Goal: Task Accomplishment & Management: Manage account settings

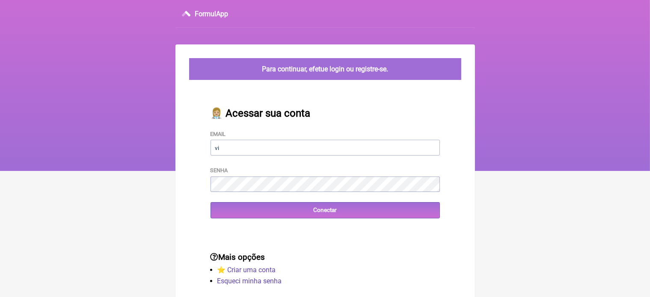
type input "vini_paschoal@yahoo.com.br"
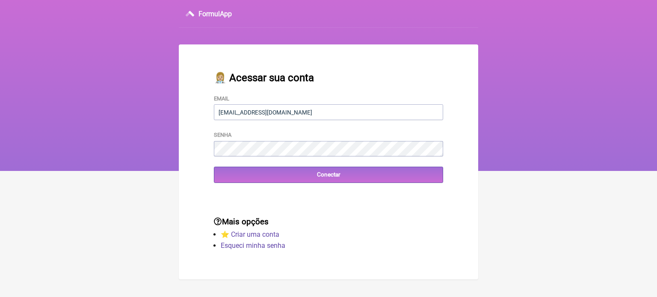
click at [261, 190] on div "👩🏼‍⚕️ Acessar sua conta Email vini_paschoal@yahoo.com.br Senha Conectar" at bounding box center [328, 127] width 257 height 139
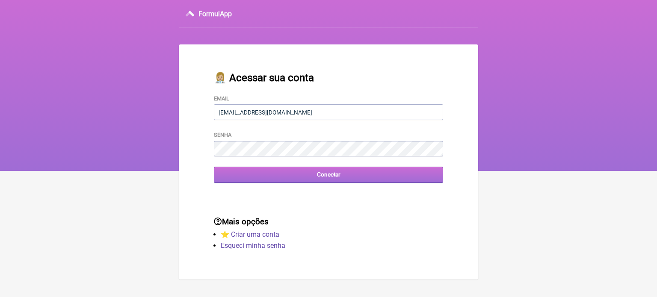
click at [337, 175] on input "Conectar" at bounding box center [328, 175] width 229 height 16
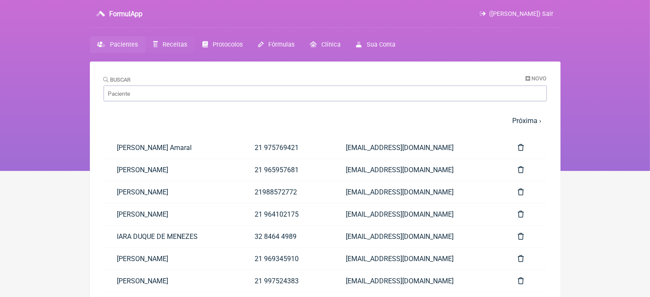
click at [170, 43] on span "Receitas" at bounding box center [175, 44] width 24 height 7
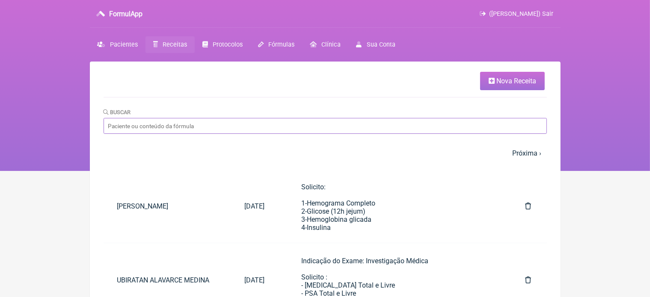
click at [198, 128] on input "Buscar" at bounding box center [325, 126] width 443 height 16
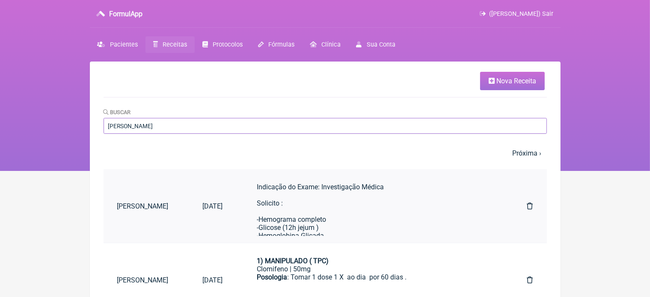
type input "pedro jose"
click at [303, 198] on div "Indicação do Exame: Investigação Médica Solicito : -Hemograma completo -Glicose…" at bounding box center [375, 297] width 236 height 228
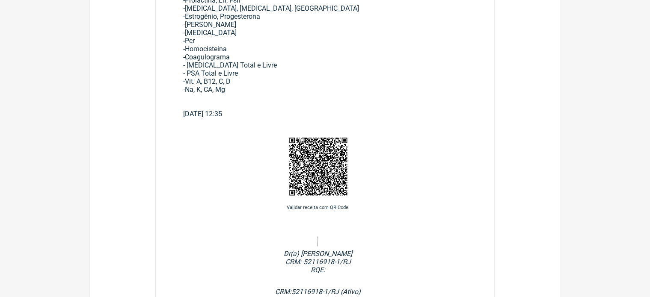
scroll to position [70, 0]
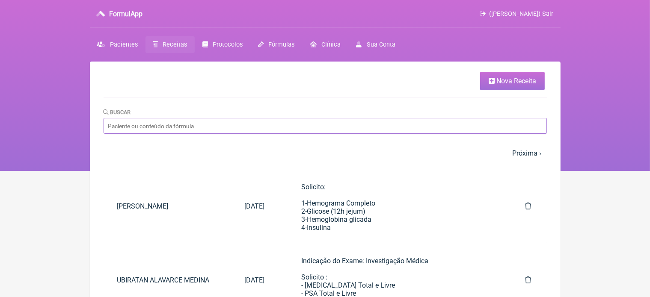
click at [169, 123] on input "Buscar" at bounding box center [325, 126] width 443 height 16
type input "p"
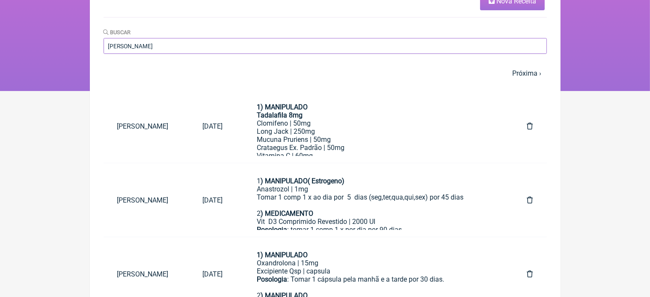
scroll to position [62, 0]
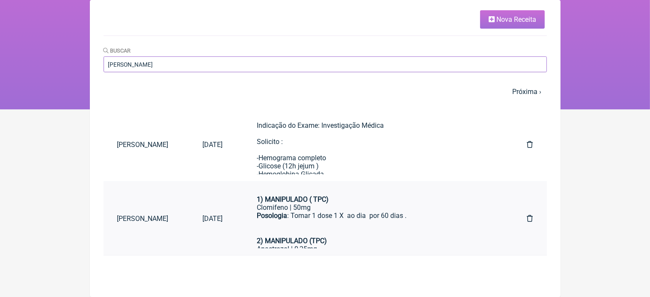
type input "PEDRO JO"
click at [343, 216] on div "Posologia : Tomar 1 dose 1 X ao dia por 60 dias .ㅤ 2) MANIPULADO (TPC)" at bounding box center [375, 228] width 236 height 33
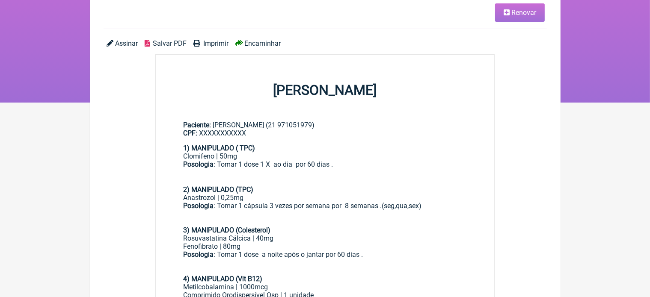
scroll to position [57, 0]
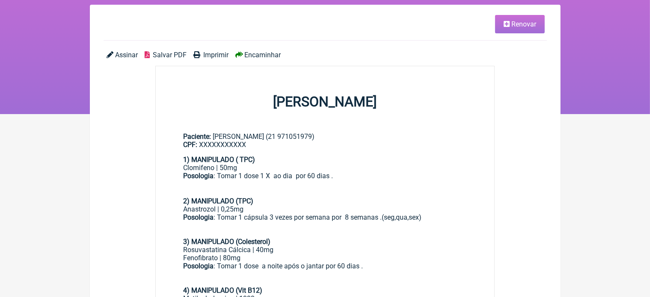
click at [524, 28] on span "Renovar" at bounding box center [523, 24] width 25 height 8
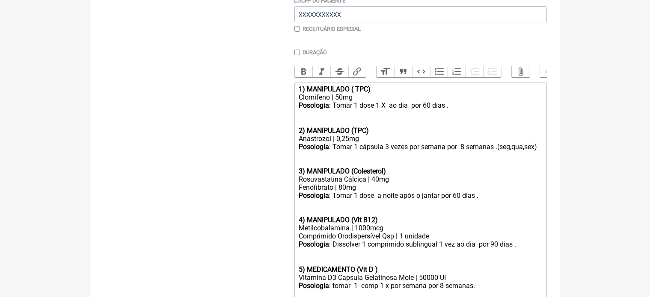
scroll to position [234, 0]
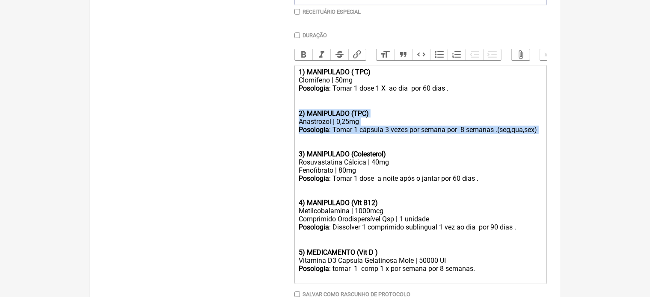
drag, startPoint x: 297, startPoint y: 121, endPoint x: 389, endPoint y: 146, distance: 94.7
click at [389, 146] on trix-editor "1) MANIPULADO ( TPC) Clomifeno | 50mg Posologia : Tomar 1 dose 1 X ao dia por 6…" at bounding box center [420, 174] width 252 height 219
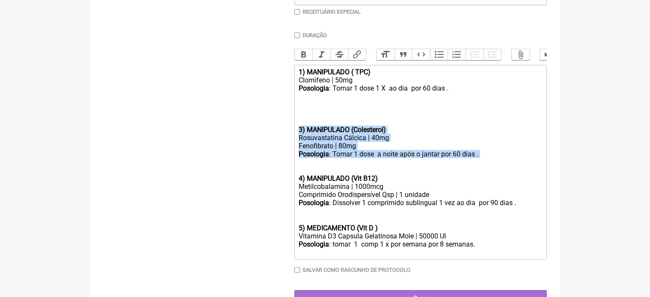
drag, startPoint x: 298, startPoint y: 138, endPoint x: 411, endPoint y: 167, distance: 116.5
click at [411, 167] on trix-editor "1) MANIPULADO ( TPC) Clomifeno | 50mg Posologia : Tomar 1 dose 1 X ao dia por 6…" at bounding box center [420, 162] width 252 height 195
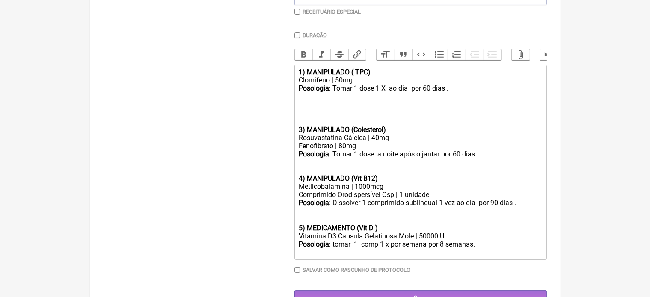
scroll to position [233, 0]
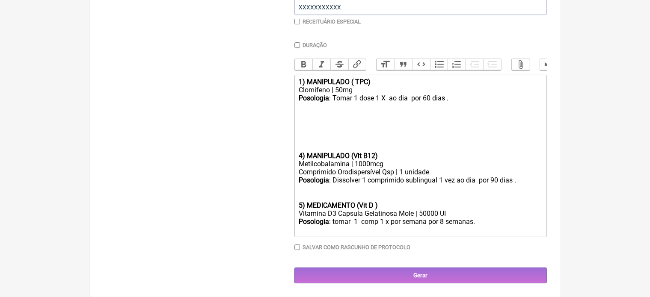
click at [480, 222] on div "Posologia : tomar 1 comp 1 x por semana por 8 semanas." at bounding box center [420, 226] width 243 height 16
click at [300, 152] on strong "4) MANIPULADO (Vit B12)" at bounding box center [338, 156] width 79 height 8
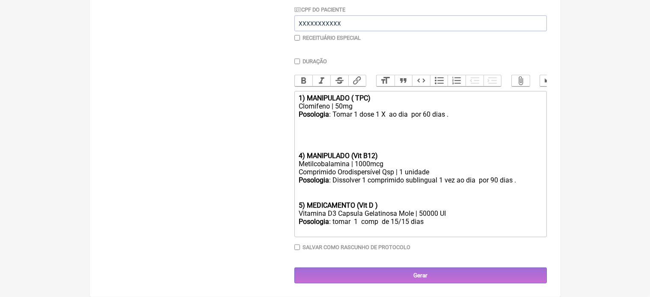
scroll to position [217, 0]
click at [302, 152] on strong "4) MANIPULADO (Vit B12)" at bounding box center [338, 156] width 79 height 8
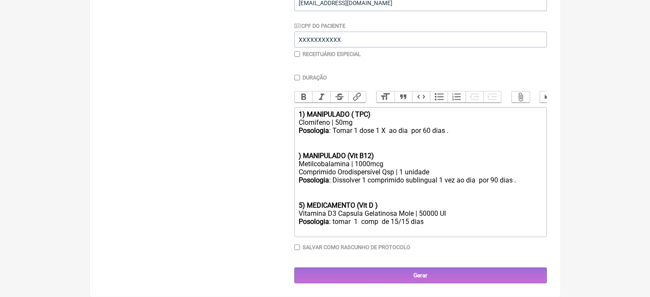
scroll to position [192, 0]
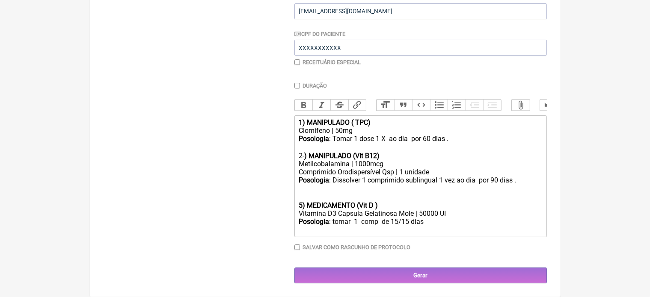
click at [303, 206] on strong "5) MEDICAMENTO (Vit D )" at bounding box center [338, 206] width 79 height 8
click at [426, 139] on div "Posologia : Tomar 1 dose 1 X ao dia por 60 dias .ㅤ 2- ) MANIPULADO (Vit B12)" at bounding box center [420, 147] width 243 height 25
click at [409, 139] on div "Posologia : Tomar 1 dose 1 X ao dia por 90 dias .ㅤ 2- ) MANIPULADO (Vit B12)" at bounding box center [420, 147] width 243 height 25
click at [468, 140] on div "Posologia : Tomar 1 dose 3 x por semana por 90 dias .ㅤ 2- ) MANIPULADO (Vit B12)" at bounding box center [420, 147] width 243 height 25
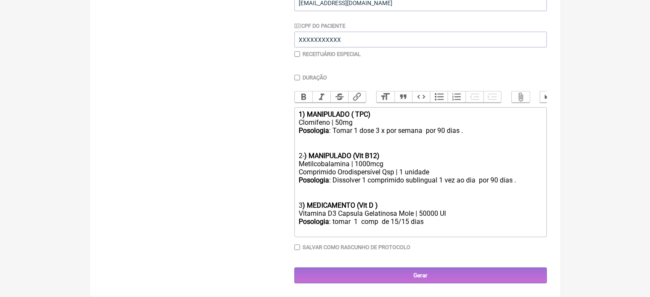
scroll to position [200, 0]
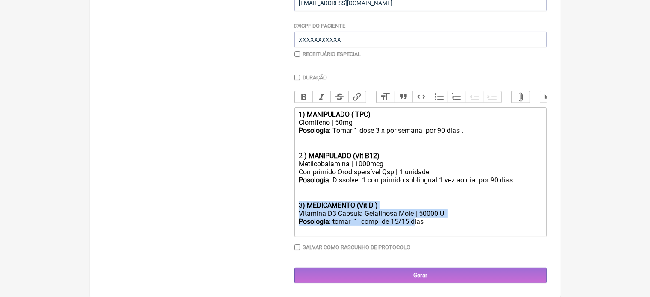
drag, startPoint x: 298, startPoint y: 208, endPoint x: 413, endPoint y: 225, distance: 116.8
click at [413, 225] on trix-editor "1) MANIPULADO ( TPC) Clomifeno | 50mg Posologia : Tomar 1 dose 3 x por semana p…" at bounding box center [420, 172] width 252 height 130
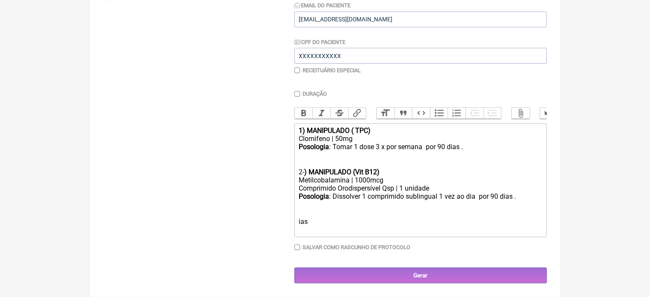
click at [314, 223] on div "Posologia : Dissolver 1 comprimido sublingual 1 vez ao dia por 90 dias . ㅤ ias" at bounding box center [420, 214] width 243 height 42
click at [470, 149] on div "Posologia : Tomar 1 dose 3 x por semana por 90 dias .ㅤ 2- ) MANIPULADO (Vit B12)" at bounding box center [420, 159] width 243 height 33
click at [519, 197] on div "Posologia : Dissolver 1 comprimido sublingual 1 vez ao dia por 90 dias . ㅤ" at bounding box center [420, 214] width 243 height 42
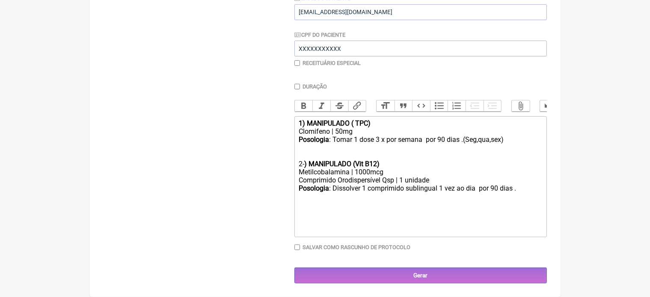
type trix-editor "<div><strong>1) MANIPULADO ( TPC)</strong></div><div>Clomifeno | 50mg</div><div…"
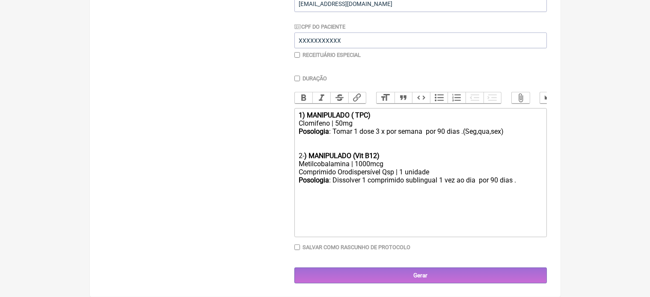
scroll to position [0, 0]
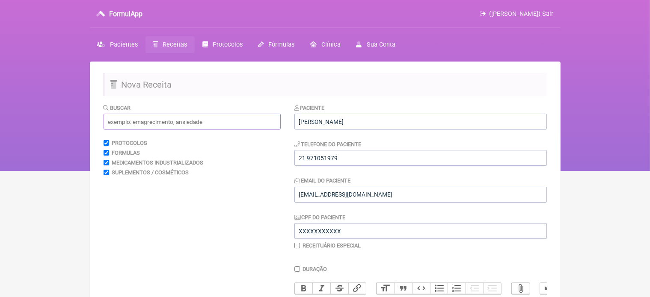
click at [160, 122] on input "text" at bounding box center [192, 122] width 177 height 16
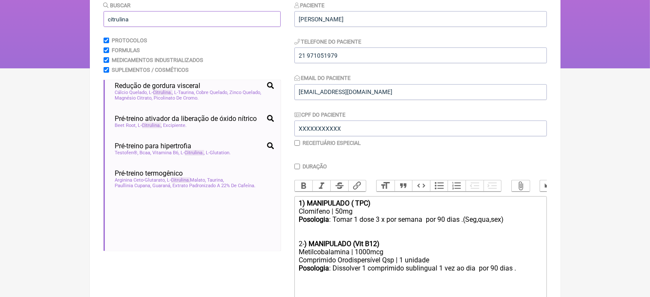
scroll to position [205, 0]
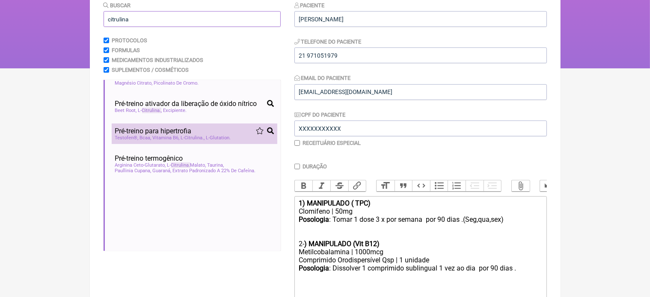
type input "citrulina"
click at [149, 135] on span "Pré-treino para hipertrofia" at bounding box center [153, 131] width 77 height 8
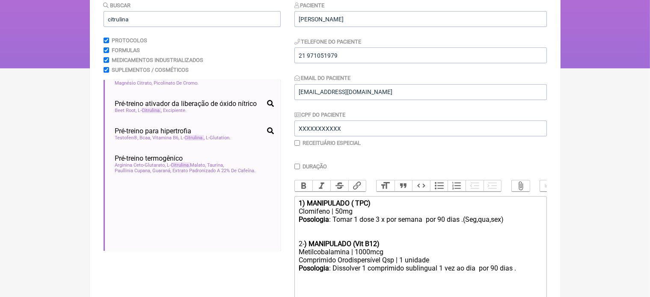
scroll to position [266, 0]
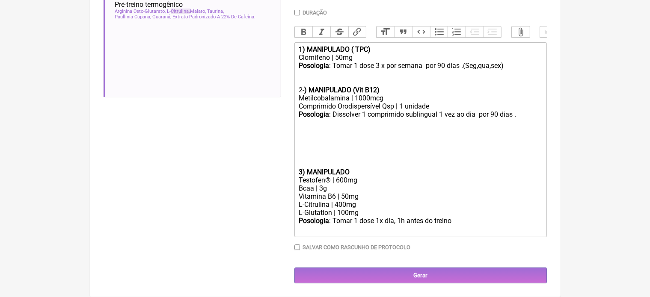
click at [297, 174] on trix-editor "1) MANIPULADO ( TPC) Clomifeno | 50mg Posologia : Tomar 1 dose 3 x por semana p…" at bounding box center [420, 139] width 252 height 195
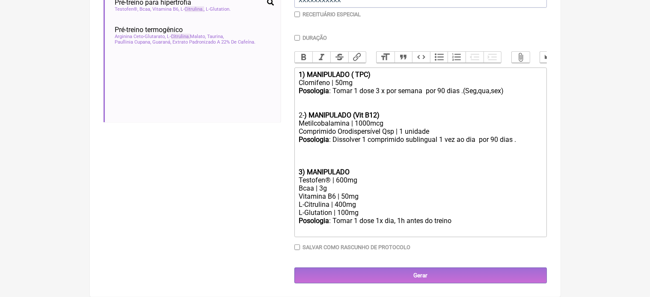
scroll to position [232, 0]
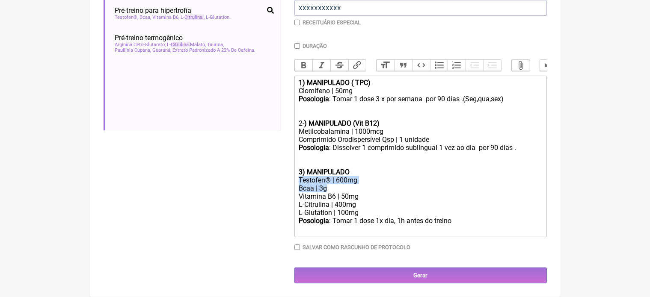
drag, startPoint x: 300, startPoint y: 181, endPoint x: 334, endPoint y: 187, distance: 34.3
click at [334, 187] on trix-editor "1) MANIPULADO ( TPC) Clomifeno | 50mg Posologia : Tomar 1 dose 3 x por semana p…" at bounding box center [420, 157] width 252 height 162
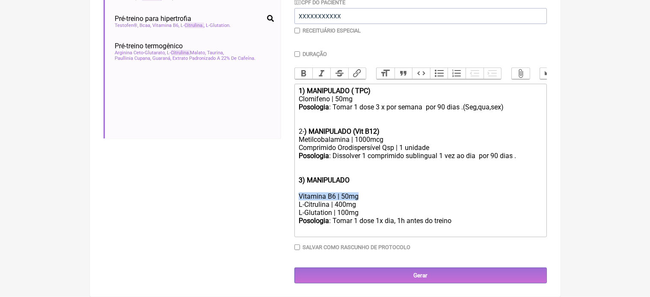
drag, startPoint x: 296, startPoint y: 195, endPoint x: 365, endPoint y: 195, distance: 68.9
click at [365, 195] on trix-editor "1) MANIPULADO ( TPC) Clomifeno | 50mg Posologia : Tomar 1 dose 3 x por semana p…" at bounding box center [420, 161] width 252 height 154
drag, startPoint x: 297, startPoint y: 213, endPoint x: 366, endPoint y: 210, distance: 69.8
click at [366, 210] on trix-editor "1) MANIPULADO ( TPC) Clomifeno | 50mg Posologia : Tomar 1 dose 3 x por semana p…" at bounding box center [420, 161] width 252 height 154
click at [297, 205] on trix-editor "1) MANIPULADO ( TPC) Clomifeno | 50mg Posologia : Tomar 1 dose 3 x por semana p…" at bounding box center [420, 161] width 252 height 154
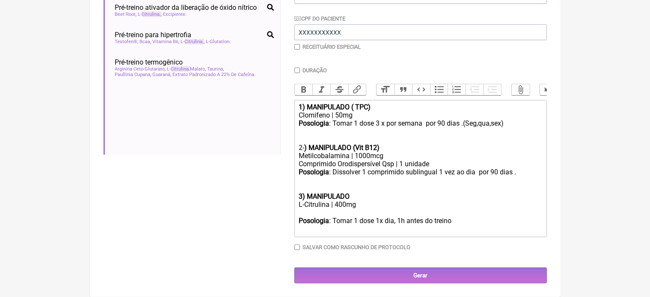
scroll to position [207, 0]
click at [297, 205] on trix-editor "1) MANIPULADO ( TPC) Clomifeno | 50mg Posologia : Tomar 1 dose 3 x por semana p…" at bounding box center [420, 168] width 252 height 137
click at [339, 205] on div "L-Citrulina | 400mg" at bounding box center [420, 205] width 243 height 8
click at [297, 222] on trix-editor "1) MANIPULADO ( TPC) Clomifeno | 50mg Posologia : Tomar 1 dose 3 x por semana p…" at bounding box center [420, 168] width 252 height 137
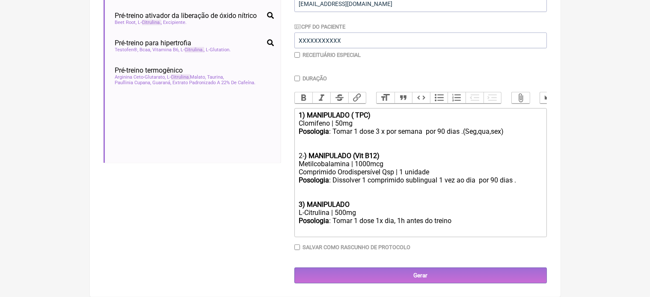
scroll to position [199, 0]
click at [380, 222] on div "Posologia : Tomar 1 dose 1x dia, 1h antes do treino ㅤ" at bounding box center [420, 225] width 243 height 17
click at [454, 222] on div "Posologia : Tomar 1 dose 2x dia, 1h antes do treino ㅤ" at bounding box center [420, 225] width 243 height 17
click at [353, 203] on div "Posologia : Dissolver 1 comprimido sublingual 1 vez ao dia por 90 dias . 3) MAN…" at bounding box center [420, 192] width 243 height 33
click at [438, 225] on div "Posologia : Tomar 1 dose 2x dia, por 60 dias ㅤ" at bounding box center [420, 225] width 243 height 17
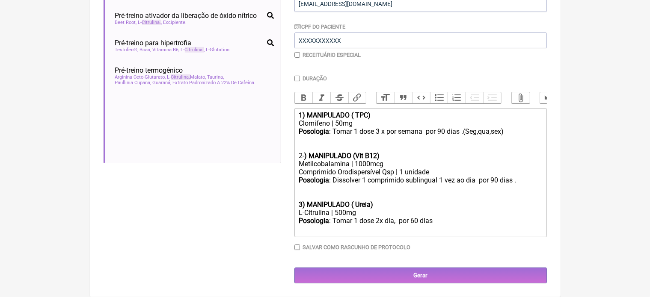
click at [436, 222] on div "Posologia : Tomar 1 dose 2x dia, por 60 dias ㅤ" at bounding box center [420, 225] width 243 height 17
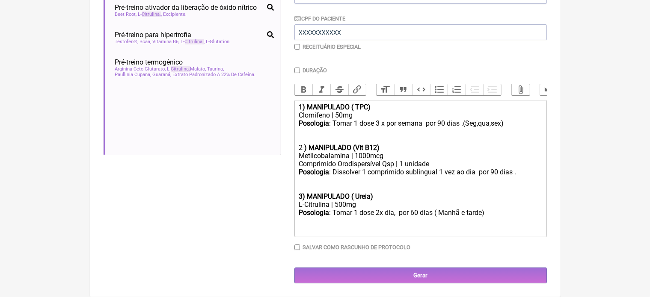
scroll to position [216, 0]
type trix-editor "<div><strong>1) MANIPULADO ( TPC)</strong></div><div>Clomifeno | 50mg</div><div…"
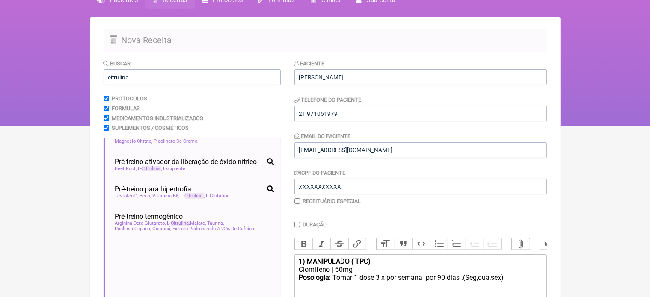
scroll to position [44, 0]
click at [146, 80] on input "citrulina" at bounding box center [192, 77] width 177 height 16
type input "c"
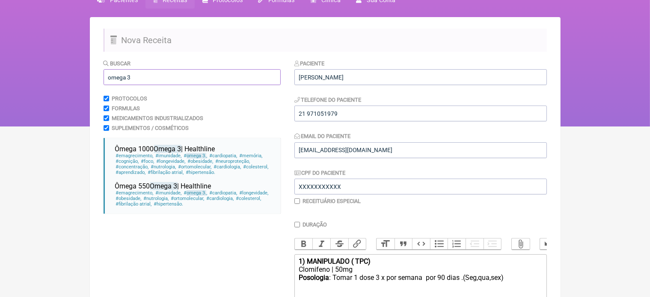
scroll to position [0, 0]
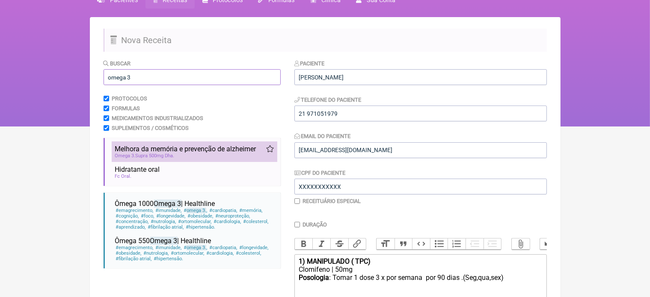
type input "omega 3"
click at [162, 157] on span "Omega 3 Supra 500mg Dha" at bounding box center [144, 156] width 59 height 6
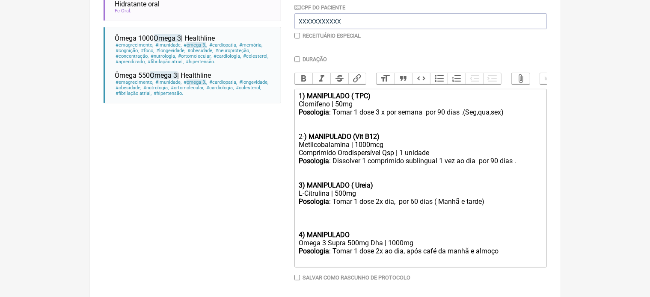
scroll to position [249, 0]
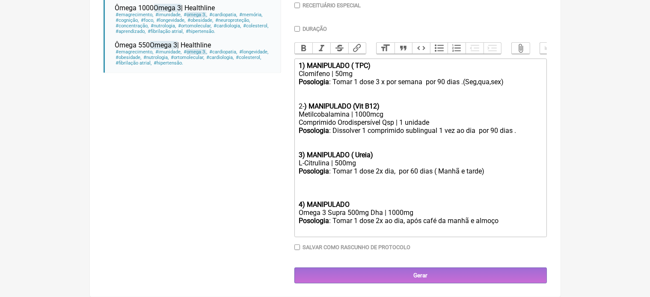
click at [297, 204] on trix-editor "1) MANIPULADO ( TPC) Clomifeno | 50mg Posologia : Tomar 1 dose 3 x por semana p…" at bounding box center [420, 148] width 252 height 179
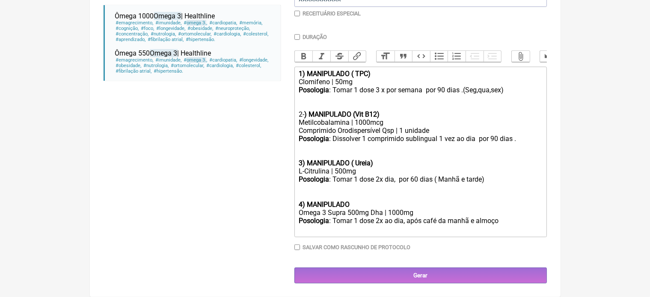
scroll to position [233, 0]
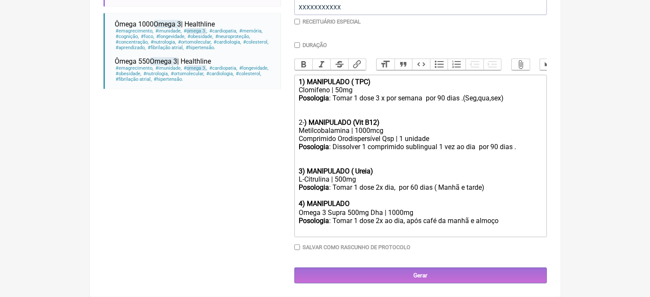
type trix-editor "<div><strong>1) MANIPULADO ( TPC)</strong></div><div>Clomifeno | 50mg</div><div…"
click at [297, 43] on input "Duração" at bounding box center [297, 46] width 6 height 6
checkbox input "true"
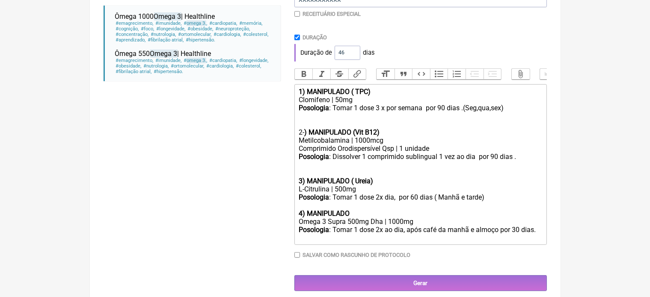
click at [354, 50] on input "46" at bounding box center [348, 53] width 26 height 14
click at [354, 50] on input "54" at bounding box center [348, 53] width 26 height 14
type input "60"
click at [354, 50] on input "60" at bounding box center [348, 53] width 26 height 14
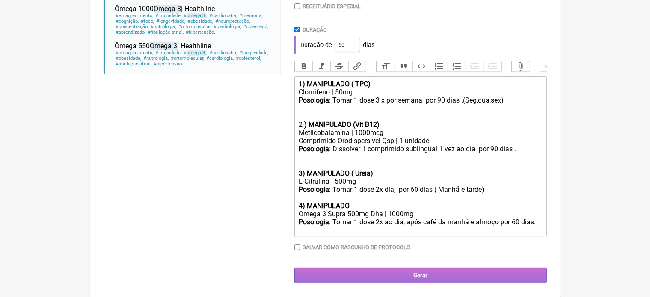
click at [420, 277] on input "Gerar" at bounding box center [420, 276] width 252 height 16
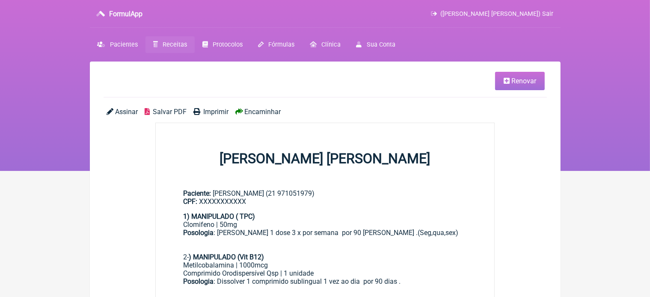
click at [217, 113] on span "Imprimir" at bounding box center [215, 112] width 25 height 8
click at [513, 80] on span "Renovar" at bounding box center [523, 81] width 25 height 8
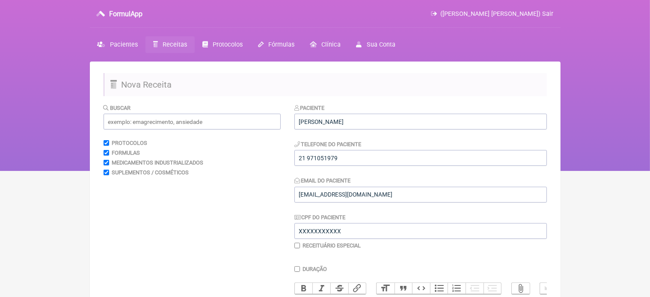
scroll to position [231, 0]
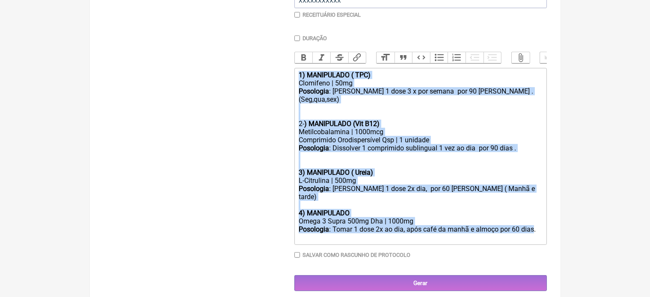
drag, startPoint x: 297, startPoint y: 78, endPoint x: 534, endPoint y: 223, distance: 277.9
click at [534, 223] on trix-editor "1) MANIPULADO ( TPC) Clomifeno | 50mg Posologia : Tomar 1 dose 3 x por semana p…" at bounding box center [420, 156] width 252 height 177
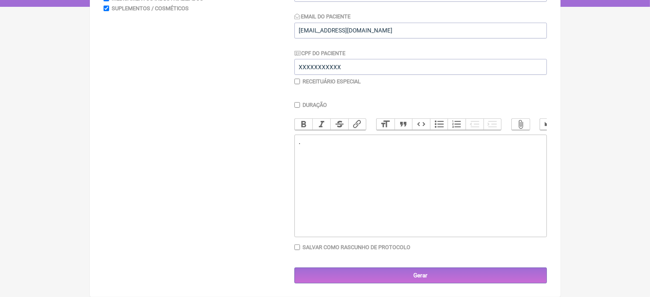
scroll to position [171, 0]
click at [305, 143] on div "." at bounding box center [420, 146] width 243 height 16
type trix-editor "<div><br><br></div>"
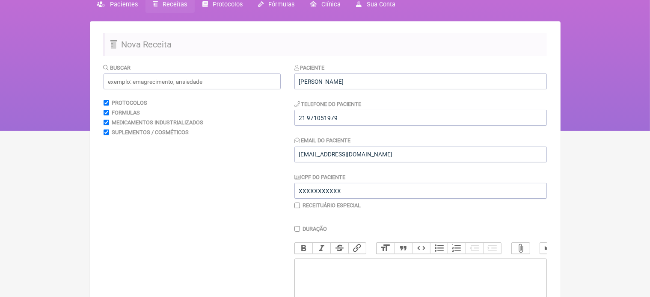
scroll to position [29, 0]
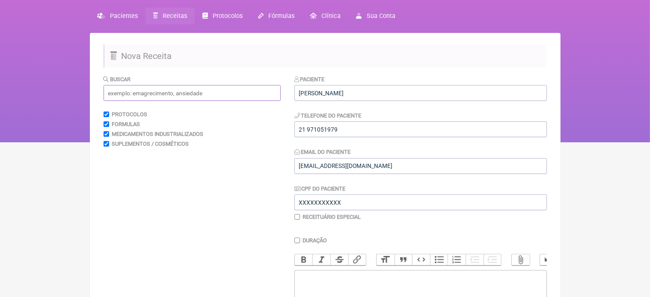
click at [200, 95] on input "text" at bounding box center [192, 93] width 177 height 16
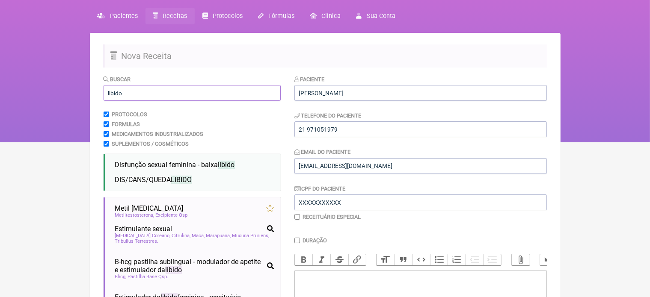
scroll to position [171, 0]
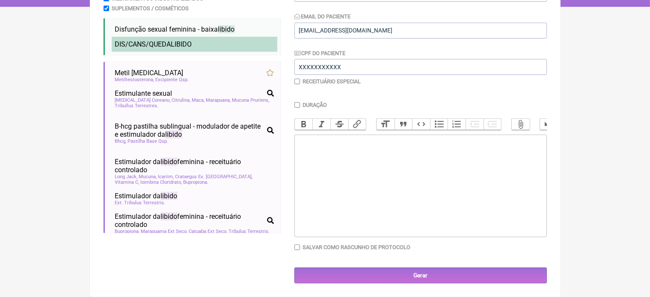
type input "libido"
click at [163, 40] on span "DIS/CANS/QUEDA LIBIDO" at bounding box center [153, 44] width 77 height 8
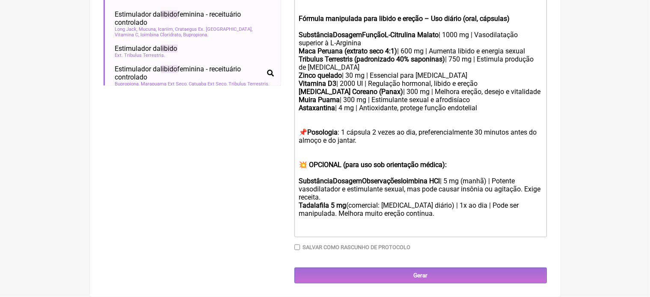
scroll to position [323, 0]
drag, startPoint x: 299, startPoint y: 128, endPoint x: 377, endPoint y: 195, distance: 102.3
click at [377, 195] on trix-editor "Fórmula manipulada para libido e ereção – Uso diário (oral, cápsulas) Substânci…" at bounding box center [420, 112] width 252 height 250
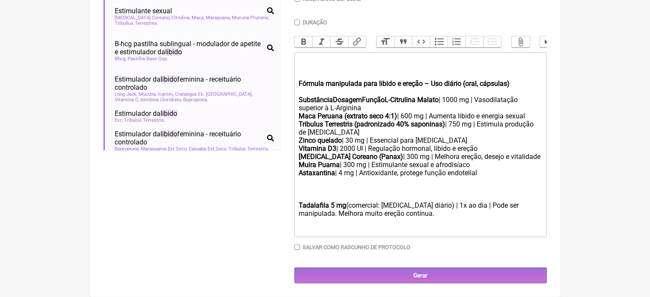
scroll to position [255, 0]
click at [298, 204] on trix-editor "Fórmula manipulada para libido e ereção – Uso diário (oral, cápsulas) Substânci…" at bounding box center [420, 144] width 252 height 185
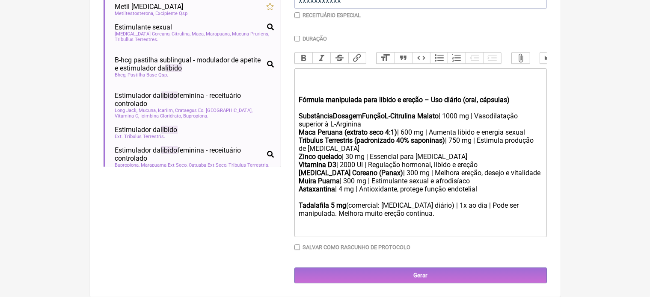
scroll to position [231, 0]
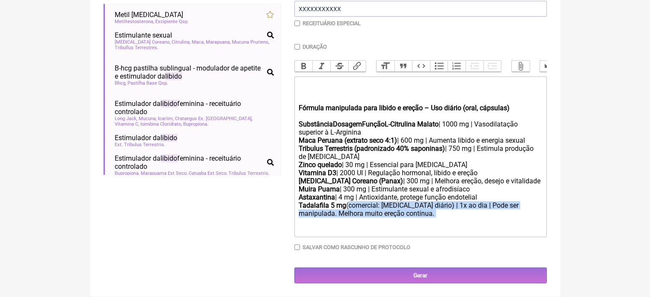
drag, startPoint x: 347, startPoint y: 203, endPoint x: 384, endPoint y: 220, distance: 40.8
click at [384, 220] on div "SubstânciaDosagemFunçãoL-Citrulina Malato | 1000 mg | Vasodilatação superior à …" at bounding box center [420, 177] width 243 height 114
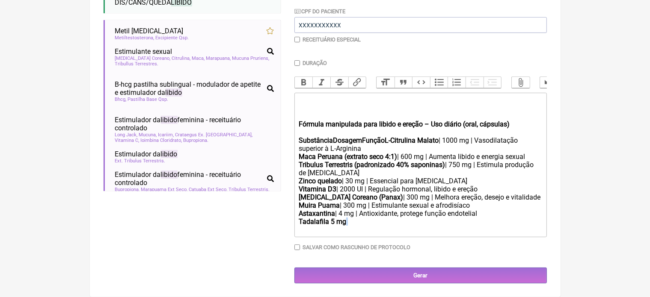
scroll to position [214, 0]
drag, startPoint x: 356, startPoint y: 215, endPoint x: 482, endPoint y: 211, distance: 125.9
click at [482, 211] on div "SubstânciaDosagemFunçãoL-Citrulina Malato | 1000 mg | Vasodilatação superior à …" at bounding box center [420, 185] width 243 height 98
drag, startPoint x: 368, startPoint y: 207, endPoint x: 472, endPoint y: 207, distance: 104.0
click at [472, 207] on div "SubstânciaDosagemFunçãoL-Citrulina Malato | 1000 mg | Vasodilatação superior à …" at bounding box center [420, 185] width 243 height 98
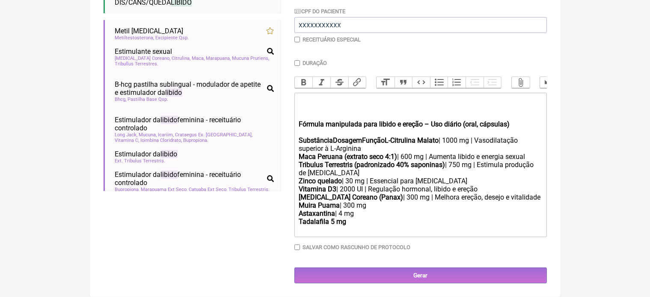
drag, startPoint x: 407, startPoint y: 199, endPoint x: 522, endPoint y: 199, distance: 114.7
click at [522, 199] on div "SubstânciaDosagemFunçãoL-Citrulina Malato | 1000 mg | Vasodilatação superior à …" at bounding box center [420, 185] width 243 height 98
drag, startPoint x: 297, startPoint y: 187, endPoint x: 483, endPoint y: 192, distance: 186.2
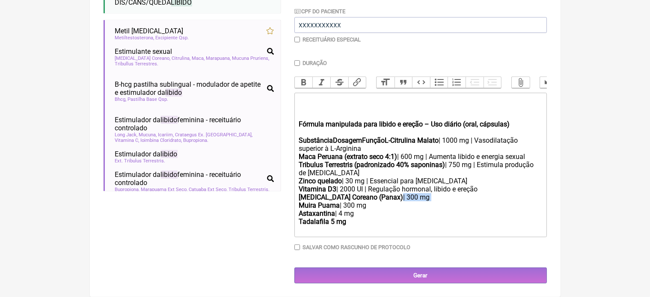
click at [483, 192] on trix-editor "Fórmula manipulada para libido e ereção – Uso diário (oral, cápsulas) Substânci…" at bounding box center [420, 165] width 252 height 145
click at [299, 197] on strong "Ginseng Coreano (Panax)" at bounding box center [351, 197] width 104 height 8
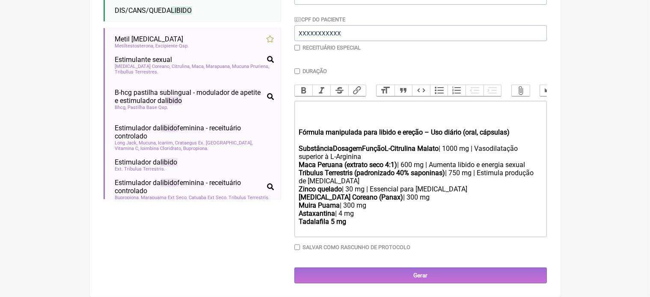
scroll to position [206, 0]
drag, startPoint x: 476, startPoint y: 172, endPoint x: 534, endPoint y: 180, distance: 59.1
click at [534, 180] on div "SubstânciaDosagemFunçãoL-Citrulina Malato | 1000 mg | Vasodilatação superior à …" at bounding box center [420, 189] width 243 height 89
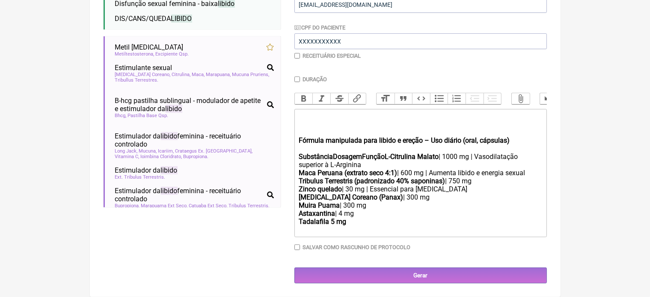
drag, startPoint x: 427, startPoint y: 172, endPoint x: 534, endPoint y: 172, distance: 107.0
click at [534, 172] on div "SubstânciaDosagemFunçãoL-Citrulina Malato | 1000 mg | Vasodilatação superior à …" at bounding box center [420, 193] width 243 height 81
click at [369, 162] on trix-editor "Fórmula manipulada para libido e ereção – Uso diário (oral, cápsulas) Substânci…" at bounding box center [420, 173] width 252 height 128
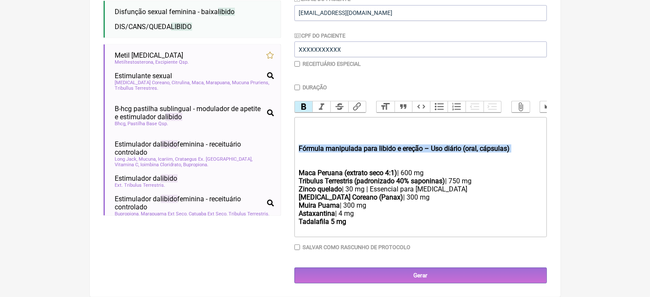
drag, startPoint x: 298, startPoint y: 147, endPoint x: 518, endPoint y: 153, distance: 220.0
click at [518, 153] on trix-editor "Fórmula manipulada para libido e ereção – Uso diário (oral, cápsulas) Maca Peru…" at bounding box center [420, 177] width 252 height 120
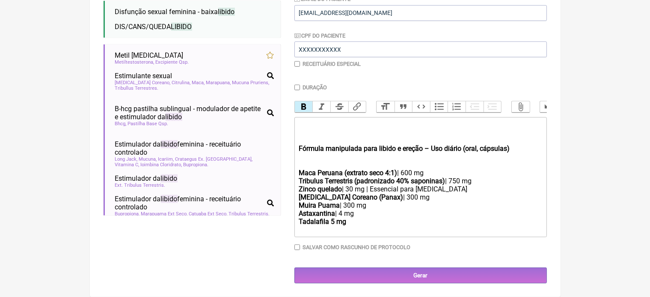
scroll to position [181, 0]
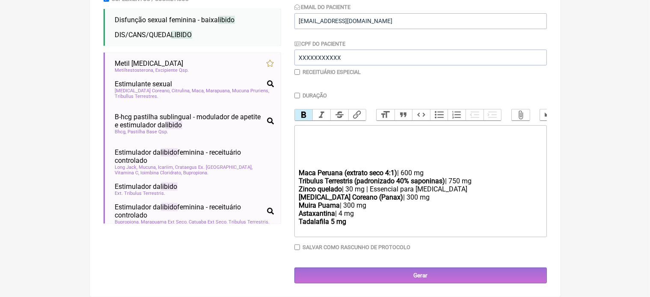
click at [295, 172] on trix-editor "Maca Peruana (extrato seco 4:1) | 600 mg Tribulus Terrestris (padronizado 40% s…" at bounding box center [420, 181] width 252 height 112
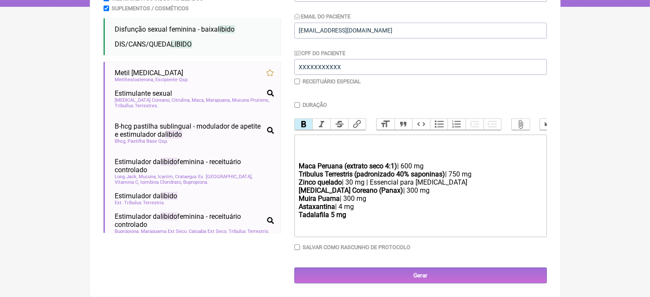
scroll to position [171, 0]
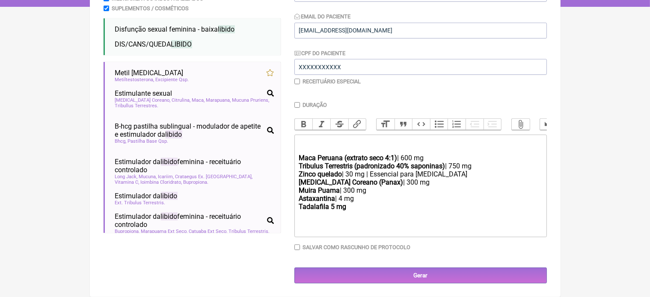
click at [310, 147] on div at bounding box center [420, 146] width 243 height 16
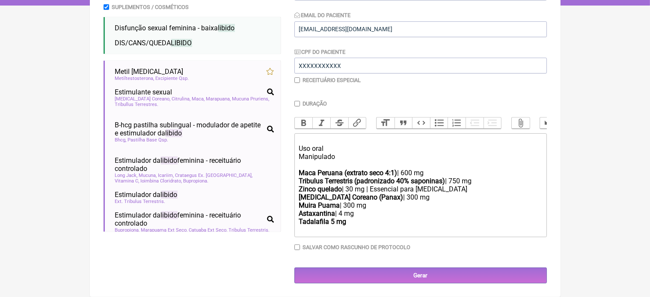
scroll to position [173, 0]
click at [351, 224] on div "Maca Peruana (extrato seco 4:1) | 600 mg Tribulus Terrestris (padronizado 40% s…" at bounding box center [420, 201] width 243 height 65
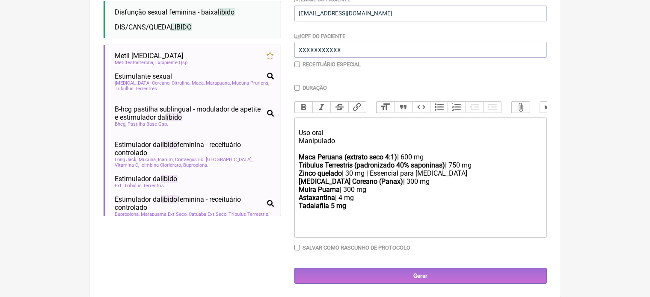
scroll to position [190, 0]
type trix-editor "<div><br>Uso oral&nbsp;<br>Manipulado&nbsp;<br><br></div><div><strong>Maca Peru…"
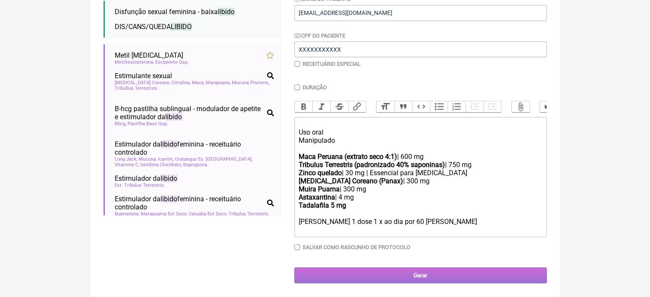
click at [416, 278] on input "Gerar" at bounding box center [420, 276] width 252 height 16
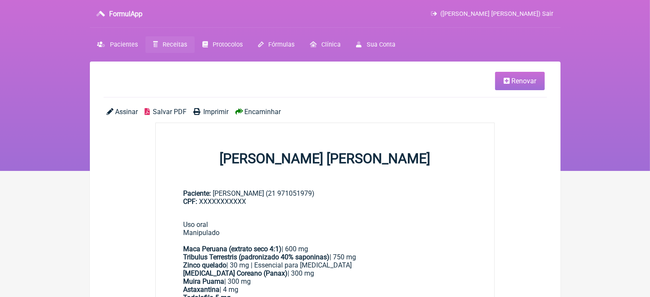
click at [220, 113] on span "Imprimir" at bounding box center [215, 112] width 25 height 8
click at [517, 82] on span "Renovar" at bounding box center [523, 81] width 25 height 8
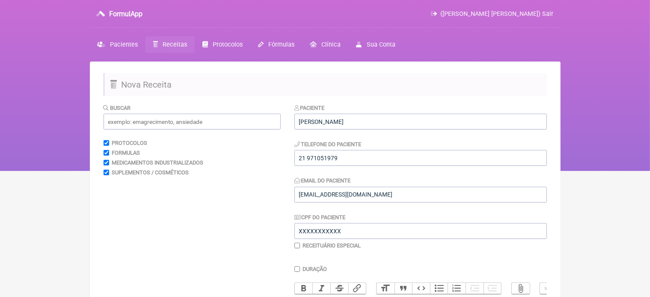
scroll to position [190, 0]
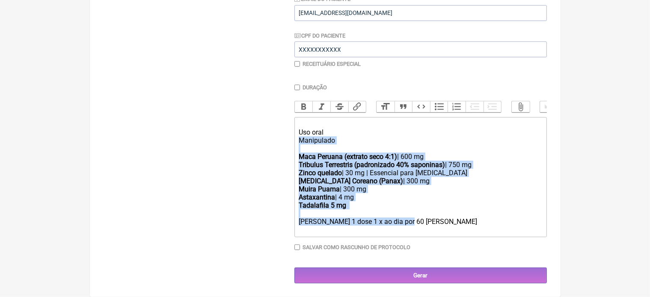
drag, startPoint x: 297, startPoint y: 138, endPoint x: 407, endPoint y: 224, distance: 139.3
click at [407, 224] on trix-editor "Uso oral Manipulado Maca Peruana (extrato seco 4:1) | 600 mg Tribulus Terrestri…" at bounding box center [420, 177] width 252 height 120
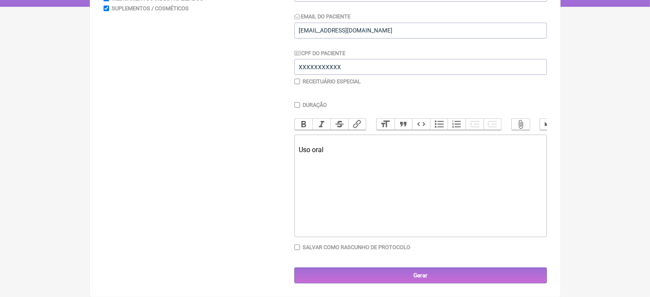
scroll to position [171, 0]
click at [297, 174] on trix-editor "Uso oral 1-Vit D 50000 UI [PERSON_NAME] 1 dose de 15-15 [PERSON_NAME]" at bounding box center [420, 186] width 252 height 103
click at [354, 167] on div "Uso oral 1-Vit D 50000 UI [PERSON_NAME] 1 dose de 15-15 [PERSON_NAME]" at bounding box center [420, 162] width 243 height 49
type trix-editor "<div><br>Uso oral&nbsp;<br><br>1-Vit D 50000 UI&nbsp; ( uso continuo)<br>[PERSO…"
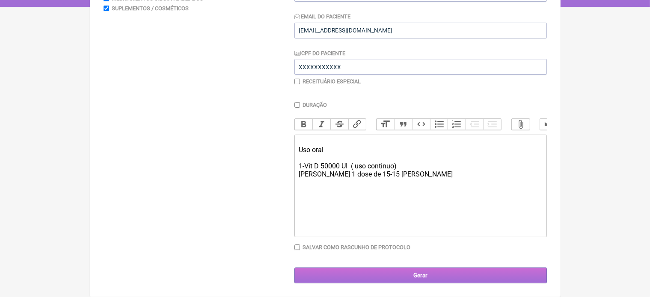
click at [424, 278] on input "Gerar" at bounding box center [420, 276] width 252 height 16
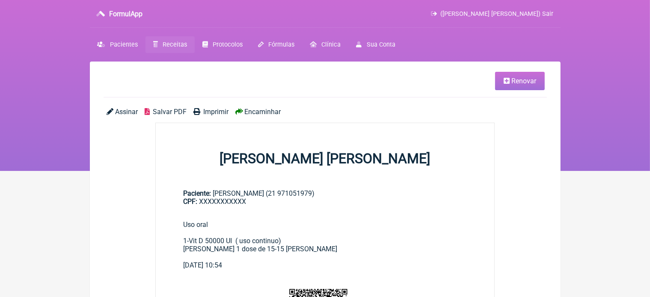
click at [219, 110] on span "Imprimir" at bounding box center [215, 112] width 25 height 8
click at [520, 81] on span "Renovar" at bounding box center [523, 81] width 25 height 8
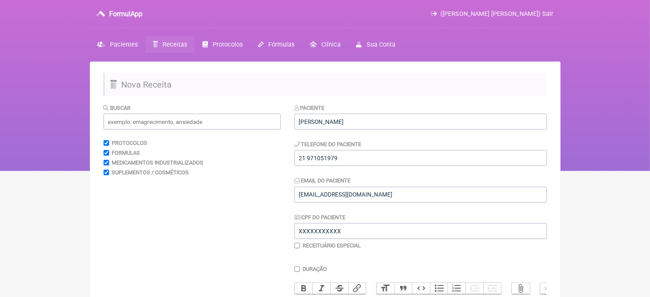
scroll to position [171, 0]
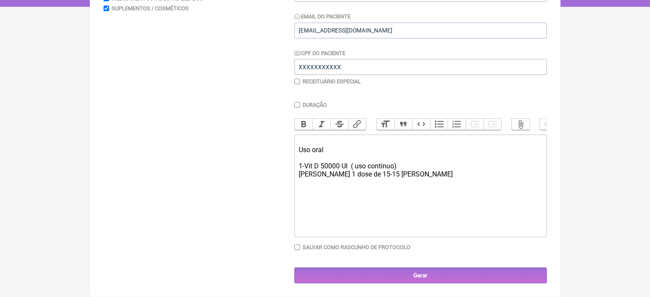
click at [297, 149] on trix-editor "Uso oral 1-Vit D 50000 UI ( uso continuo) [PERSON_NAME] 1 dose de 15-15 [PERSON…" at bounding box center [420, 186] width 252 height 103
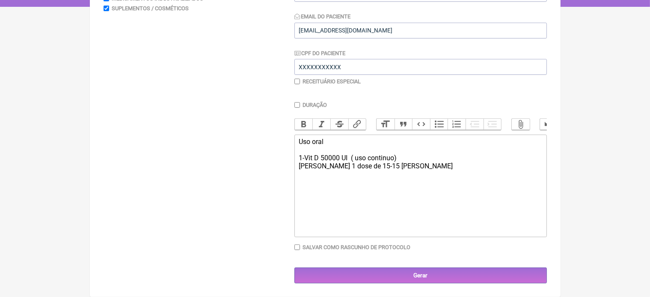
click at [327, 141] on div "Uso oral 1-Vit D 50000 UI ( uso continuo) [PERSON_NAME] 1 dose de 15-15 [PERSON…" at bounding box center [420, 158] width 243 height 41
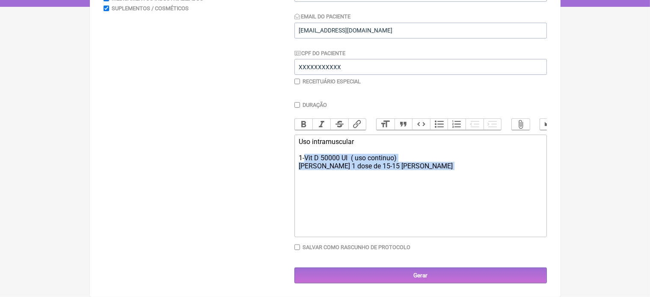
drag, startPoint x: 306, startPoint y: 157, endPoint x: 356, endPoint y: 172, distance: 52.4
click at [356, 172] on div "Uso intramuscular 1-Vit D 50000 UI ( uso continuo) [PERSON_NAME] 1 dose de 15-1…" at bounding box center [420, 158] width 243 height 41
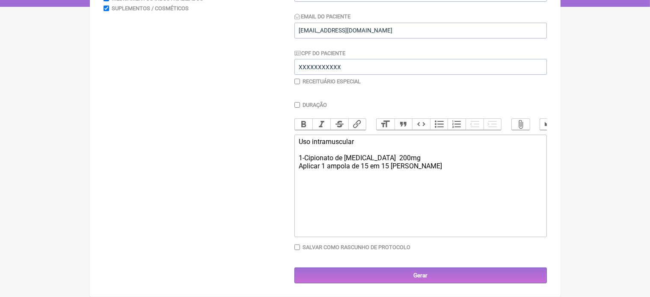
type trix-editor "<div>Uso intramuscular&nbsp;<br><br>1-Cipionato de [MEDICAL_DATA]&nbsp; 200mg&n…"
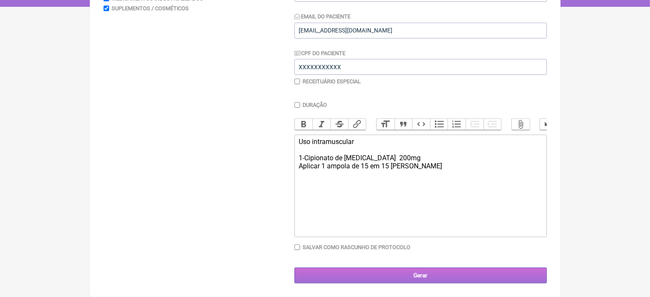
click at [416, 279] on input "Gerar" at bounding box center [420, 276] width 252 height 16
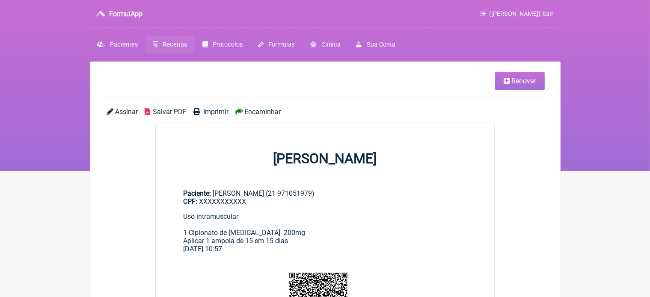
click at [216, 112] on span "Imprimir" at bounding box center [215, 112] width 25 height 8
click at [120, 44] on span "Pacientes" at bounding box center [124, 44] width 28 height 7
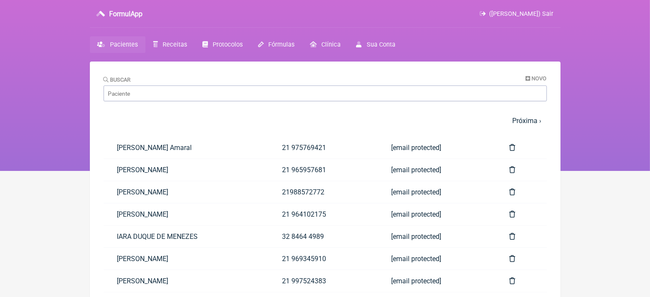
click at [120, 44] on span "Pacientes" at bounding box center [124, 44] width 28 height 7
click at [140, 89] on input "Buscar" at bounding box center [325, 94] width 443 height 16
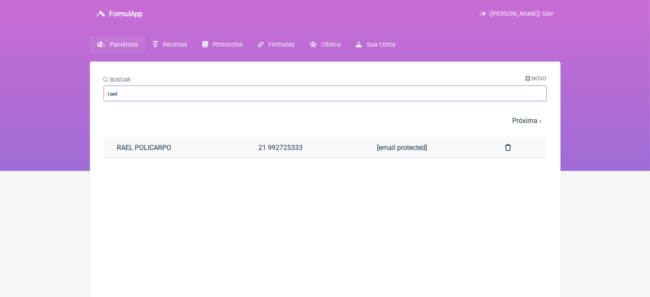
type input "rael"
click at [164, 149] on link "RAEL POLICARPO" at bounding box center [175, 148] width 142 height 22
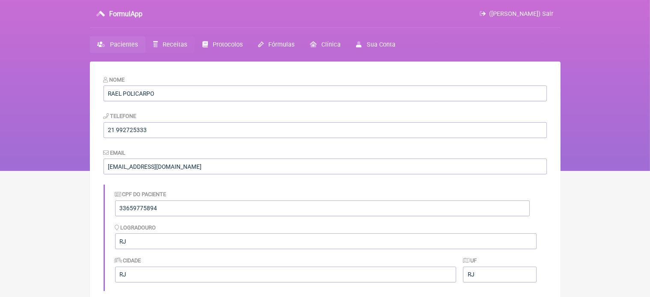
click at [169, 47] on span "Receitas" at bounding box center [175, 44] width 24 height 7
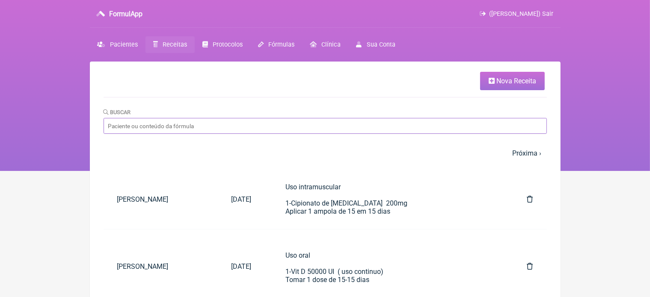
click at [308, 129] on input "Buscar" at bounding box center [325, 126] width 443 height 16
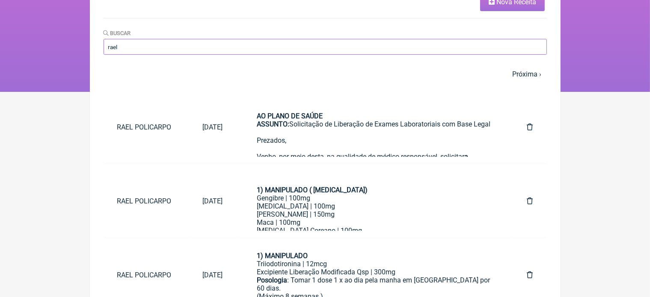
scroll to position [86, 0]
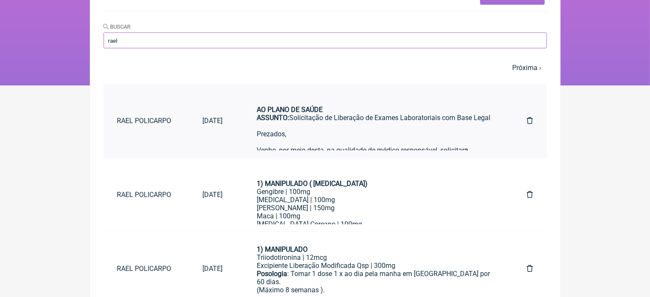
type input "rael"
click at [378, 121] on div "AO PLANO DE SAÚDE ASSUNTO: Solicitação de Liberação de Exames Laboratoriais com…" at bounding box center [375, 114] width 236 height 33
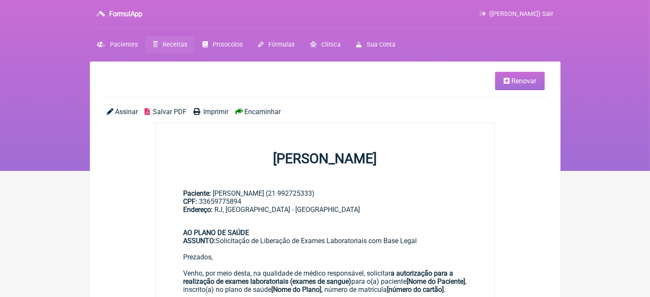
click at [511, 86] on link "Renovar" at bounding box center [520, 81] width 50 height 18
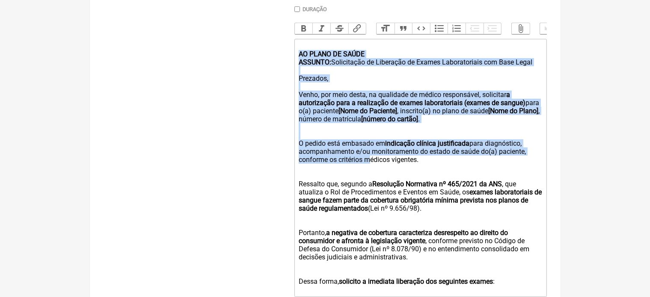
scroll to position [329, 0]
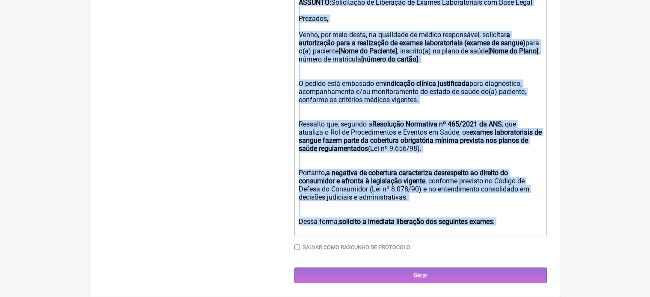
drag, startPoint x: 298, startPoint y: 63, endPoint x: 459, endPoint y: 317, distance: 301.2
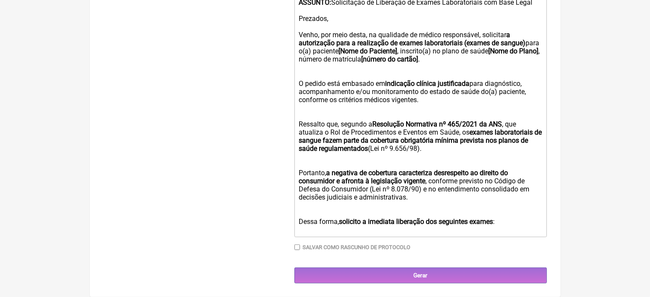
scroll to position [171, 0]
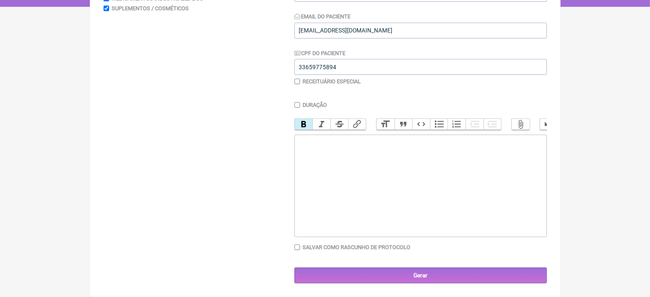
paste trix-editor "Avaliação Hormonal<br><br></strong>[MEDICAL_DATA] total e livre<br>SHBG&nbsp;<b…"
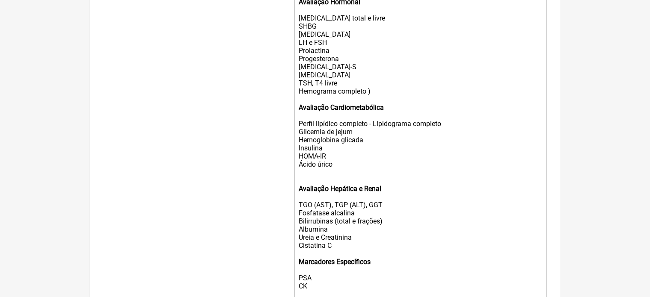
scroll to position [250, 0]
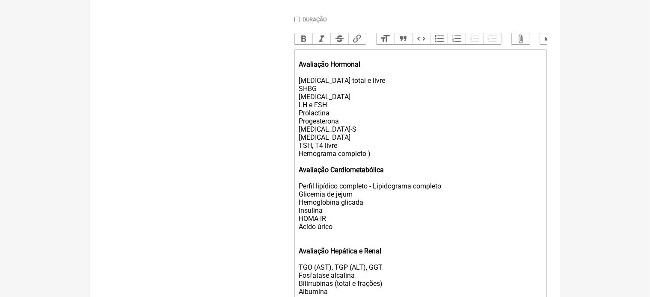
click at [372, 163] on div "Hemograma completo )" at bounding box center [420, 158] width 243 height 16
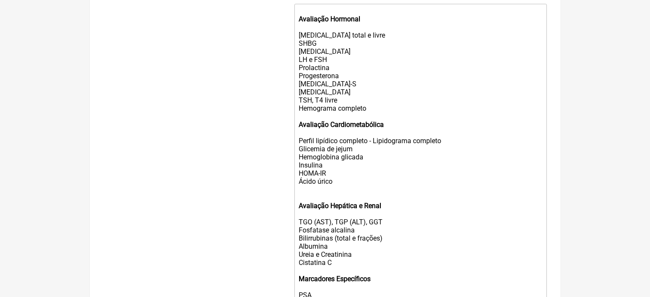
scroll to position [301, 0]
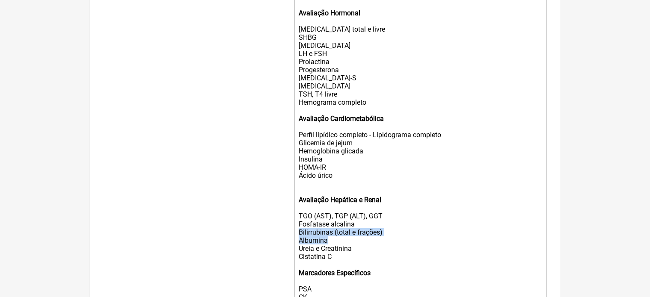
drag, startPoint x: 296, startPoint y: 244, endPoint x: 338, endPoint y: 249, distance: 42.7
click at [338, 249] on trix-editor "Avaliação Hormonal [MEDICAL_DATA] total e livre SHBG [MEDICAL_DATA] LH e FSH Pr…" at bounding box center [420, 155] width 252 height 315
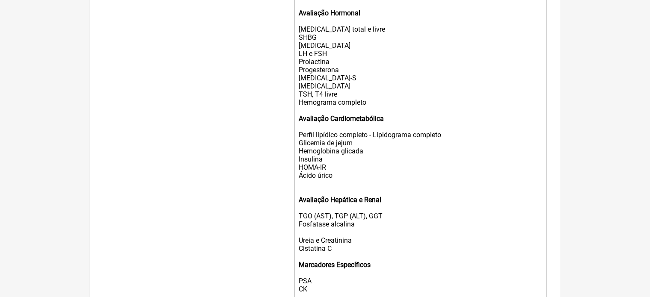
click at [297, 251] on trix-editor "Avaliação Hormonal [MEDICAL_DATA] total e livre SHBG [MEDICAL_DATA] LH e FSH Pr…" at bounding box center [420, 151] width 252 height 307
click at [298, 249] on trix-editor "Avaliação Hormonal [MEDICAL_DATA] total e livre SHBG [MEDICAL_DATA] LH e FSH Pr…" at bounding box center [420, 151] width 252 height 307
drag, startPoint x: 298, startPoint y: 252, endPoint x: 347, endPoint y: 256, distance: 48.5
click at [347, 256] on trix-editor "Avaliação Hormonal [MEDICAL_DATA] total e livre SHBG [MEDICAL_DATA] LH e FSH Pr…" at bounding box center [420, 147] width 252 height 299
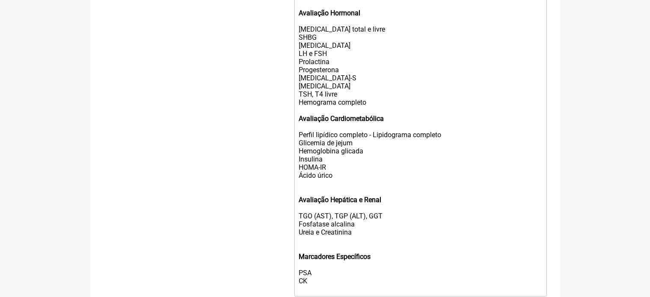
click at [300, 261] on strong "Marcadores Específicos" at bounding box center [335, 257] width 72 height 8
click at [300, 267] on div "Marcadores Específicos PSA CK" at bounding box center [420, 265] width 243 height 41
click at [297, 276] on trix-editor "Avaliação Hormonal [MEDICAL_DATA] total e livre SHBG [MEDICAL_DATA] LH e FSH Pr…" at bounding box center [420, 143] width 252 height 291
drag, startPoint x: 298, startPoint y: 279, endPoint x: 313, endPoint y: 278, distance: 15.0
click at [313, 278] on trix-editor "Avaliação Hormonal [MEDICAL_DATA] total e livre SHBG [MEDICAL_DATA] LH e FSH Pr…" at bounding box center [420, 139] width 252 height 283
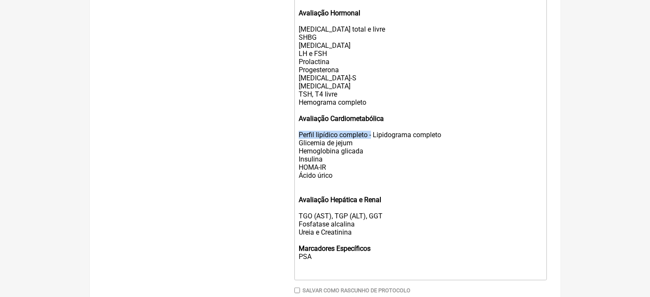
drag, startPoint x: 300, startPoint y: 142, endPoint x: 371, endPoint y: 145, distance: 71.9
click at [371, 145] on div "Avaliação Cardiometabólica Perfil lipídico completo - Lipidograma completo Glic…" at bounding box center [420, 151] width 243 height 73
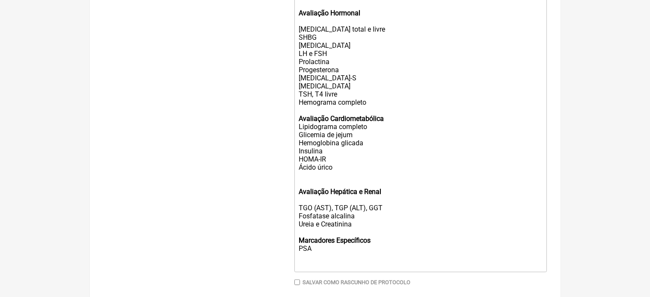
click at [389, 130] on div "Avaliação Cardiometabólica Lipidograma completo Glicemia de jejum Hemoglobina g…" at bounding box center [420, 147] width 243 height 65
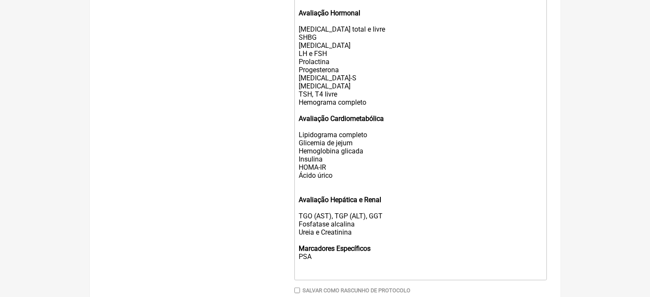
click at [298, 144] on trix-editor "Avaliação Hormonal [MEDICAL_DATA] total e livre SHBG [MEDICAL_DATA] LH e FSH Pr…" at bounding box center [420, 139] width 252 height 283
click at [300, 144] on div "Avaliação Cardiometabólica Lipidograma completo Glicemia de jejum Hemoglobina g…" at bounding box center [420, 151] width 243 height 73
drag, startPoint x: 299, startPoint y: 169, endPoint x: 334, endPoint y: 185, distance: 38.5
click at [334, 185] on div "Avaliação Cardiometabólica Lipidograma completo Glicemia de jejum Hemoglobina g…" at bounding box center [420, 151] width 243 height 73
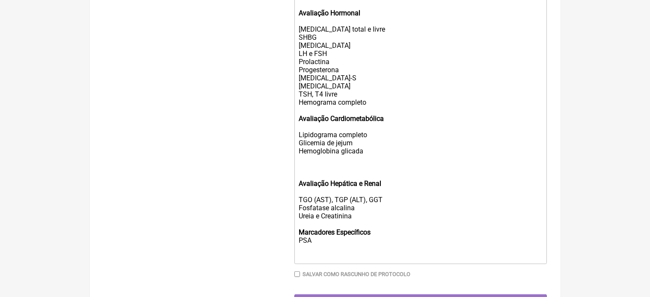
click at [300, 188] on strong "Avaliação Hepática e Renal" at bounding box center [340, 184] width 83 height 8
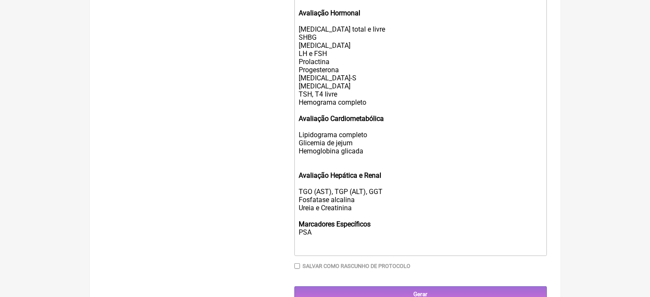
drag, startPoint x: 295, startPoint y: 44, endPoint x: 321, endPoint y: 47, distance: 26.7
click at [321, 47] on trix-editor "Avaliação Hormonal [MEDICAL_DATA] total e livre SHBG [MEDICAL_DATA] LH e FSH Pr…" at bounding box center [420, 127] width 252 height 258
click at [296, 57] on trix-editor "Avaliação Hormonal Testosterona total e livre Estradiol LH e FSH Prolactina Pro…" at bounding box center [420, 127] width 252 height 258
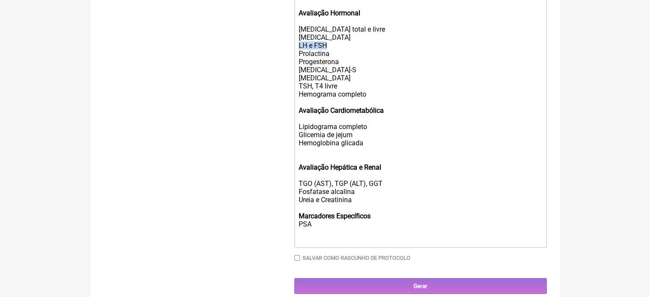
drag, startPoint x: 297, startPoint y: 53, endPoint x: 336, endPoint y: 53, distance: 38.5
click at [336, 53] on trix-editor "Avaliação Hormonal Testosterona total e livre Estradiol LH e FSH Prolactina Pro…" at bounding box center [420, 123] width 252 height 250
click at [297, 60] on trix-editor "Avaliação Hormonal Testosterona total e livre Estradiol Prolactina Progesterona…" at bounding box center [420, 123] width 252 height 250
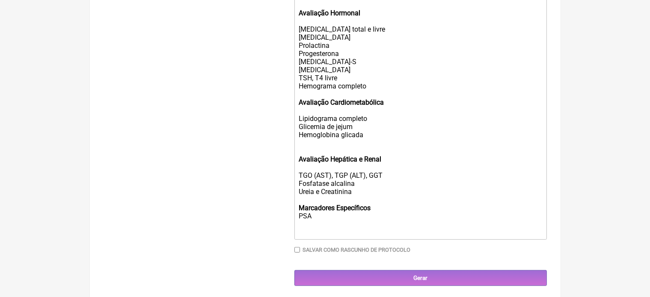
click at [297, 60] on trix-editor "Avaliação Hormonal Testosterona total e livre Estradiol Prolactina Progesterona…" at bounding box center [420, 119] width 252 height 242
drag, startPoint x: 298, startPoint y: 59, endPoint x: 345, endPoint y: 71, distance: 48.8
click at [345, 71] on trix-editor "Avaliação Hormonal Testosterona total e livre Estradiol Prolactina Progesterona…" at bounding box center [420, 119] width 252 height 242
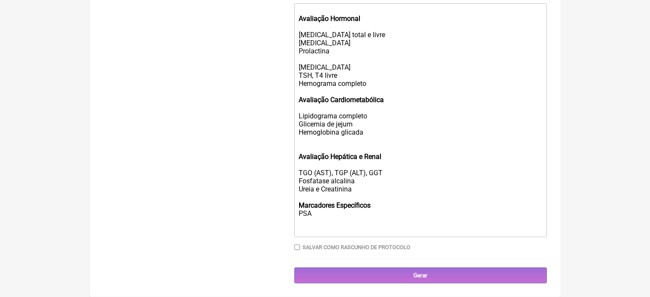
click at [299, 70] on div "Avaliação Hormonal Testosterona total e livre Estradiol Prolactina Cortisol TSH…" at bounding box center [420, 42] width 243 height 73
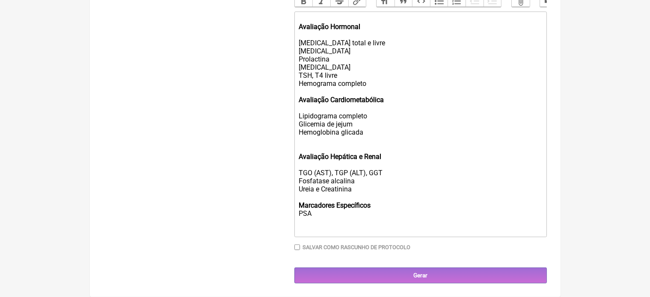
click at [354, 123] on div "Avaliação Cardiometabólica Lipidograma completo Glicemia de jejum Hemoglobina g…" at bounding box center [420, 149] width 243 height 106
type trix-editor "<div><strong><br>Avaliação Hormonal<br><br></strong>Testosterona total e livre<…"
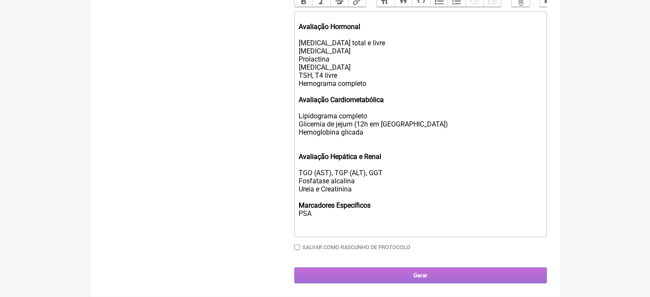
click at [419, 276] on input "Gerar" at bounding box center [420, 276] width 252 height 16
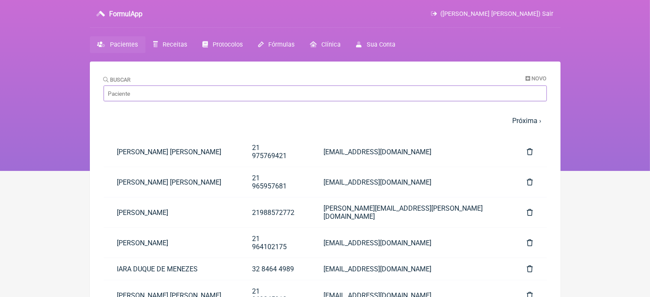
click at [141, 94] on input "Buscar" at bounding box center [325, 94] width 443 height 16
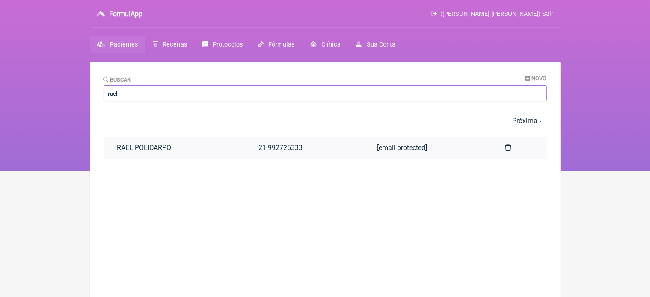
type input "rael"
click at [266, 148] on link "21 992725333" at bounding box center [304, 148] width 118 height 22
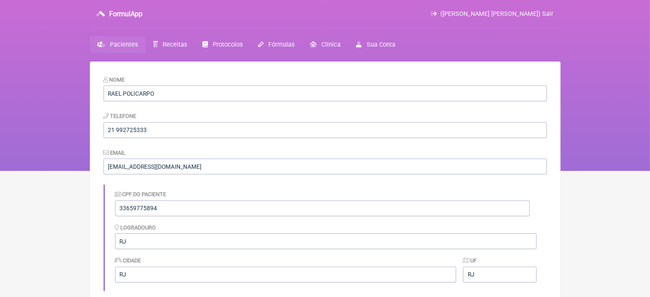
click at [123, 45] on span "Pacientes" at bounding box center [124, 44] width 28 height 7
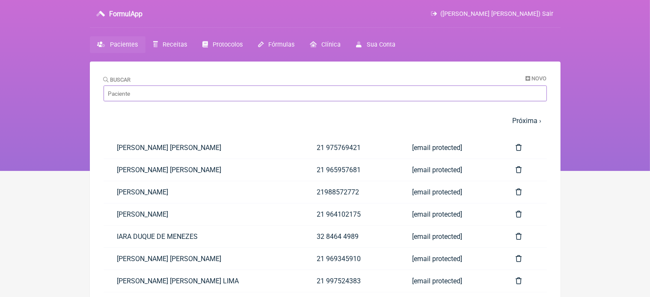
click at [147, 94] on input "Buscar" at bounding box center [325, 94] width 443 height 16
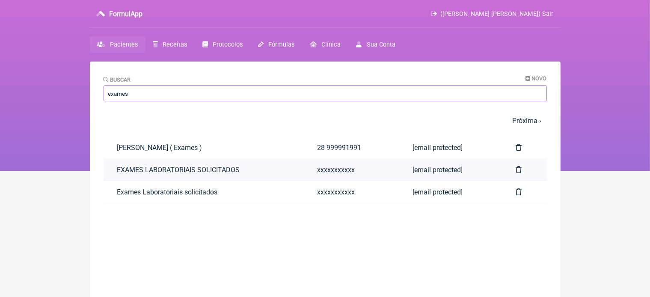
type input "exames"
click at [200, 168] on link "EXAMES LABORATORIAIS SOLICITADOS" at bounding box center [204, 170] width 200 height 22
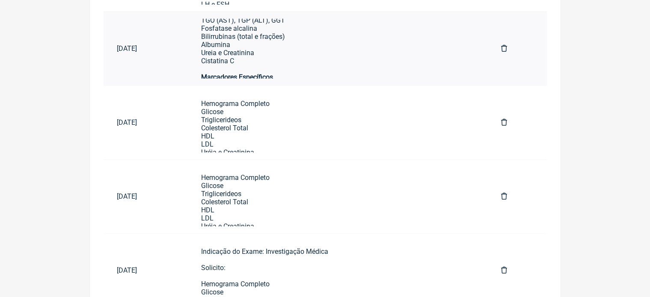
scroll to position [222, 0]
click at [312, 42] on div "Avaliação Hepática e Renal TGO (AST), TGP (ALT), GGT Fosfatase alcalina Bilirru…" at bounding box center [337, 26] width 273 height 73
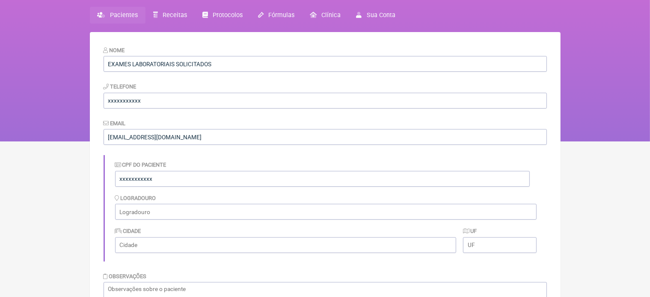
scroll to position [26, 0]
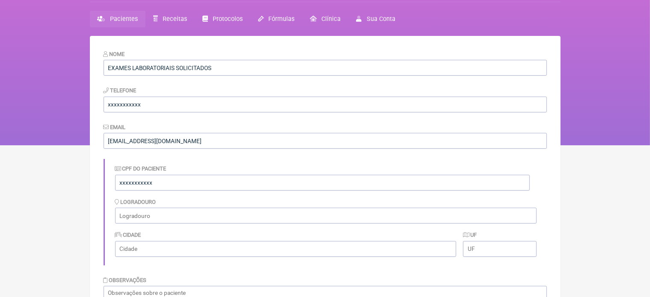
click at [116, 21] on span "Pacientes" at bounding box center [124, 18] width 28 height 7
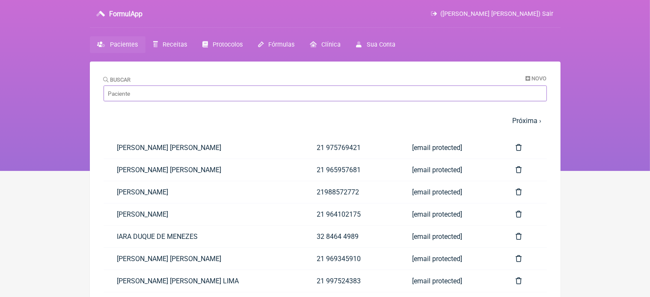
click at [149, 93] on input "Buscar" at bounding box center [325, 94] width 443 height 16
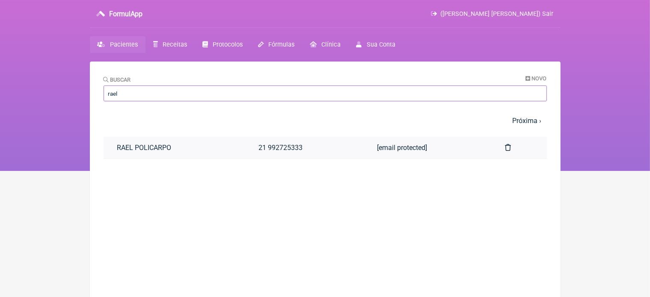
type input "rael"
click at [278, 151] on link "21 992725333" at bounding box center [304, 148] width 118 height 22
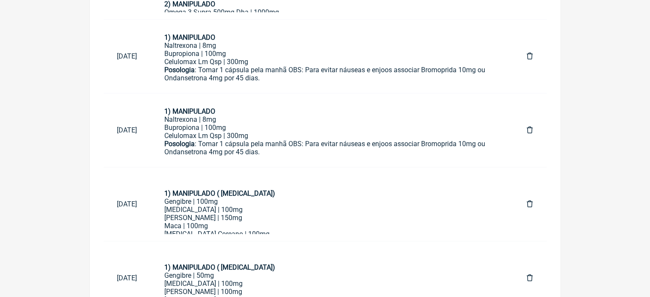
scroll to position [277, 0]
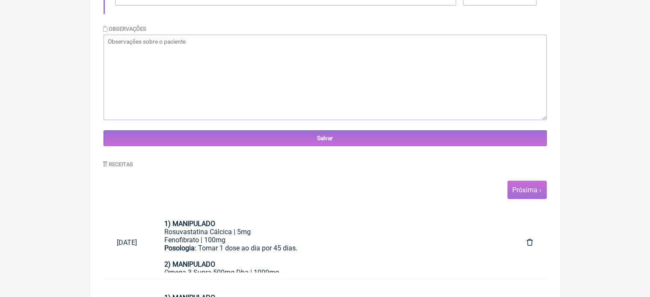
click at [532, 190] on link "Próxima ›" at bounding box center [527, 190] width 29 height 8
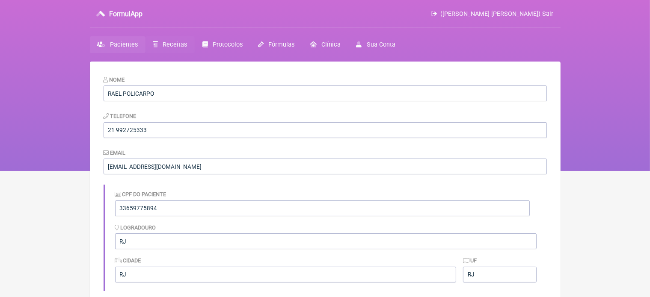
click at [178, 47] on span "Receitas" at bounding box center [175, 44] width 24 height 7
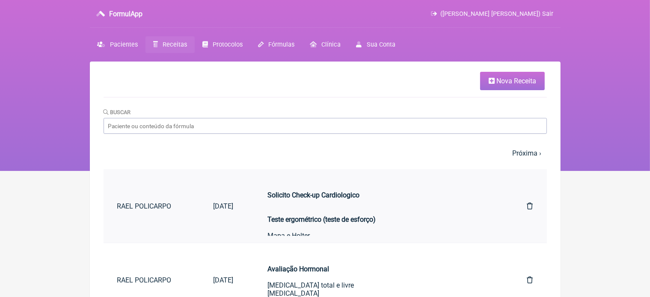
click at [327, 216] on div "Solicito Check-up Cardiologico Teste ergométrico (teste de esforço)" at bounding box center [379, 207] width 225 height 49
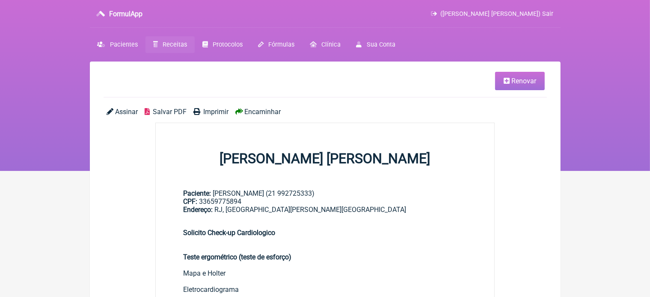
click at [520, 85] on link "Renovar" at bounding box center [520, 81] width 50 height 18
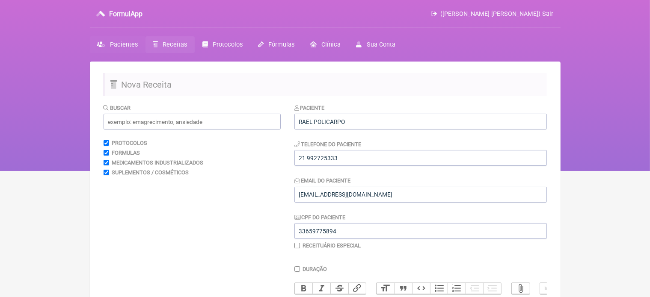
click at [119, 43] on span "Pacientes" at bounding box center [124, 44] width 28 height 7
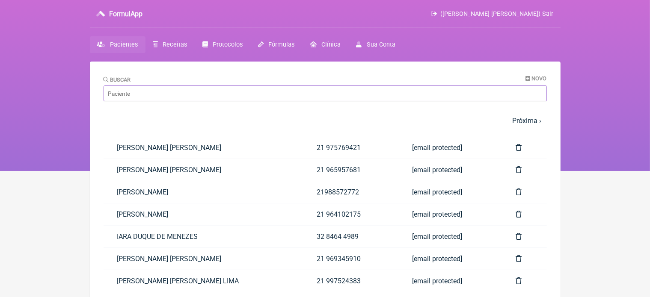
click at [125, 98] on input "Buscar" at bounding box center [325, 94] width 443 height 16
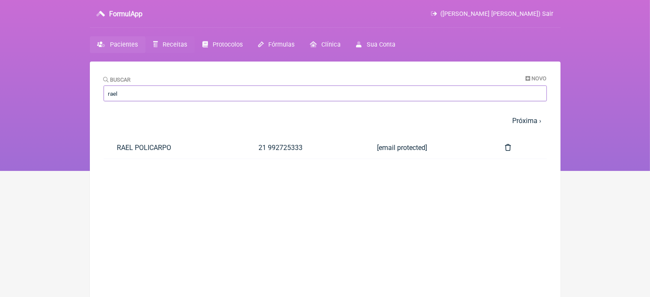
type input "rael"
click at [176, 47] on span "Receitas" at bounding box center [175, 44] width 24 height 7
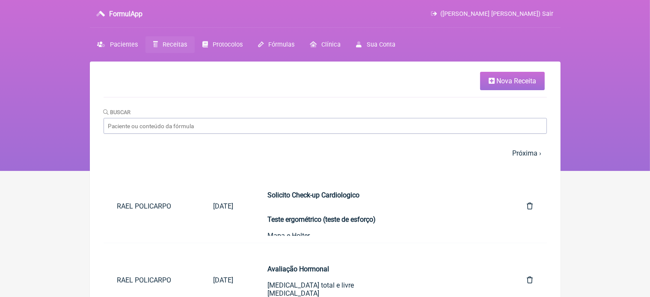
click at [496, 83] on span "Nova Receita" at bounding box center [516, 81] width 40 height 8
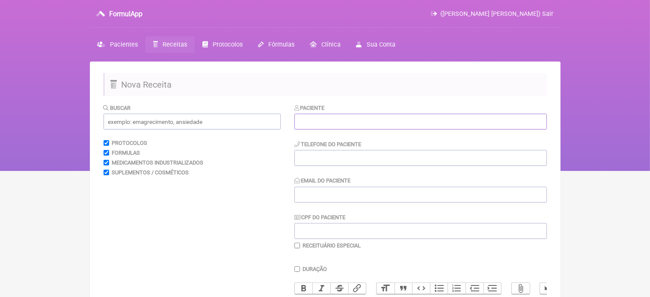
click at [326, 121] on input "text" at bounding box center [420, 122] width 252 height 16
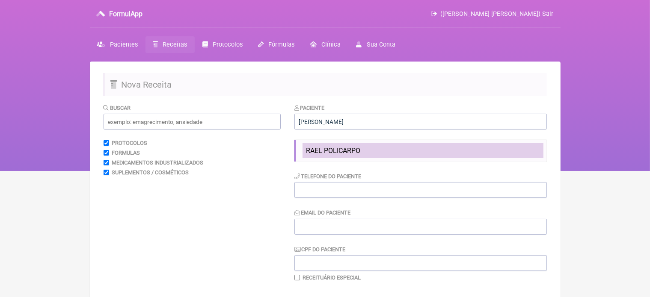
click at [349, 151] on span "RAEL POLICARPO" at bounding box center [333, 151] width 54 height 8
type input "RAEL POLICARPO"
type input "21 992725333"
type input "[EMAIL_ADDRESS][DOMAIN_NAME]"
type input "33659775894"
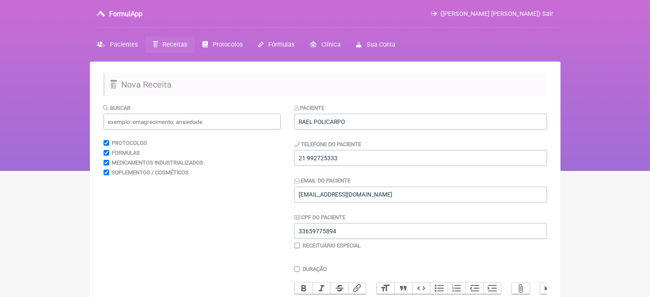
click at [296, 245] on input "checkbox" at bounding box center [297, 246] width 6 height 6
checkbox input "true"
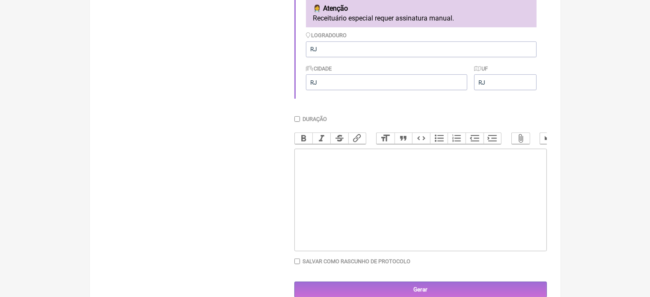
scroll to position [268, 0]
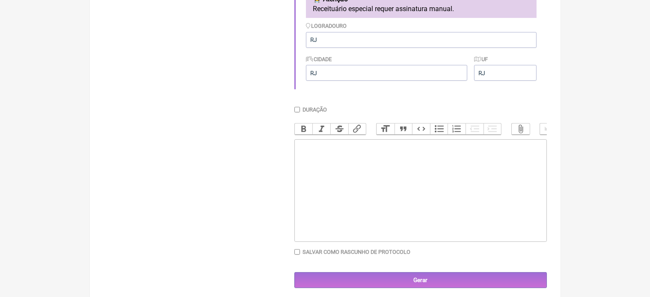
click at [310, 162] on trix-editor at bounding box center [420, 190] width 252 height 103
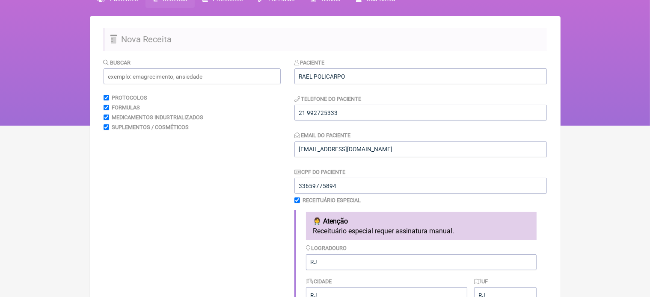
scroll to position [281, 0]
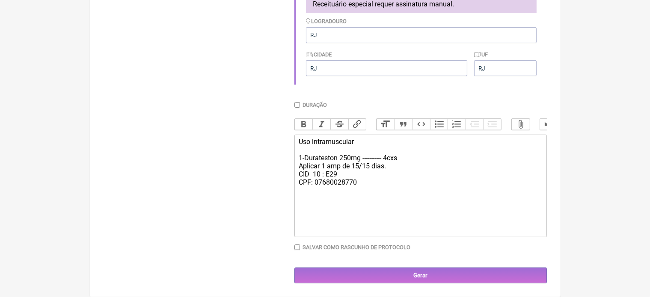
click at [390, 166] on div "Uso intramuscular 1-Durateston 250mg ----------- 4cxs Aplicar 1 amp de 15/15 di…" at bounding box center [420, 162] width 243 height 49
type trix-editor "<div>Uso intramuscular&nbsp;<br><br>1-Durateston 250mg ----------- 4cxs&nbsp;<b…"
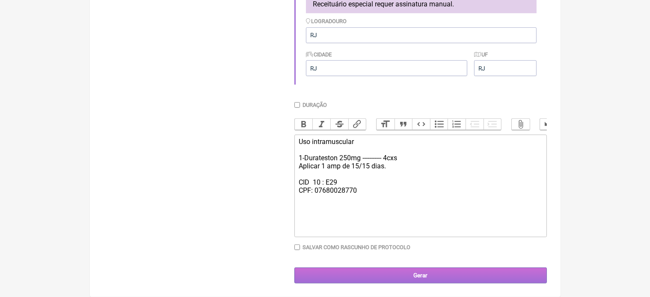
click at [415, 279] on input "Gerar" at bounding box center [420, 276] width 252 height 16
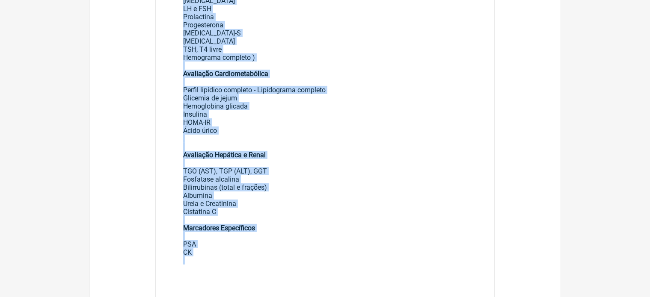
scroll to position [262, 0]
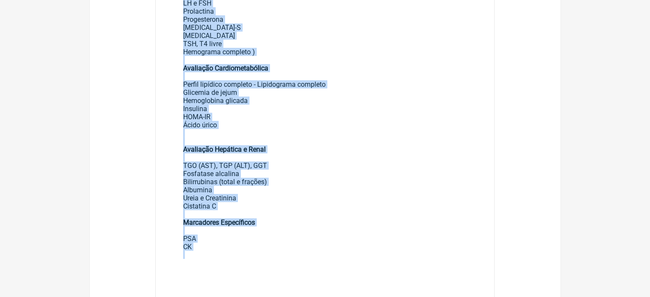
drag, startPoint x: 181, startPoint y: 28, endPoint x: 317, endPoint y: 270, distance: 277.4
click at [317, 270] on main "Paciente: EXAMES LABORATORIAIS SOLICITADOS (xxxxxxxxxxx) CPF: xxxxxxxxxxx Avali…" at bounding box center [325, 114] width 339 height 401
copy div "Avaliação Hormonal [MEDICAL_DATA] total e livre SHBG [MEDICAL_DATA] LH e FSH Pr…"
click at [343, 54] on div "Hemograma completo )" at bounding box center [325, 56] width 284 height 16
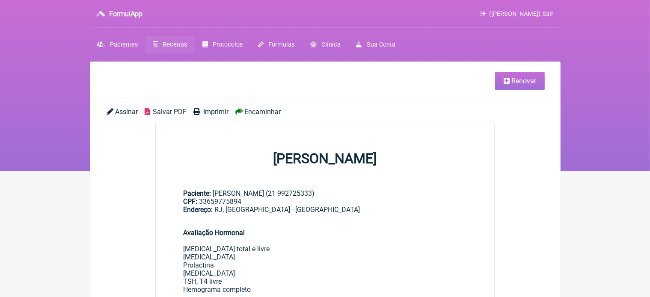
click at [217, 111] on span "Imprimir" at bounding box center [215, 112] width 25 height 8
click at [528, 85] on span "Renovar" at bounding box center [523, 81] width 25 height 8
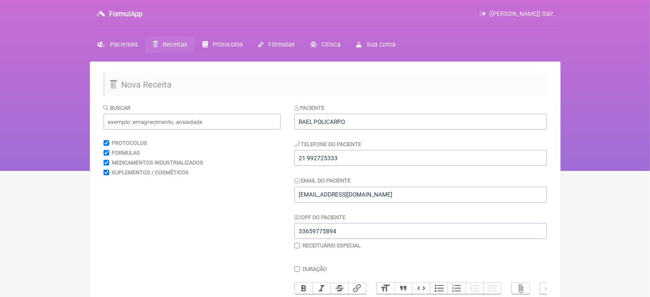
scroll to position [260, 0]
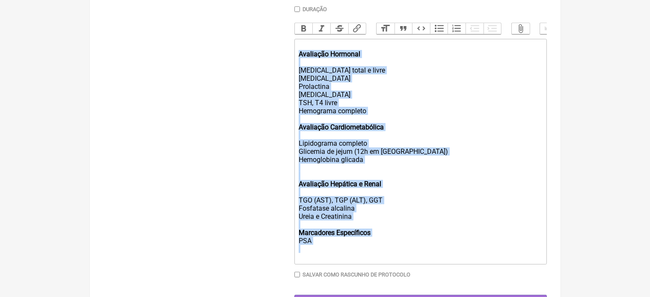
drag, startPoint x: 298, startPoint y: 64, endPoint x: 355, endPoint y: 285, distance: 228.3
click at [355, 285] on div "Duração Duração de 30 dias Bold Italic Strikethrough Link Heading Quote Code Bu…" at bounding box center [420, 145] width 252 height 279
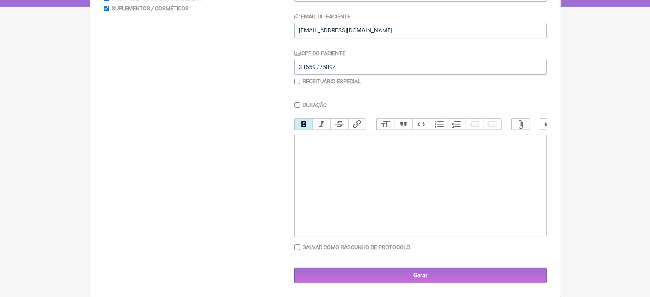
scroll to position [171, 0]
paste trix-editor "br>Teste ergométrico (teste de esforço)<br></strong><br></div><ul><li><br>Avali…"
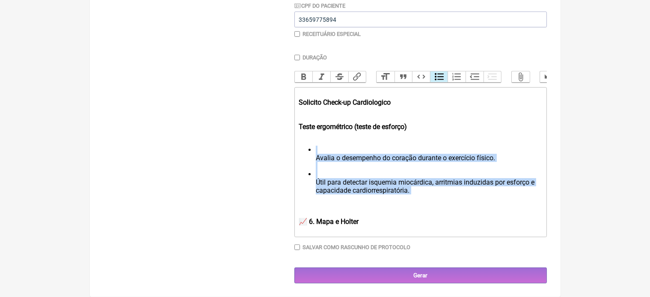
drag, startPoint x: 308, startPoint y: 148, endPoint x: 380, endPoint y: 196, distance: 87.0
click at [380, 196] on ul "Avalia o desempenho do coração durante o exercício físico. Útil para detectar i…" at bounding box center [420, 174] width 243 height 57
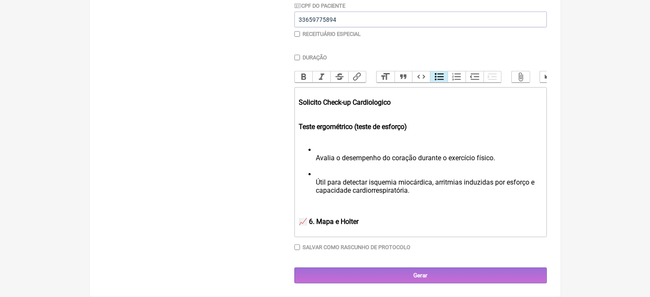
scroll to position [172, 0]
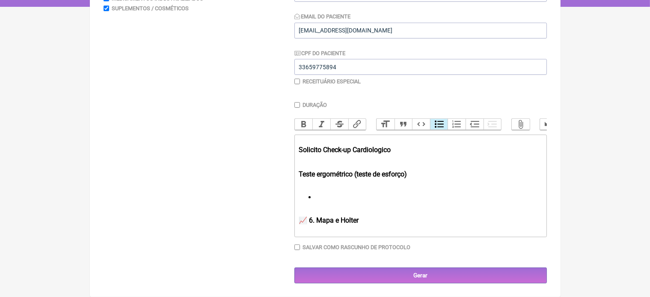
click at [315, 198] on ul at bounding box center [420, 197] width 243 height 8
click at [316, 201] on strong "📈 6. Mapa e Holter" at bounding box center [329, 199] width 60 height 8
click at [316, 201] on strong "📈 6.Mapa e Holter" at bounding box center [328, 199] width 58 height 8
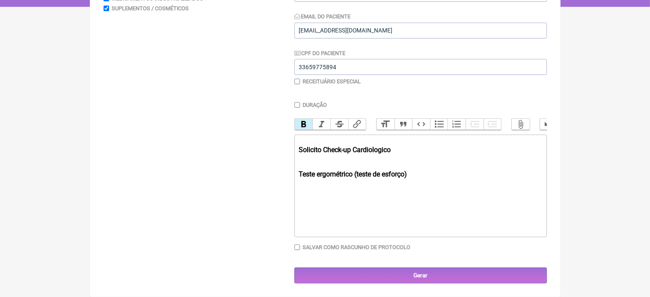
click at [316, 201] on div at bounding box center [420, 195] width 243 height 16
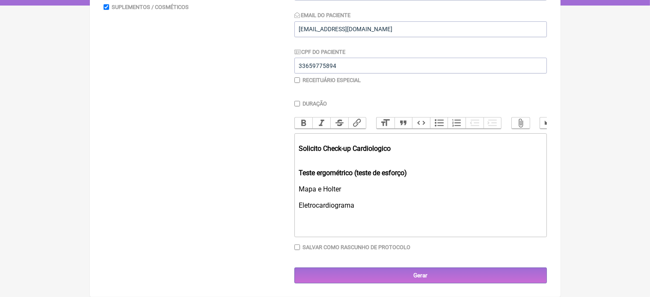
paste trix-editor "strong><br>Justificativa para Exames Cardiológicos de Rotina<br></strong><br></…"
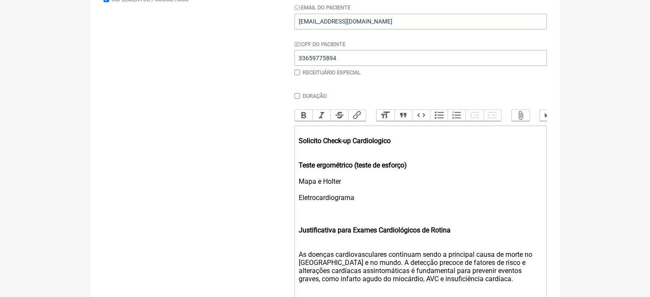
scroll to position [260, 0]
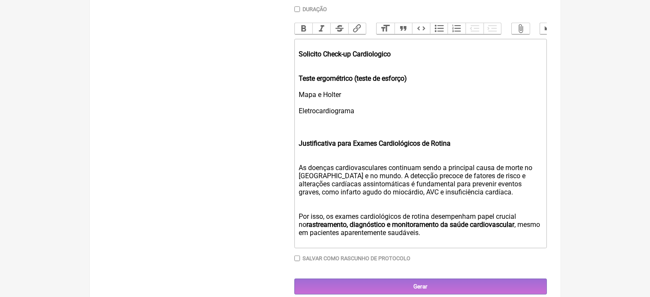
click at [357, 184] on div "As doenças cardiovasculares continuam sendo a principal causa de morte no Brasi…" at bounding box center [420, 180] width 243 height 49
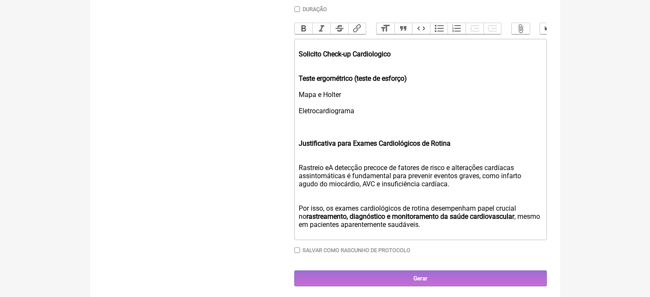
click at [335, 175] on div "Rastreio eA detecção precoce de fatores de risco e alterações cardíacas assinto…" at bounding box center [420, 176] width 243 height 41
click at [298, 218] on trix-editor "Solicito Check-up Cardiologico Teste ergométrico (teste de esforço) Mapa e Holt…" at bounding box center [420, 140] width 252 height 202
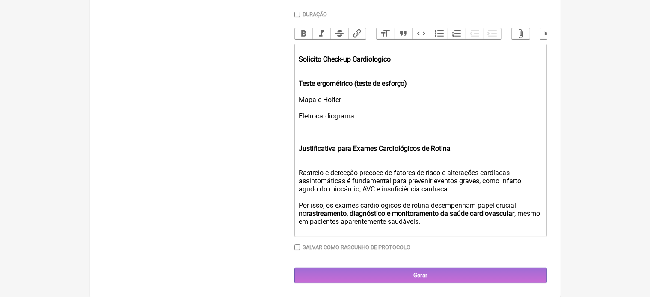
type trix-editor "<div><strong><br>Solicito Check-up Cardiologico<br><br><br>Teste ergométrico (t…"
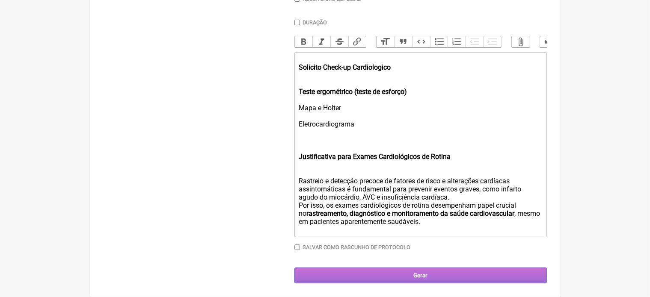
click at [421, 276] on input "Gerar" at bounding box center [420, 276] width 252 height 16
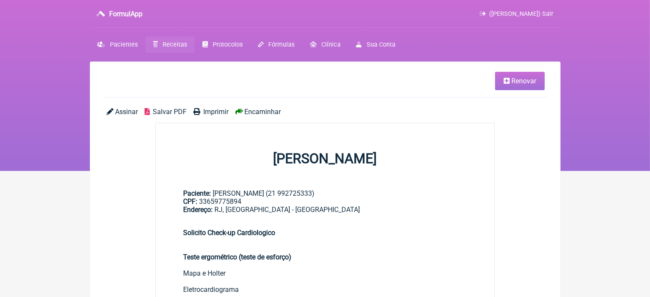
click at [211, 111] on span "Imprimir" at bounding box center [215, 112] width 25 height 8
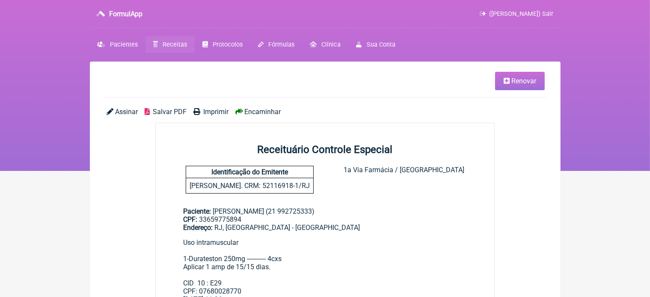
click at [214, 112] on span "Imprimir" at bounding box center [215, 112] width 25 height 8
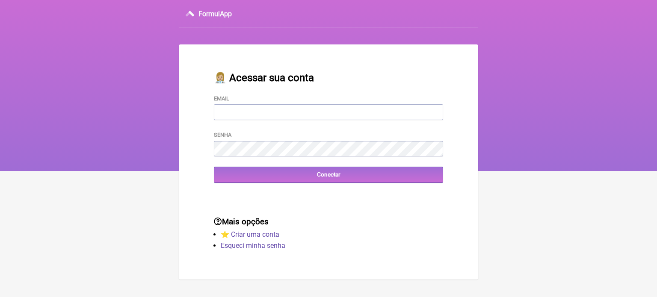
click at [258, 113] on input "Email" at bounding box center [328, 112] width 229 height 16
type input "[EMAIL_ADDRESS][DOMAIN_NAME]"
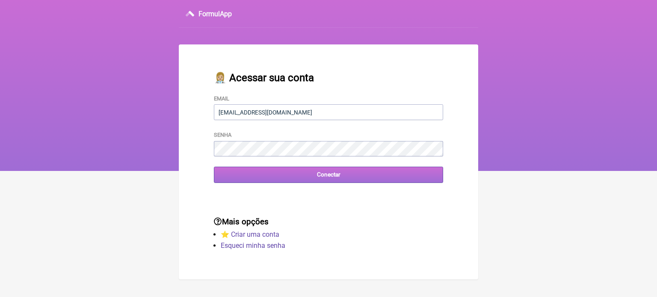
click at [305, 180] on input "Conectar" at bounding box center [328, 175] width 229 height 16
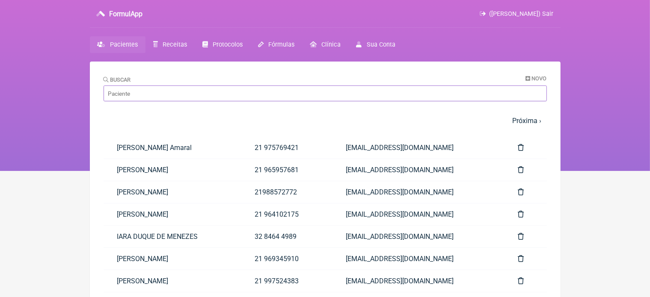
click at [151, 94] on input "Buscar" at bounding box center [325, 94] width 443 height 16
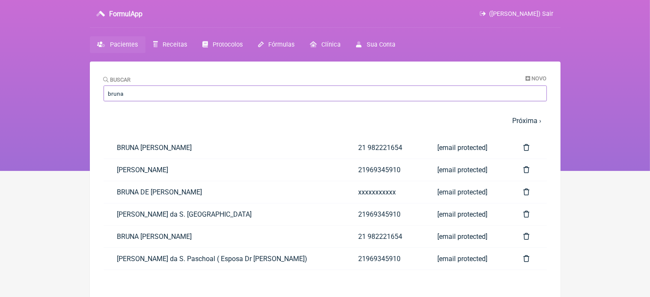
type input "bruna"
click at [175, 283] on main "Buscar Novo bruna 1 2 3 4 5 … Próxima › Última » Paciente Telefone Email [PERSO…" at bounding box center [325, 210] width 471 height 297
click at [214, 191] on link "BRUNA DE [PERSON_NAME]" at bounding box center [224, 192] width 241 height 22
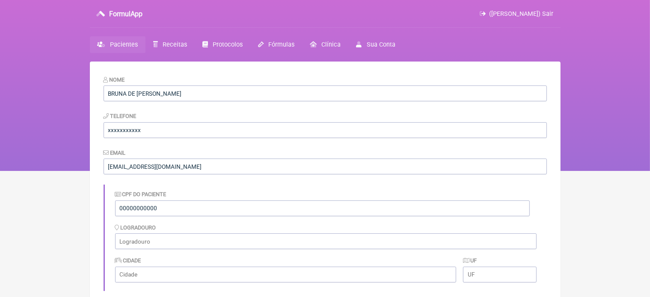
click at [113, 47] on span "Pacientes" at bounding box center [124, 44] width 28 height 7
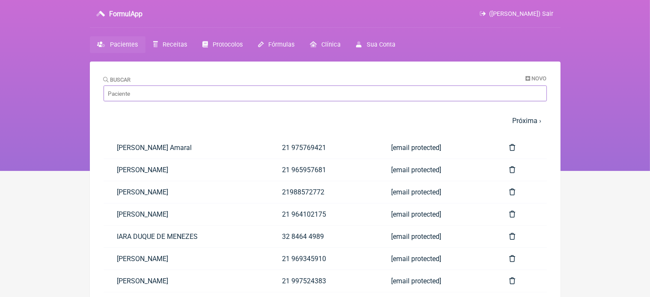
click at [152, 92] on input "Buscar" at bounding box center [325, 94] width 443 height 16
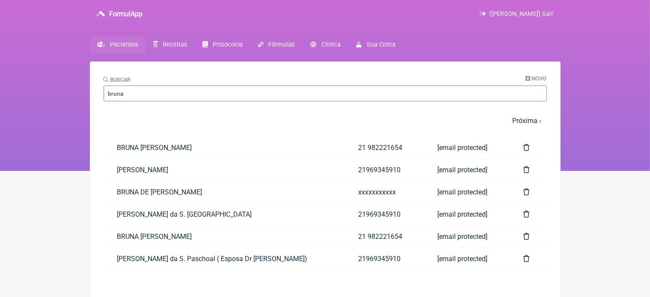
type input "bruna"
click at [122, 128] on nav "1 2 3 4 5 … Próxima › Última »" at bounding box center [325, 121] width 443 height 18
click at [198, 191] on link "BRUNA DE [PERSON_NAME]" at bounding box center [224, 192] width 241 height 22
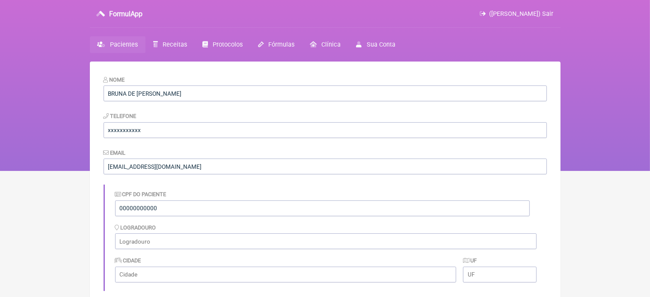
click at [140, 41] on link "Pacientes" at bounding box center [118, 44] width 56 height 17
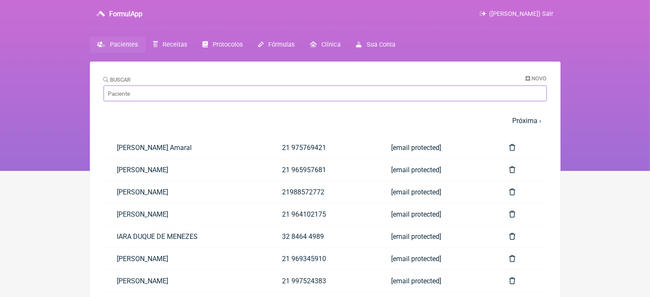
click at [156, 94] on input "Buscar" at bounding box center [325, 94] width 443 height 16
click at [45, 61] on nav "FormulApp (VINICIUS VIEIRA PASCHOAL) Sair Pacientes Receitas Protocolos Fórmula…" at bounding box center [325, 85] width 650 height 171
click at [142, 94] on input "Buscar" at bounding box center [325, 94] width 443 height 16
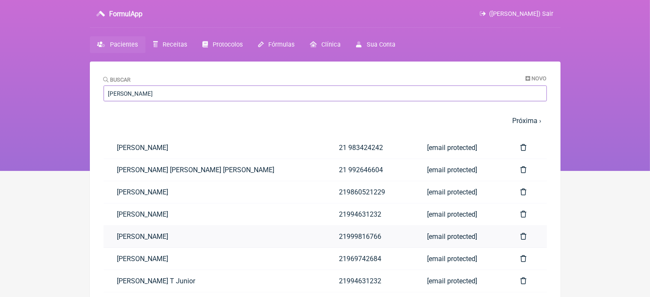
type input "[PERSON_NAME]"
click at [144, 236] on link "[PERSON_NAME]" at bounding box center [215, 237] width 222 height 22
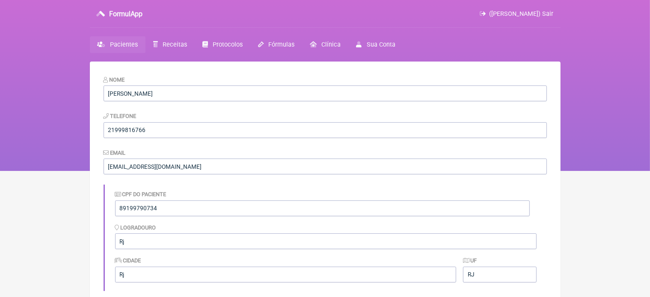
click at [176, 53] on nav "FormulApp (VINICIUS VIEIRA PASCHOAL) Sair Pacientes Receitas Protocolos Fórmula…" at bounding box center [325, 85] width 650 height 171
click at [175, 44] on span "Receitas" at bounding box center [175, 44] width 24 height 7
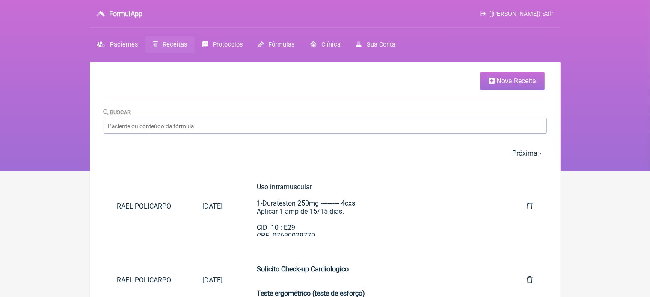
click at [519, 83] on span "Nova Receita" at bounding box center [516, 81] width 40 height 8
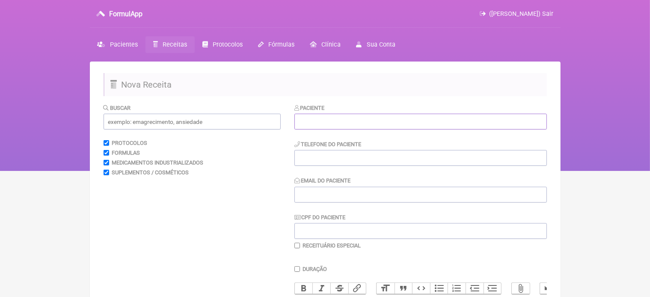
click at [332, 119] on input "text" at bounding box center [420, 122] width 252 height 16
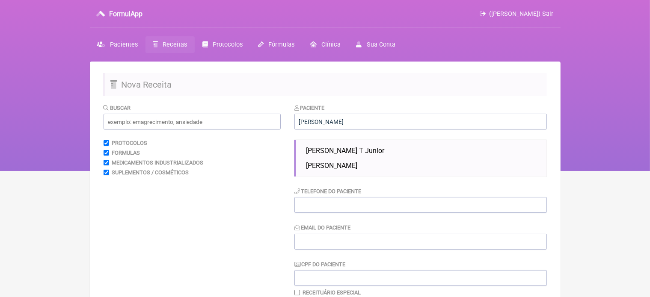
click at [357, 167] on span "SÉRGIO LUIS MENDES AFONSO" at bounding box center [331, 166] width 51 height 8
type input "SÉRGIO LUIS MENDES AFONSO"
type input "21999816766"
type input "VINI_PASCHOAL@YAHOO.COM.BR"
type input "89199790734"
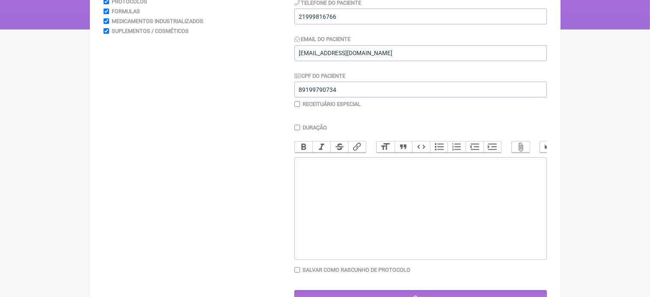
scroll to position [160, 0]
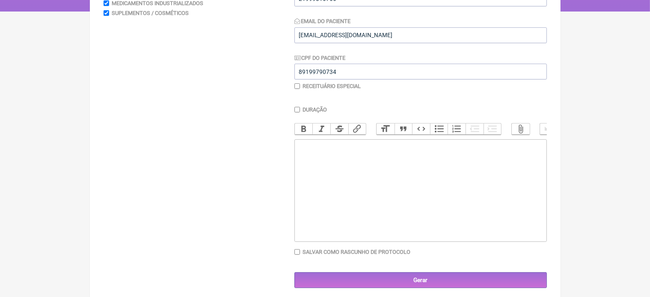
click at [354, 168] on trix-editor at bounding box center [420, 190] width 252 height 103
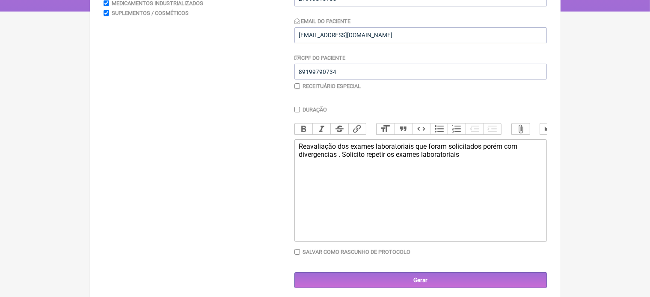
type trix-editor "<div>Reavaliação dos exames laboratoriais que foram solicitados porém com diver…"
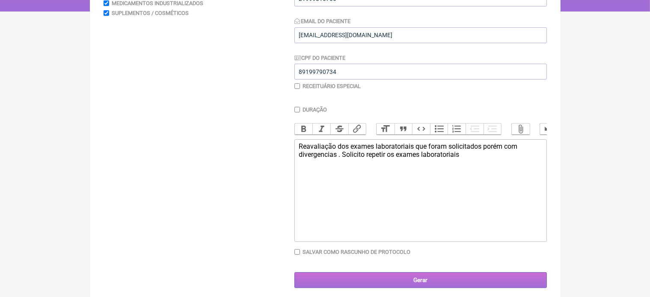
click at [416, 287] on input "Gerar" at bounding box center [420, 281] width 252 height 16
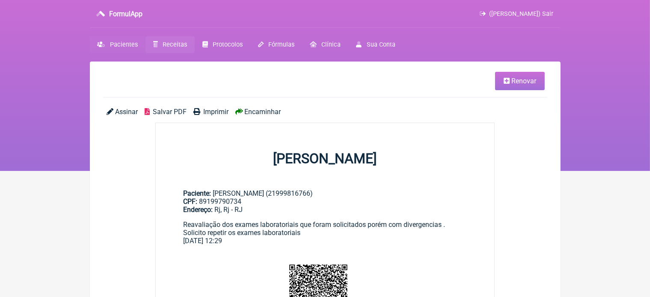
click at [130, 44] on span "Pacientes" at bounding box center [124, 44] width 28 height 7
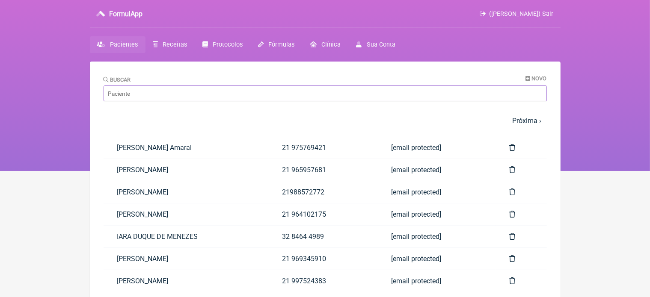
click at [151, 90] on input "Buscar" at bounding box center [325, 94] width 443 height 16
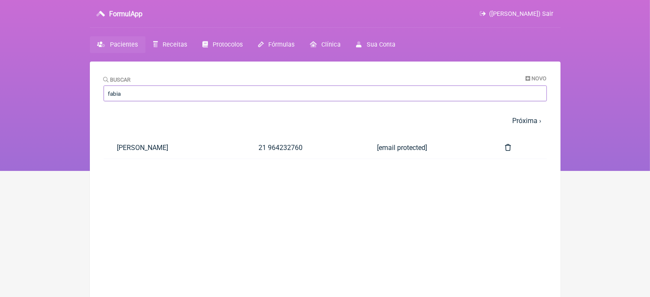
type input "fabia"
click at [139, 197] on main "Buscar Novo fabia 1 2 3 4 5 … Próxima › Última » Paciente Telefone Email [PERSO…" at bounding box center [325, 210] width 471 height 297
click at [156, 150] on link "[PERSON_NAME]" at bounding box center [175, 148] width 142 height 22
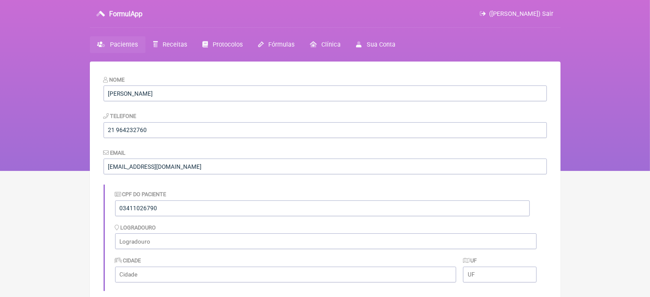
scroll to position [260, 0]
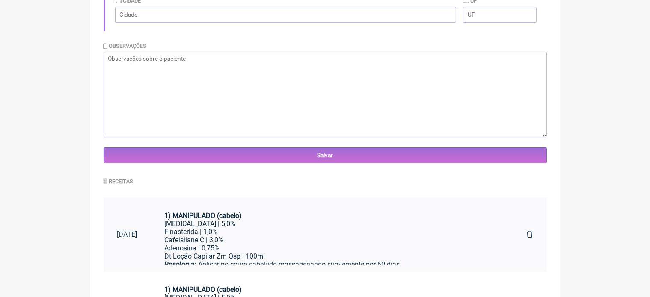
click at [211, 239] on div "Cafeisilane C | 3,0%" at bounding box center [332, 240] width 335 height 8
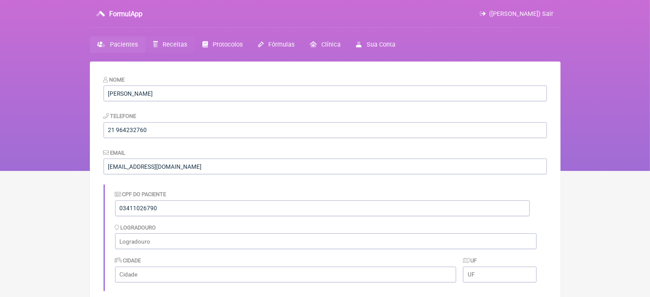
click at [175, 44] on span "Receitas" at bounding box center [175, 44] width 24 height 7
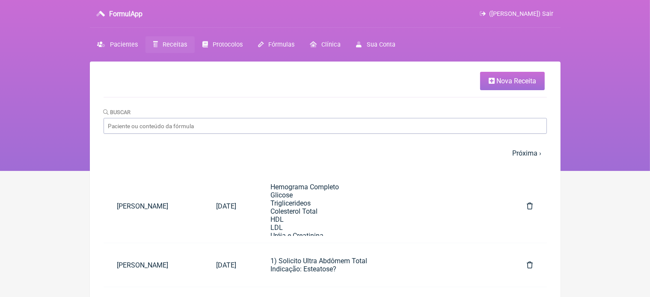
click at [507, 83] on span "Nova Receita" at bounding box center [516, 81] width 40 height 8
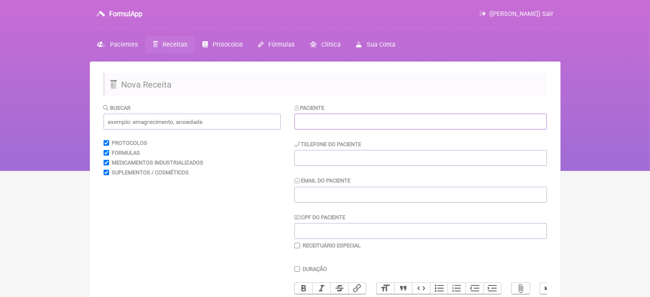
click at [320, 122] on input "text" at bounding box center [420, 122] width 252 height 16
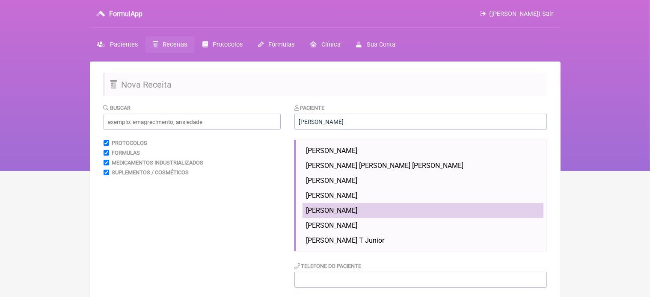
click at [339, 210] on span "[PERSON_NAME]" at bounding box center [331, 211] width 51 height 8
type input "[PERSON_NAME]"
type input "21999816766"
type input "[EMAIL_ADDRESS][DOMAIN_NAME]"
type input "89199790734"
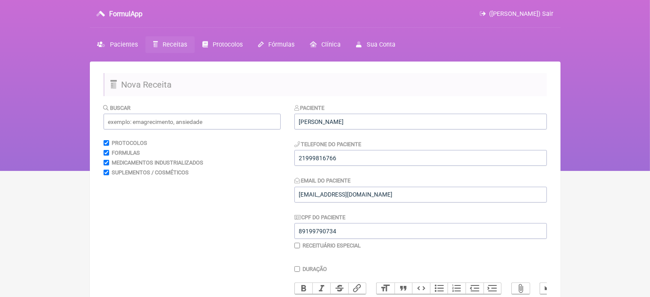
click at [297, 246] on input "checkbox" at bounding box center [297, 246] width 6 height 6
checkbox input "true"
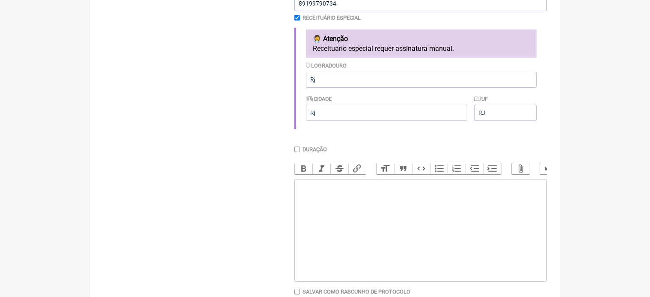
scroll to position [245, 0]
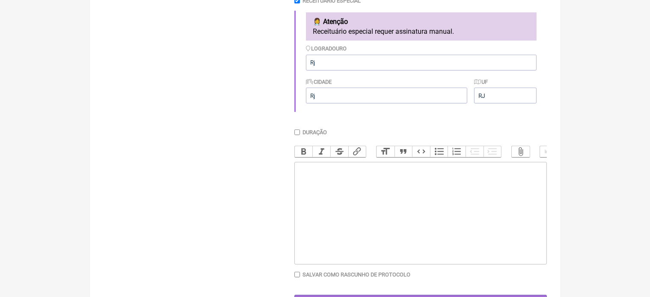
click at [329, 180] on trix-editor at bounding box center [420, 213] width 252 height 103
click at [406, 202] on div "Uso Intramuscular 1-Deposteron 200mg/2ml ----------- 2cxs Aplicar 1 ampola" at bounding box center [420, 185] width 243 height 41
click at [355, 206] on div "Uso Intramuscular 1-Deposteron 200mg/2ml ----------- 3cxs Aplicar 1 ampola" at bounding box center [420, 185] width 243 height 41
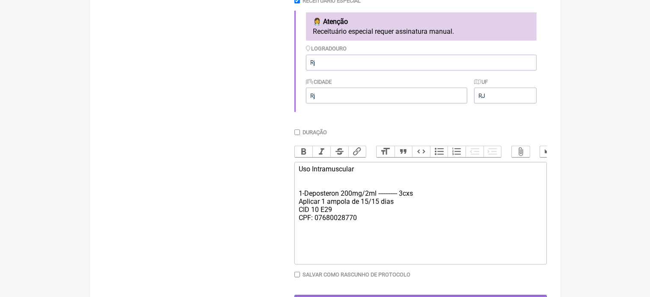
click at [405, 202] on div "Uso Intramuscular 1-Deposteron 200mg/2ml ----------- 3cxs Aplicar 1 ampola de 1…" at bounding box center [420, 193] width 243 height 57
type trix-editor "<div>Uso Intramuscular&nbsp;<br><br><br>1-Deposteron 200mg/2ml ----------- 1cxs…"
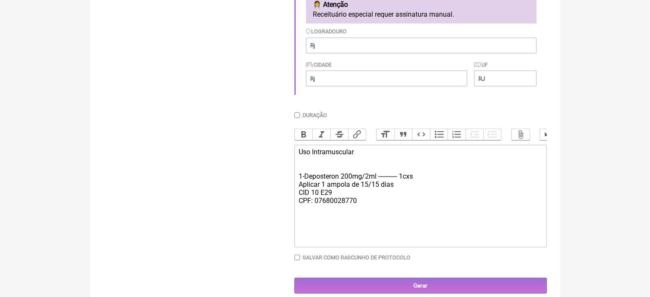
scroll to position [281, 0]
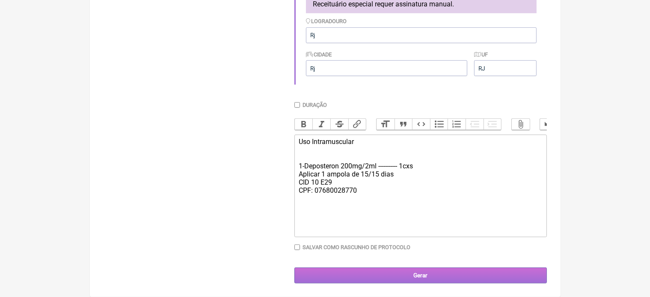
click at [419, 279] on input "Gerar" at bounding box center [420, 276] width 252 height 16
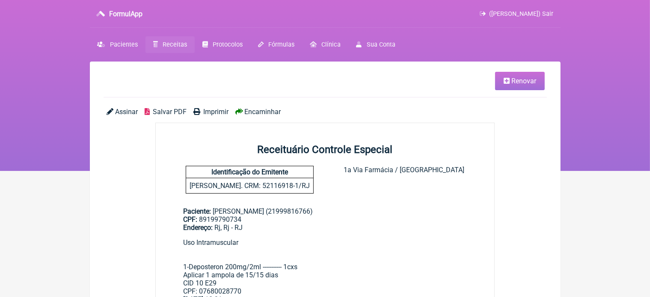
click at [214, 111] on span "Imprimir" at bounding box center [215, 112] width 25 height 8
click at [116, 44] on span "Pacientes" at bounding box center [124, 44] width 28 height 7
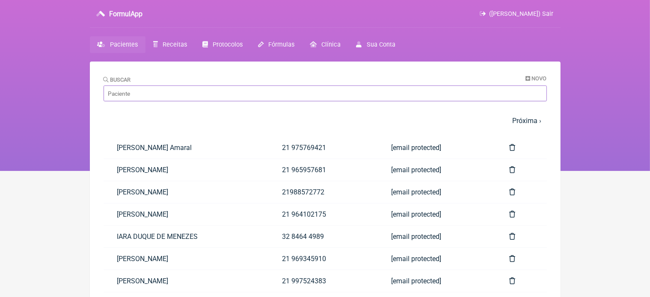
click at [168, 95] on input "Buscar" at bounding box center [325, 94] width 443 height 16
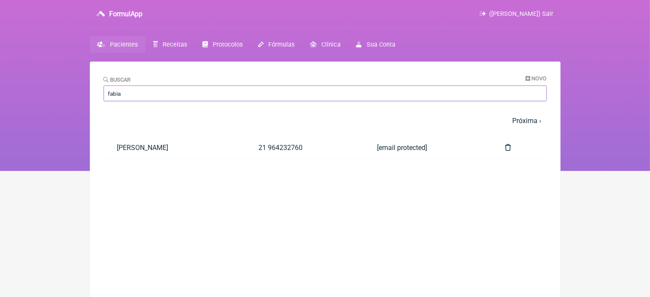
type input "fabia"
click at [135, 191] on main "Buscar Novo fabia 1 2 3 4 5 … Próxima › Última » Paciente Telefone Email FABIAN…" at bounding box center [325, 210] width 471 height 297
click at [169, 150] on link "FABIANA SANTOS AFONSO" at bounding box center [175, 148] width 142 height 22
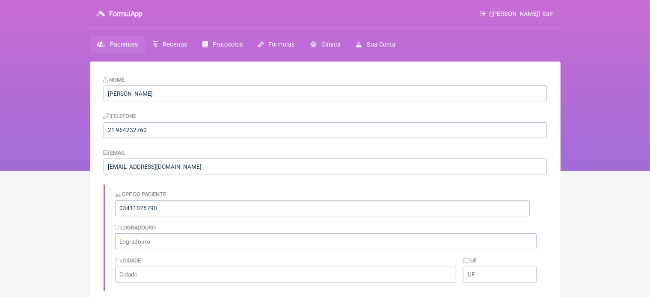
scroll to position [260, 0]
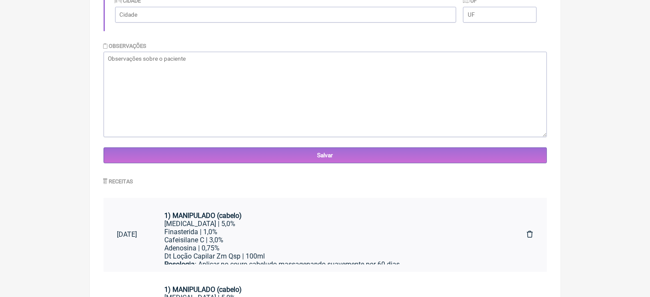
click at [228, 233] on div "Finasterida | 1,0%" at bounding box center [332, 232] width 335 height 8
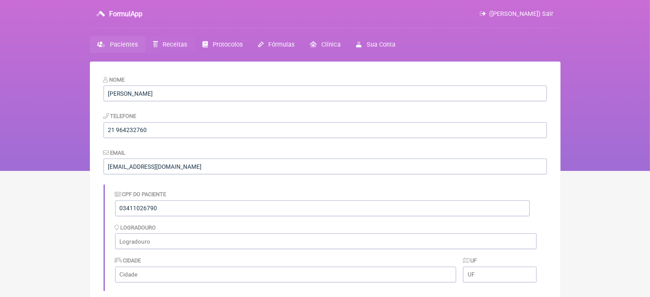
click at [175, 45] on span "Receitas" at bounding box center [175, 44] width 24 height 7
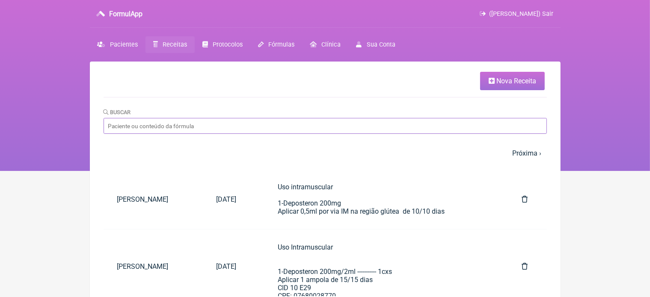
click at [168, 126] on input "Buscar" at bounding box center [325, 126] width 443 height 16
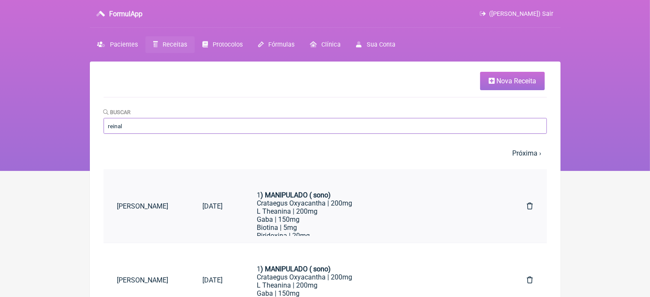
type input "reinal"
click at [318, 201] on div "Crataegus Oxyacantha | 200mg" at bounding box center [375, 203] width 236 height 8
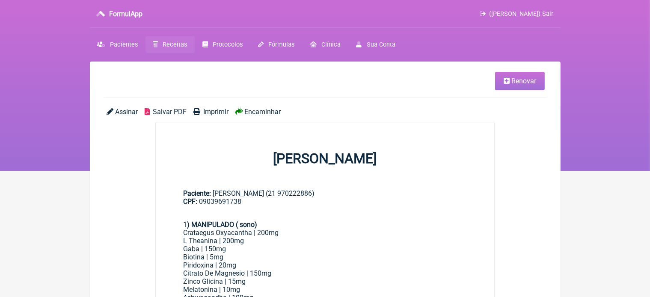
click at [513, 82] on span "Renovar" at bounding box center [523, 81] width 25 height 8
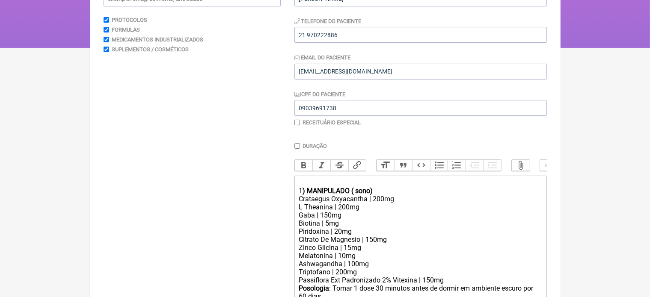
scroll to position [95, 0]
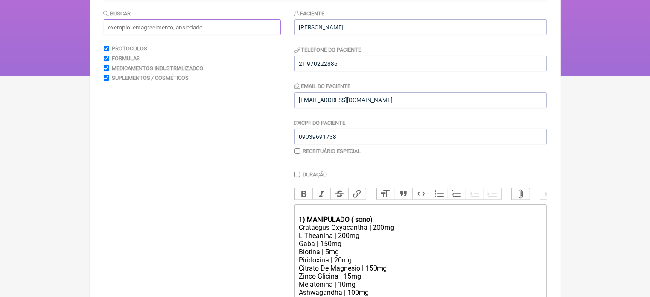
click at [180, 30] on input "text" at bounding box center [192, 27] width 177 height 16
type input "A"
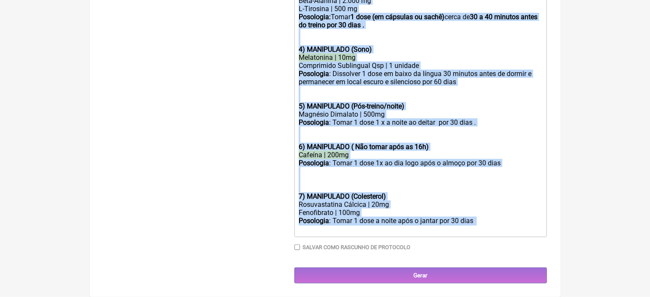
drag, startPoint x: 296, startPoint y: 226, endPoint x: 400, endPoint y: 298, distance: 126.9
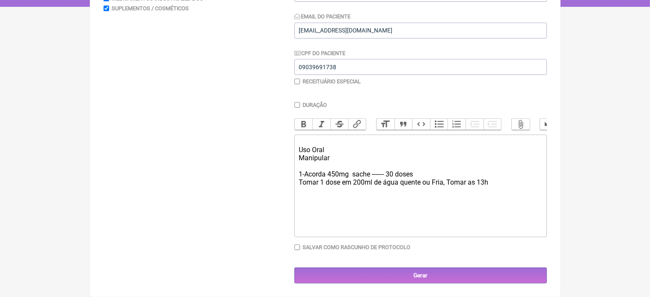
type trix-editor "<div><br>Uso Oral&nbsp;<br>Manipular&nbsp;<br><br>1-Acorda 450mg&nbsp; sache --…"
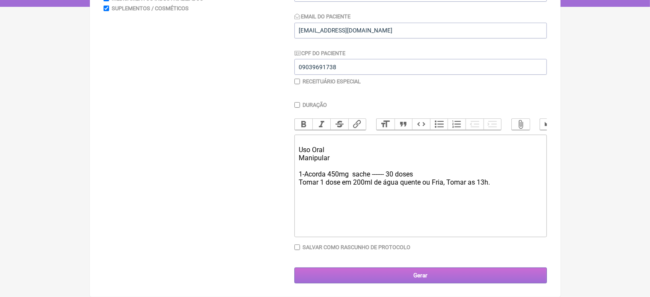
click at [431, 276] on input "Gerar" at bounding box center [420, 276] width 252 height 16
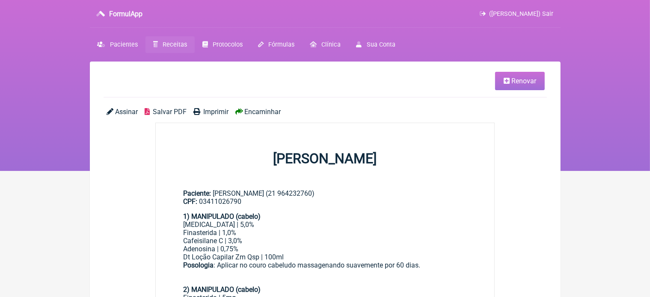
click at [519, 81] on span "Renovar" at bounding box center [523, 81] width 25 height 8
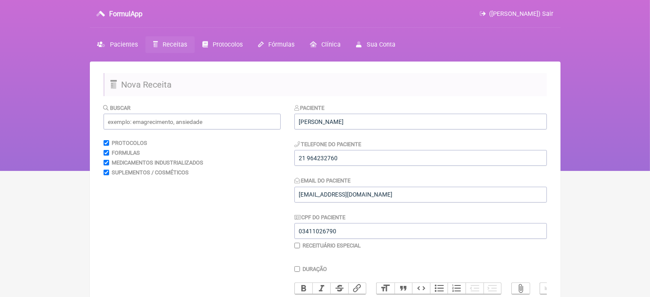
scroll to position [260, 0]
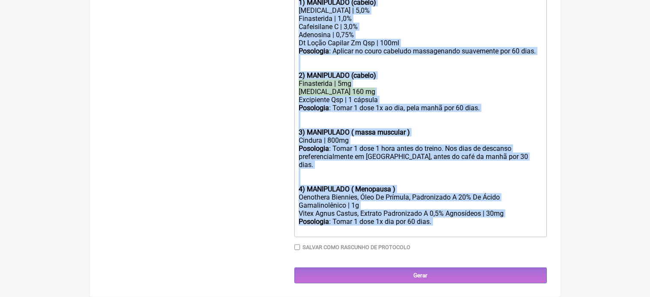
drag, startPoint x: 298, startPoint y: 51, endPoint x: 354, endPoint y: 312, distance: 266.5
type trix-editor "<lor><ipsumd>2) SITAMETCON (adipis)</elitse></doe><tem>Incididun | 9,1%</utl><e…"
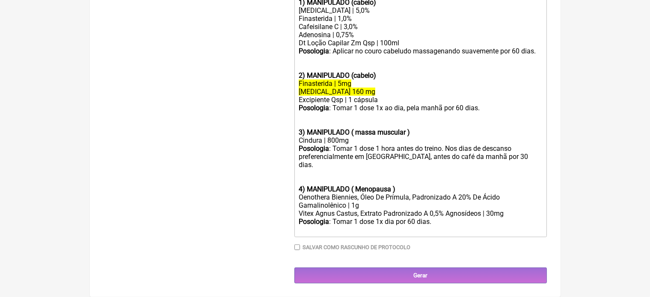
scroll to position [171, 0]
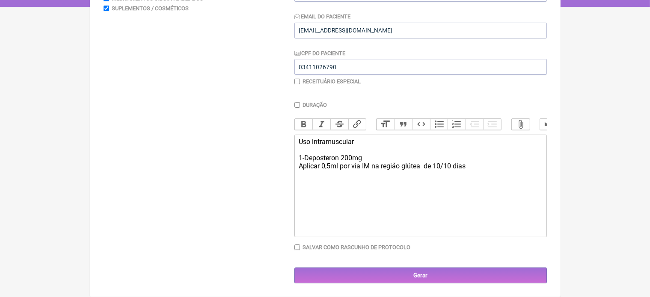
type trix-editor "<div>Uso intramuscular&nbsp;<br><br>1-Deposteron 200mg&nbsp;<br>Aplicar 0,5ml p…"
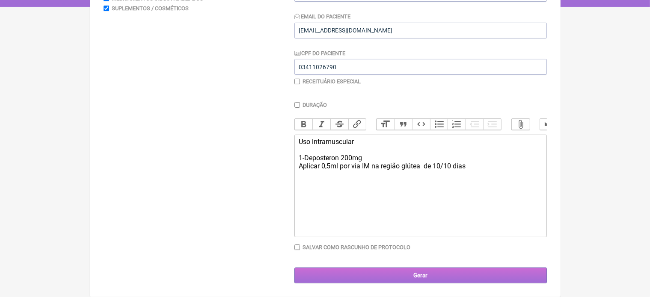
click at [423, 276] on input "Gerar" at bounding box center [420, 276] width 252 height 16
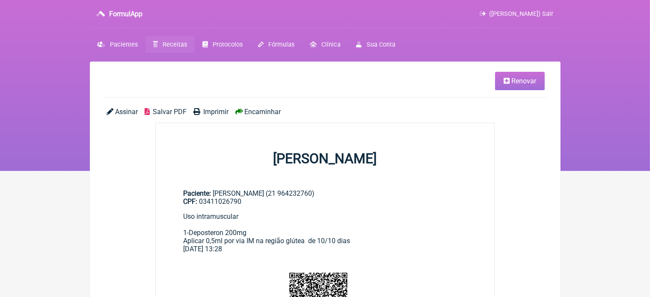
click at [214, 111] on span "Imprimir" at bounding box center [215, 112] width 25 height 8
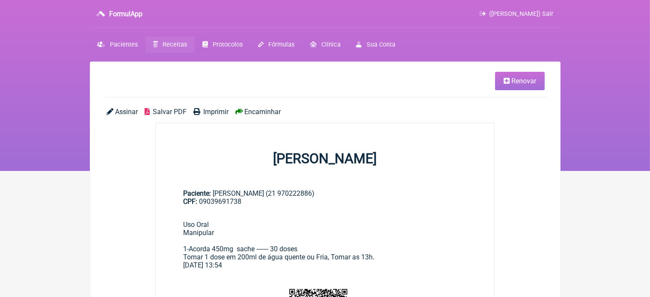
click at [219, 110] on span "Imprimir" at bounding box center [215, 112] width 25 height 8
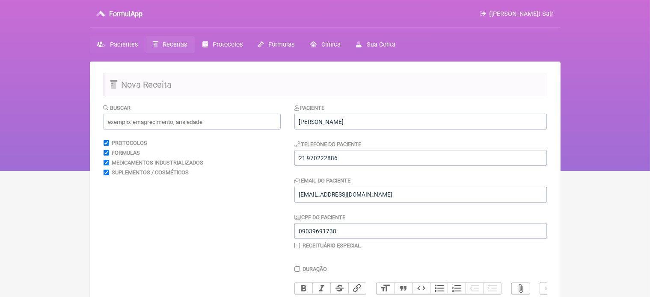
click at [127, 43] on span "Pacientes" at bounding box center [124, 44] width 28 height 7
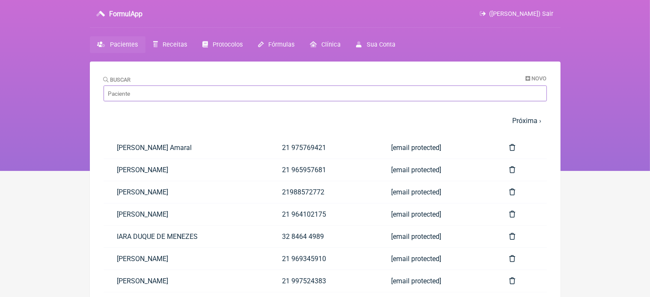
click at [148, 92] on input "Buscar" at bounding box center [325, 94] width 443 height 16
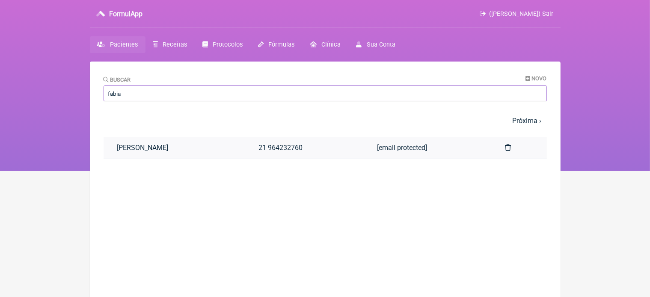
type input "fabia"
click at [130, 147] on link "FABIANA SANTOS AFONSO" at bounding box center [175, 148] width 142 height 22
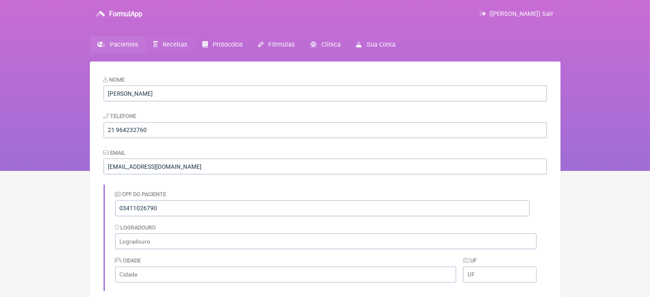
click at [170, 44] on span "Receitas" at bounding box center [175, 44] width 24 height 7
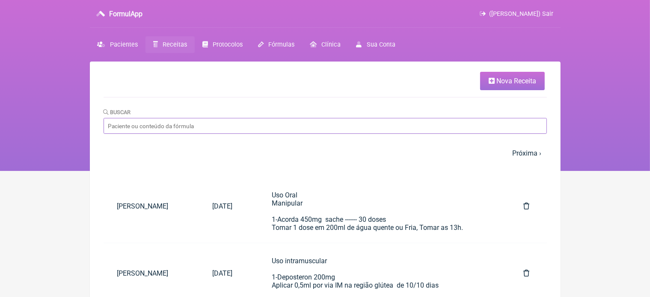
click at [165, 125] on input "Buscar" at bounding box center [325, 126] width 443 height 16
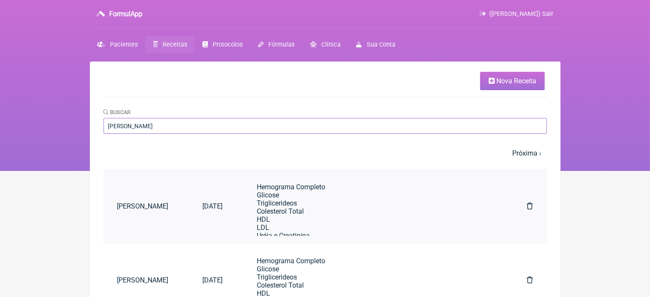
type input "fabian"
click at [170, 205] on link "FABIANA SANTOS AFONSO" at bounding box center [147, 207] width 86 height 22
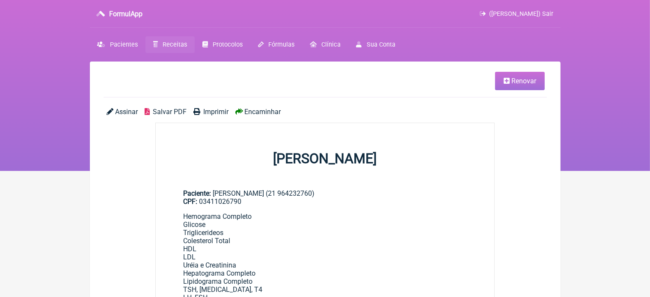
click at [523, 83] on span "Renovar" at bounding box center [523, 81] width 25 height 8
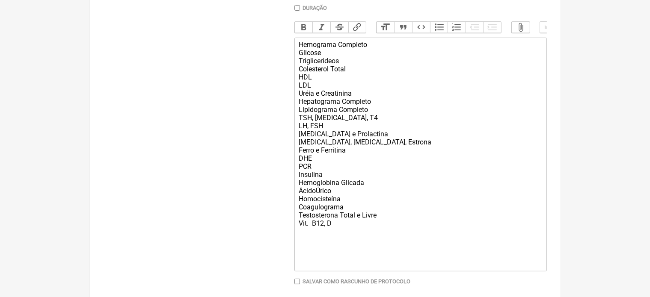
scroll to position [262, 0]
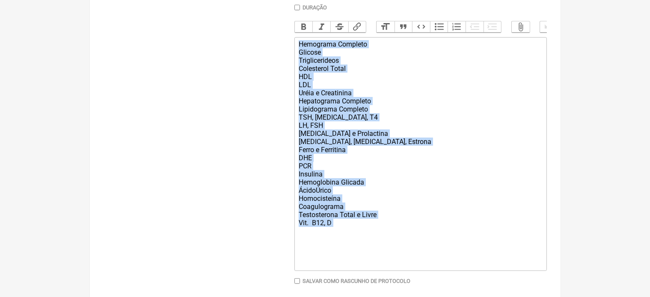
drag, startPoint x: 300, startPoint y: 56, endPoint x: 369, endPoint y: 238, distance: 195.0
click at [369, 238] on div "Hemograma Completo Glicose Triglicerideos Colesterol Total HDL LDL Uréia e Crea…" at bounding box center [420, 154] width 243 height 228
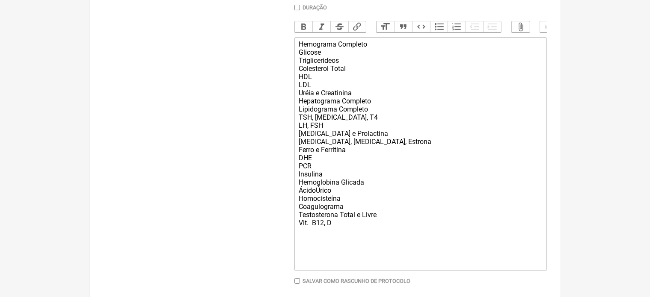
scroll to position [171, 0]
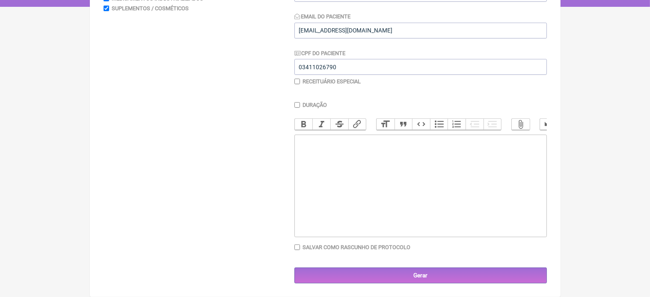
click at [298, 142] on trix-editor at bounding box center [420, 186] width 252 height 103
paste trix-editor "<div>1<strong>) MANIPULADO ( sono)</strong></div><div>Crataegus Oxyacantha | 20…"
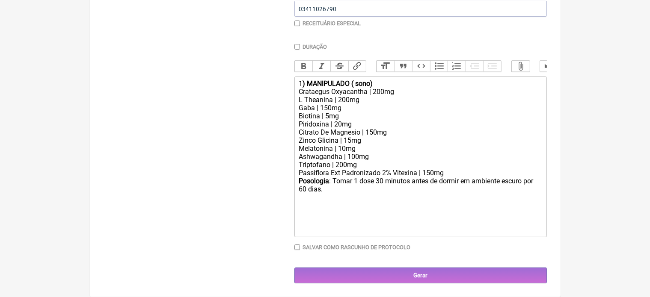
click at [302, 190] on div "Posologia : Tomar 1 dose 30 minutos antes de dormir em ambiente escuro por 60 d…" at bounding box center [420, 185] width 243 height 16
type trix-editor "<div>1<strong>) MANIPULADO ( sono)</strong></div><div>Crataegus Oxyacantha | 20…"
click at [296, 21] on input "checkbox" at bounding box center [297, 24] width 6 height 6
checkbox input "true"
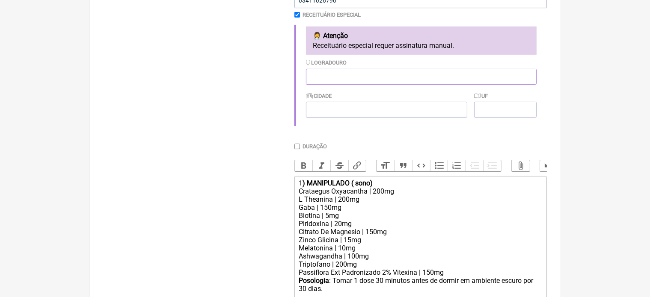
click at [339, 78] on input "Logradouro" at bounding box center [421, 77] width 231 height 16
type input "RJ"
click at [330, 110] on input "Cidade" at bounding box center [386, 110] width 161 height 16
type input "[GEOGRAPHIC_DATA]"
click at [503, 112] on input "UF" at bounding box center [505, 110] width 62 height 16
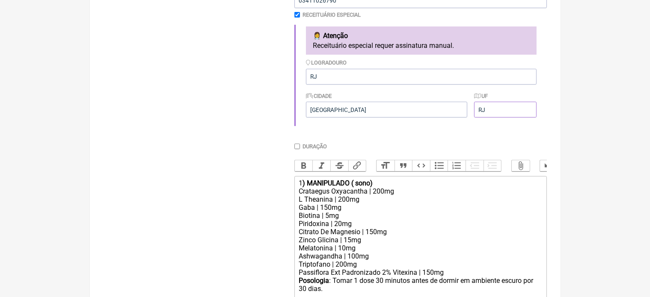
scroll to position [340, 0]
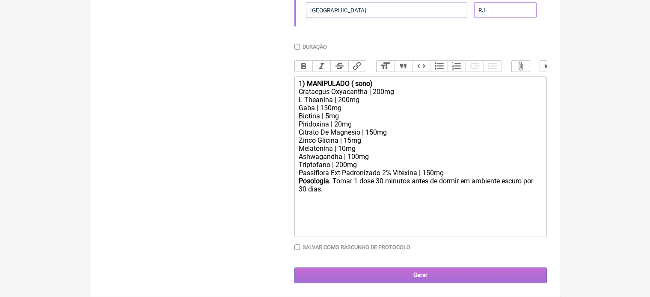
type input "RJ"
click at [416, 276] on input "Gerar" at bounding box center [420, 276] width 252 height 16
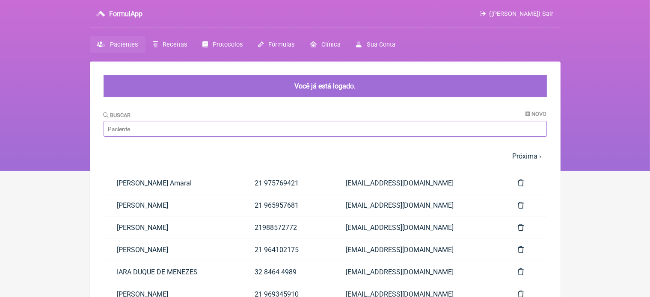
click at [159, 130] on input "Buscar" at bounding box center [325, 129] width 443 height 16
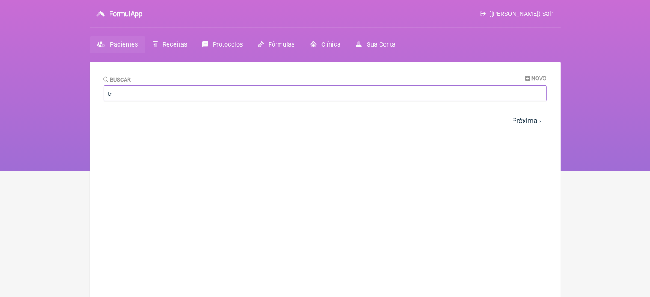
type input "t"
type input "reinal"
click at [173, 145] on link "[PERSON_NAME]" at bounding box center [175, 148] width 142 height 22
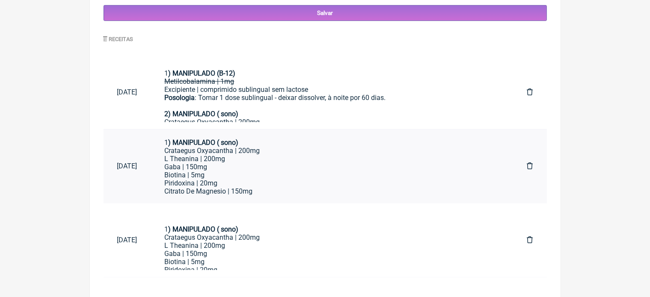
scroll to position [17, 0]
click at [240, 151] on div "L Theanina | 200mg" at bounding box center [332, 155] width 335 height 8
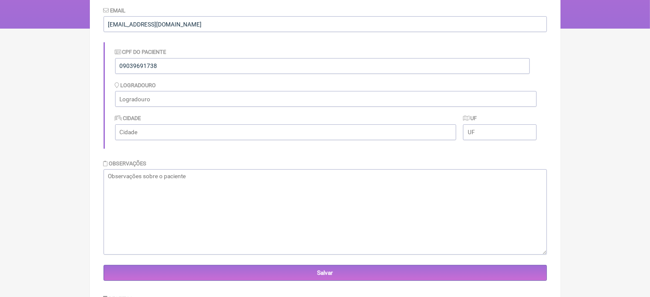
scroll to position [0, 0]
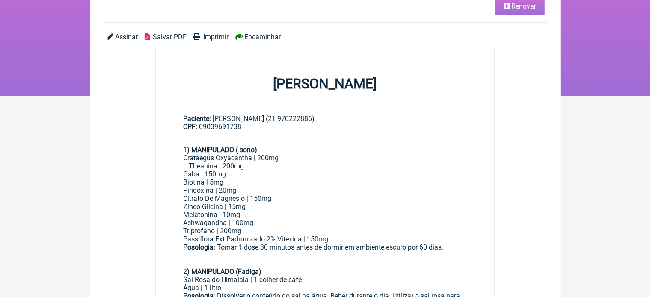
scroll to position [80, 0]
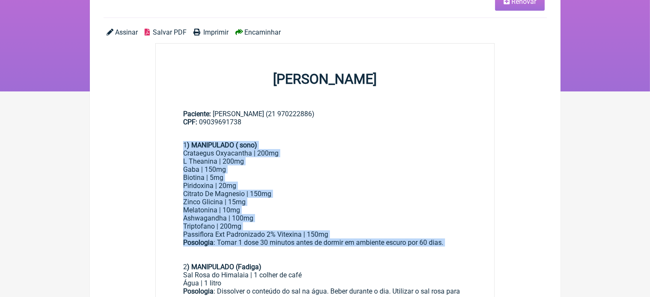
drag, startPoint x: 184, startPoint y: 143, endPoint x: 428, endPoint y: 251, distance: 267.6
copy div "1 ) MANIPULADO ( sono) Crataegus Oxyacantha | 200mg L Theanina | 200mg Gaba | 1…"
click at [448, 161] on div "L Theanina | 200mg" at bounding box center [325, 161] width 284 height 8
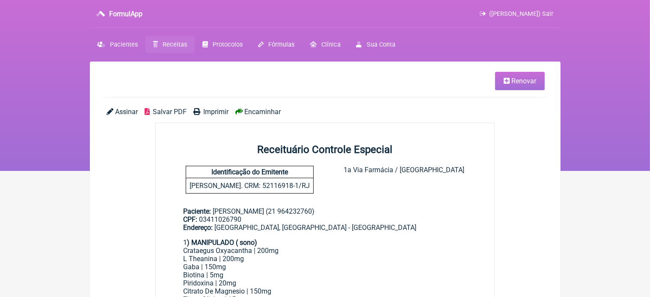
click at [220, 111] on span "Imprimir" at bounding box center [215, 112] width 25 height 8
click at [123, 42] on span "Pacientes" at bounding box center [124, 44] width 28 height 7
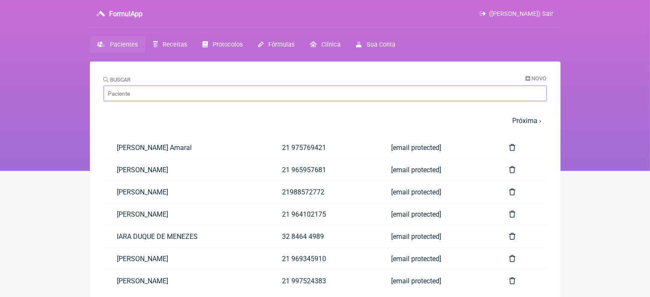
click at [163, 92] on input "Buscar" at bounding box center [325, 94] width 443 height 16
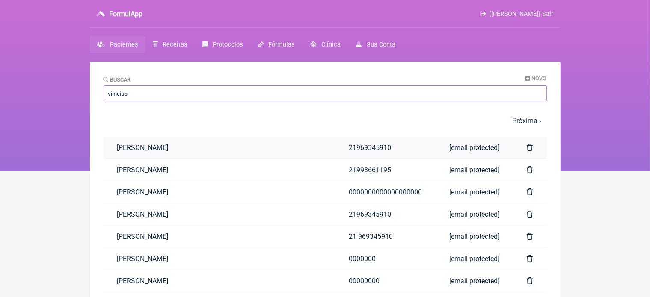
type input "vinicius"
click at [139, 148] on link "[PERSON_NAME]" at bounding box center [220, 148] width 232 height 22
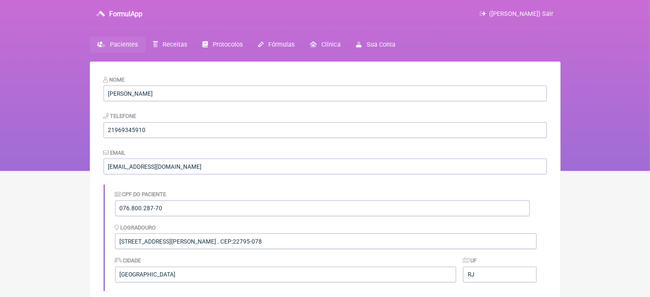
scroll to position [260, 0]
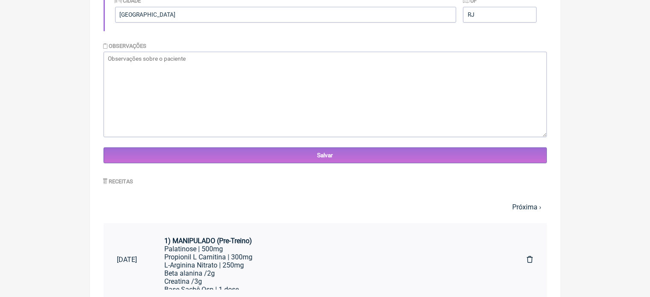
click at [212, 247] on div "Palatinose | 500mg" at bounding box center [332, 249] width 335 height 8
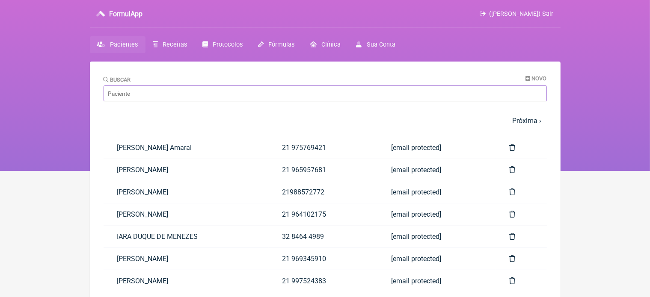
click at [133, 95] on input "Buscar" at bounding box center [325, 94] width 443 height 16
click at [46, 95] on nav "FormulApp ([PERSON_NAME]) Sair [GEOGRAPHIC_DATA] Receitas Protocolos Fórmulas […" at bounding box center [325, 85] width 650 height 171
click at [219, 41] on span "Protocolos" at bounding box center [228, 44] width 30 height 7
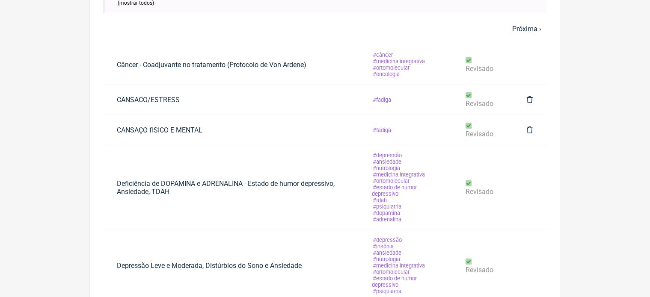
scroll to position [17, 0]
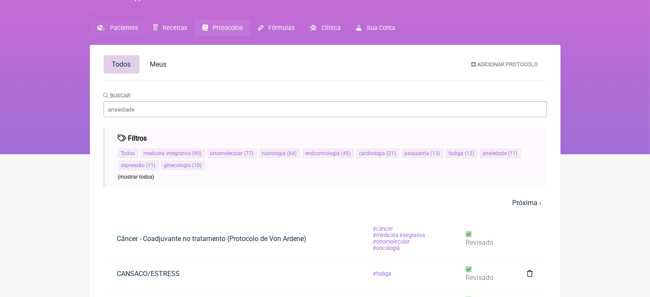
click at [110, 26] on span "Pacientes" at bounding box center [124, 27] width 28 height 7
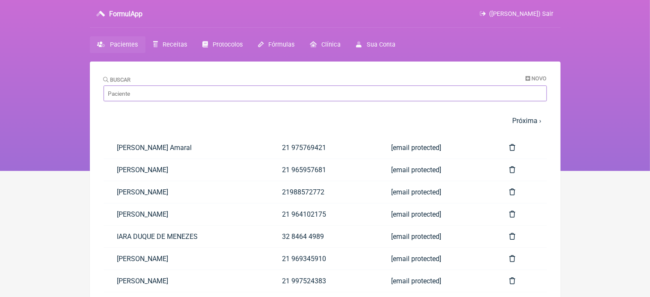
click at [151, 92] on input "Buscar" at bounding box center [325, 94] width 443 height 16
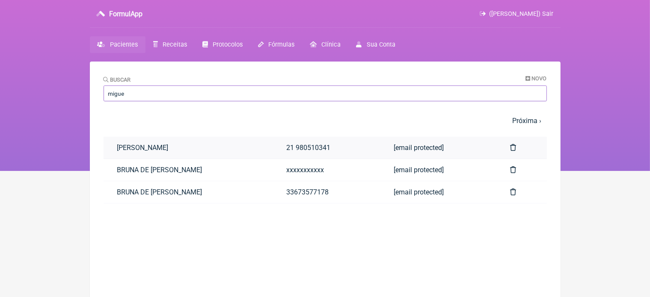
type input "migue"
click at [152, 147] on link "[PERSON_NAME]" at bounding box center [188, 148] width 169 height 22
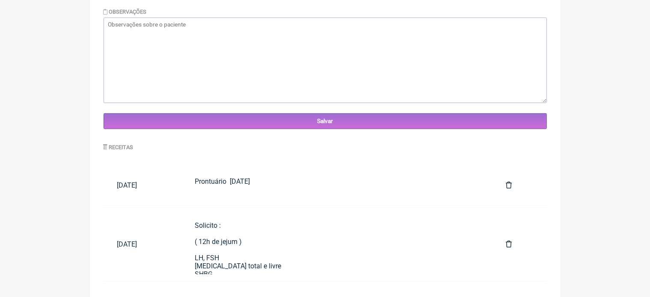
scroll to position [300, 0]
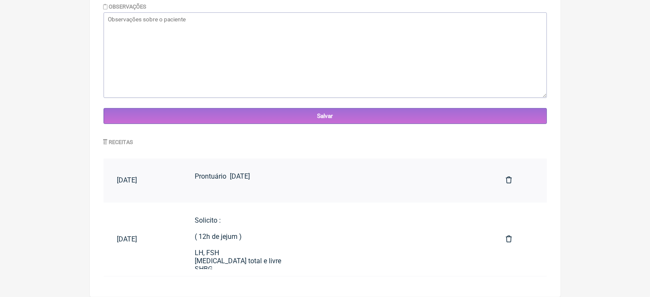
click at [250, 180] on div "Prontuário [DATE]" at bounding box center [337, 180] width 284 height 16
click at [255, 184] on div "Prontuário [DATE]" at bounding box center [337, 180] width 284 height 16
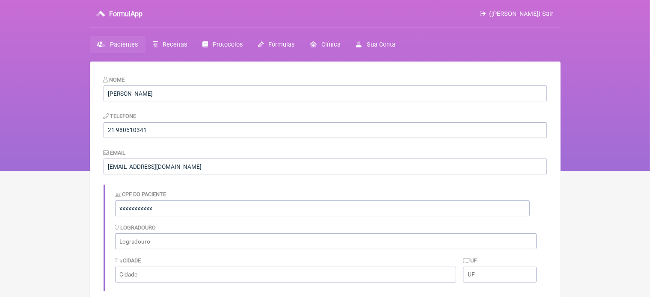
click at [107, 45] on link "Pacientes" at bounding box center [118, 44] width 56 height 17
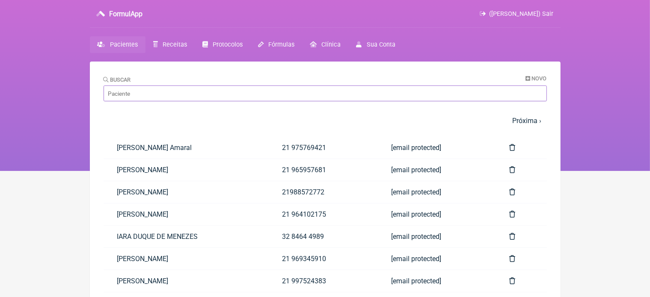
click at [138, 92] on input "Buscar" at bounding box center [325, 94] width 443 height 16
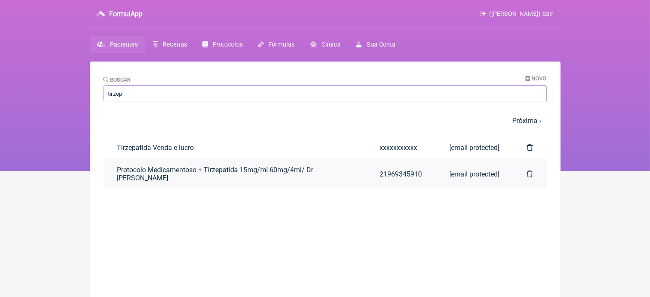
type input "tirzep"
click at [173, 175] on link "Protocolo Medicamentoso + Tirzepatida 15mg/ml 60mg/4ml/ Dr Vinicius Vieira Pasc…" at bounding box center [235, 174] width 263 height 30
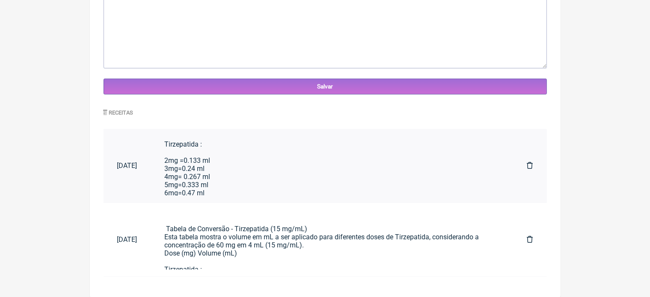
scroll to position [68, 0]
click at [277, 163] on div "Tabela de Conversão - Tirzepatida (15 mg/mL) Esta tabela mostra o volume em mL …" at bounding box center [332, 167] width 335 height 187
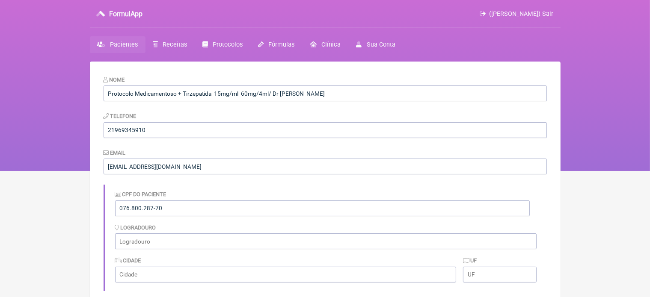
scroll to position [17, 0]
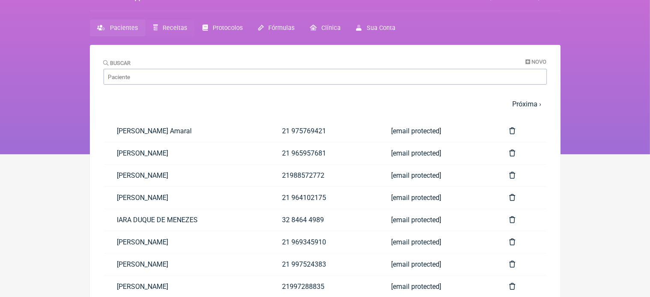
click at [169, 27] on span "Receitas" at bounding box center [175, 27] width 24 height 7
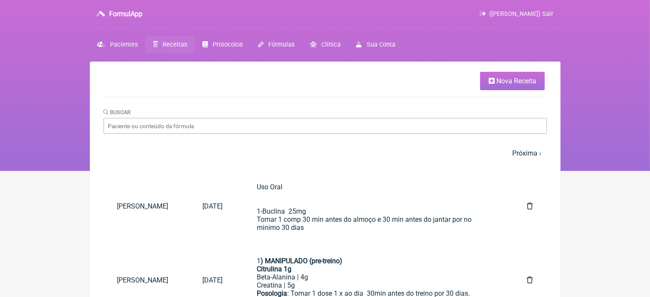
click at [510, 82] on span "Nova Receita" at bounding box center [516, 81] width 40 height 8
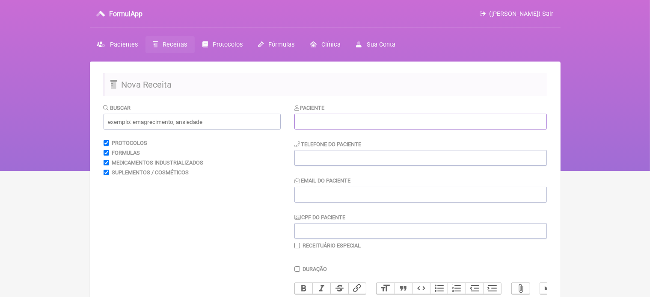
click at [361, 120] on input "text" at bounding box center [420, 122] width 252 height 16
type input "Carlos Eduardo Vieira"
click at [309, 160] on input "tel" at bounding box center [420, 158] width 252 height 16
type input "21 979281338"
click at [315, 191] on input "Email do Paciente" at bounding box center [420, 195] width 252 height 16
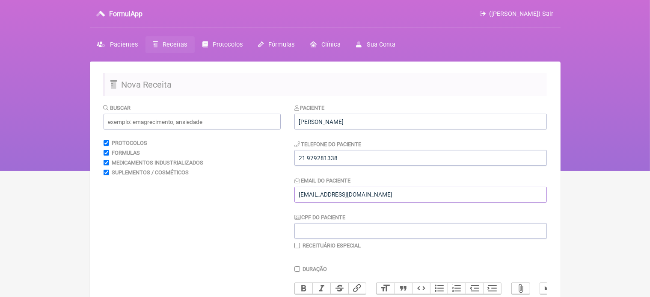
type input "[EMAIL_ADDRESS][DOMAIN_NAME]"
click at [321, 231] on input "CPF do Paciente" at bounding box center [420, 231] width 252 height 16
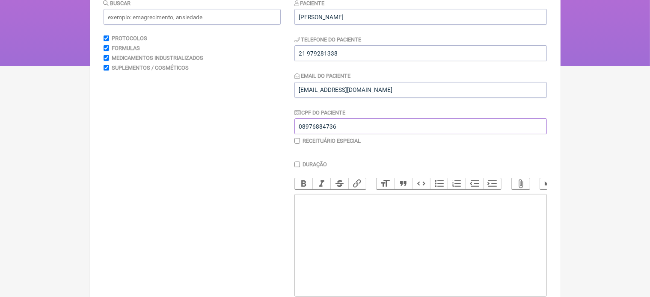
scroll to position [114, 0]
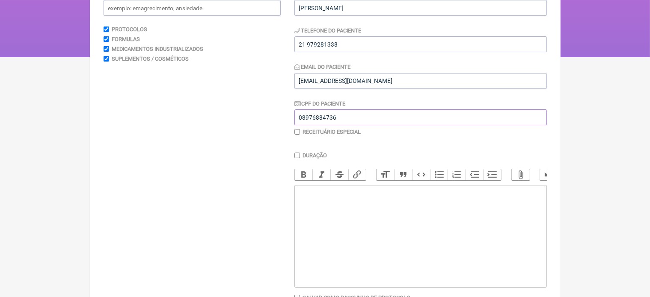
type input "08976884736"
click at [299, 207] on trix-editor at bounding box center [420, 236] width 252 height 103
type trix-editor "<div>Prontuario&nbsp; 001</div>"
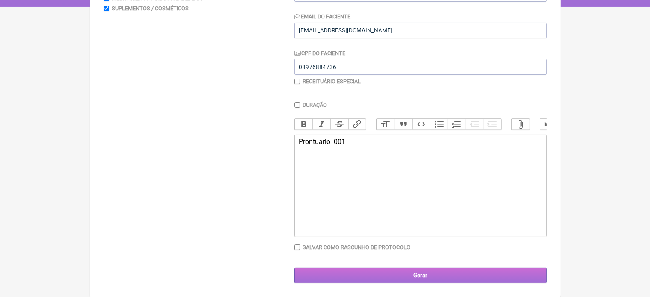
click at [470, 275] on input "Gerar" at bounding box center [420, 276] width 252 height 16
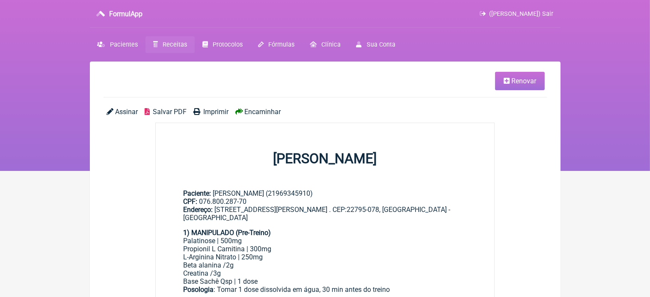
click at [514, 83] on span "Renovar" at bounding box center [523, 81] width 25 height 8
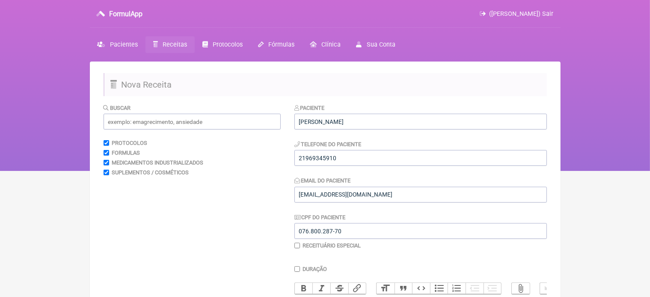
scroll to position [260, 0]
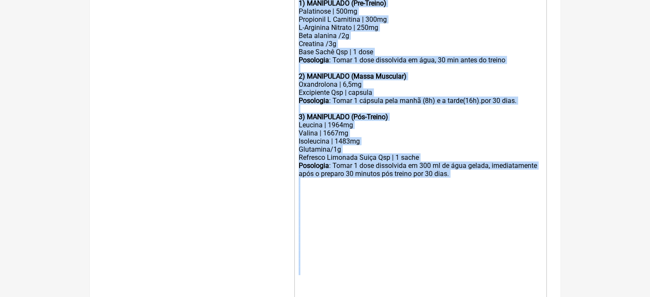
drag, startPoint x: 297, startPoint y: 50, endPoint x: 412, endPoint y: 292, distance: 268.1
click at [412, 292] on trix-editor "1) MANIPULADO (Pre-Treino) Palatinose | 500mg Propionil L Carnitina | 300mg L-A…" at bounding box center [420, 170] width 252 height 348
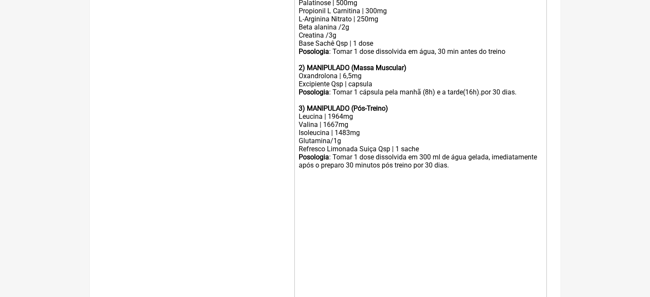
type trix-editor "<div><br></div><div><br></div><div><br></div><div><br></div><div><br></div><div…"
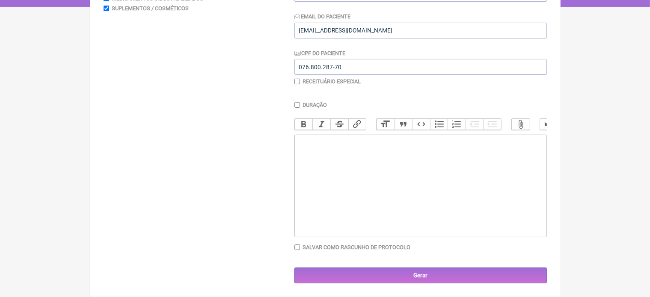
scroll to position [0, 0]
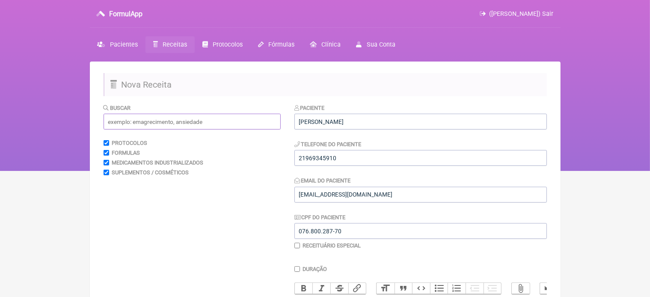
click at [158, 119] on input "text" at bounding box center [192, 122] width 177 height 16
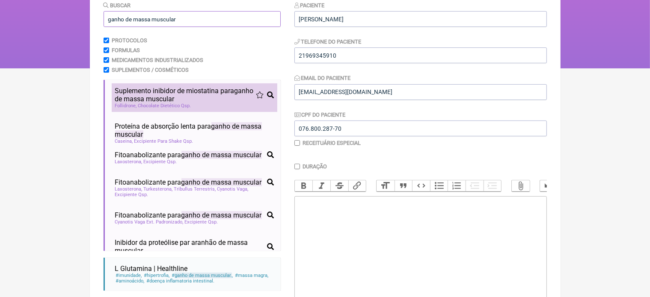
type input "ganho de massa muscular"
click at [159, 95] on span "Suplemento inibidor de miostatina para ganho de massa muscular" at bounding box center [185, 95] width 141 height 16
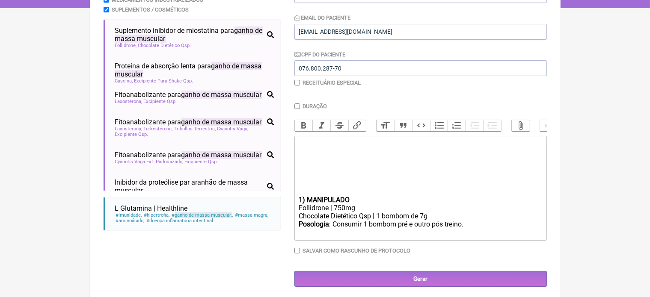
scroll to position [175, 0]
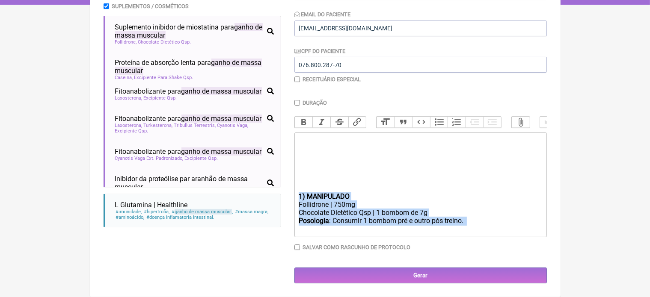
drag, startPoint x: 300, startPoint y: 193, endPoint x: 350, endPoint y: 258, distance: 81.5
click at [350, 258] on div "Paciente [PERSON_NAME] Telefone do Paciente 21969345910 Email do Paciente [EMAI…" at bounding box center [420, 110] width 252 height 347
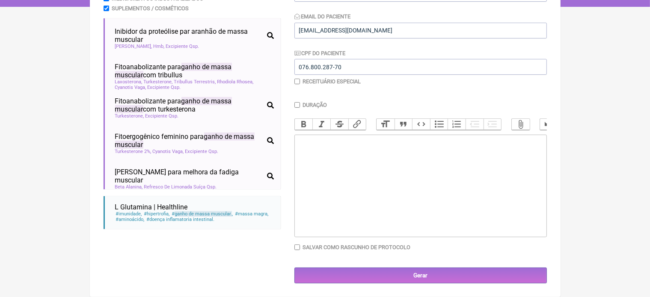
scroll to position [154, 0]
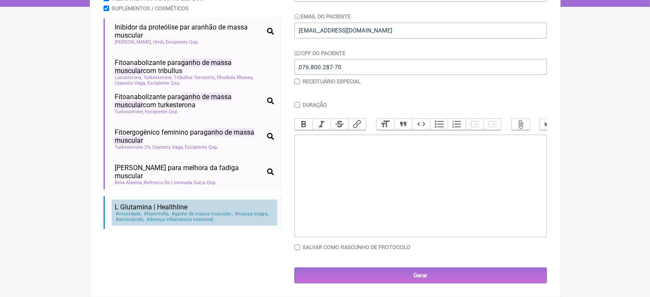
click at [188, 217] on span "doença inflamatoria intestinal" at bounding box center [180, 220] width 69 height 6
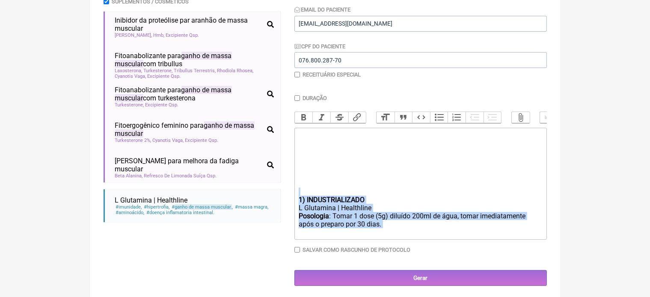
drag, startPoint x: 295, startPoint y: 203, endPoint x: 370, endPoint y: 268, distance: 99.1
click at [370, 268] on div "Paciente [PERSON_NAME] Telefone do Paciente 21969345910 Email do Paciente [EMAI…" at bounding box center [420, 109] width 252 height 354
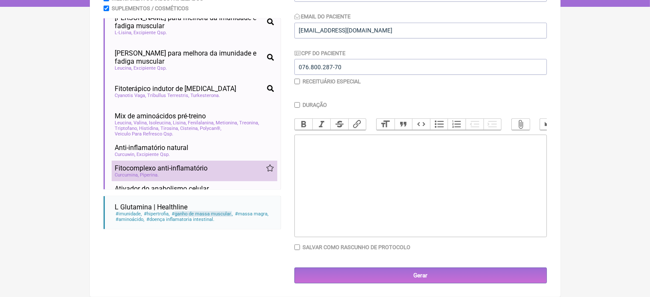
scroll to position [531, 0]
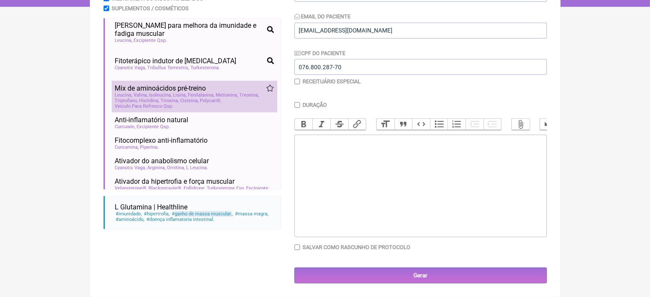
click at [201, 98] on span "Fenilalanina" at bounding box center [201, 95] width 27 height 6
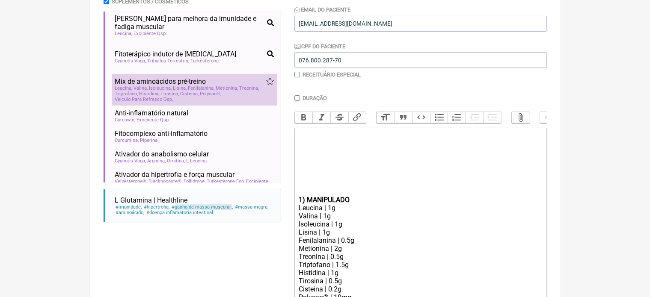
click at [201, 91] on span "Fenilalanina" at bounding box center [201, 89] width 27 height 6
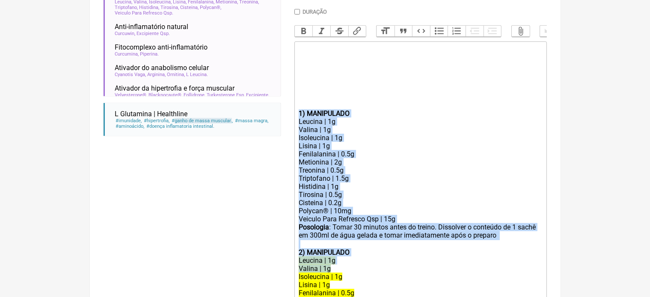
scroll to position [422, 0]
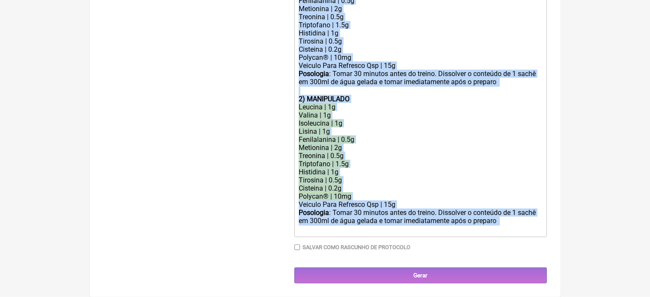
drag, startPoint x: 298, startPoint y: 215, endPoint x: 407, endPoint y: 317, distance: 150.1
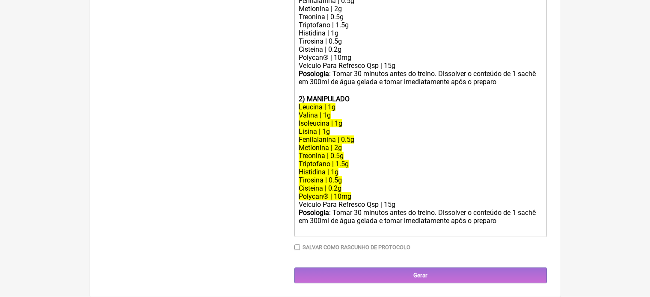
scroll to position [171, 0]
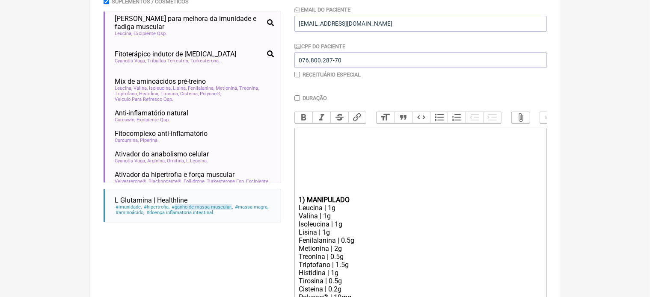
type trix-editor "<div><br></div><div><br></div><div><br></div><div><br></div><div><br></div><div…"
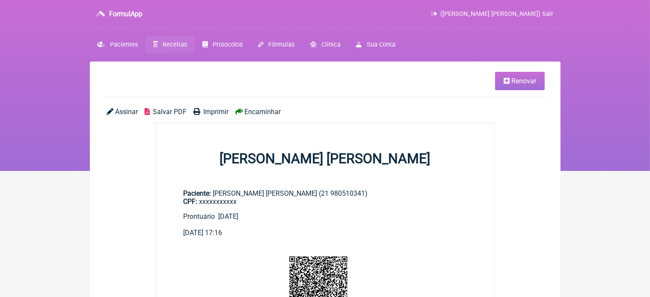
click at [522, 76] on link "Renovar" at bounding box center [520, 81] width 50 height 18
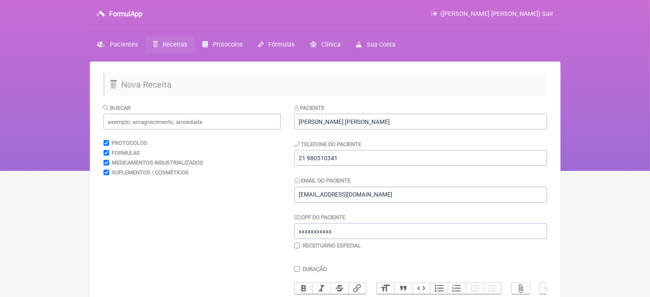
scroll to position [171, 0]
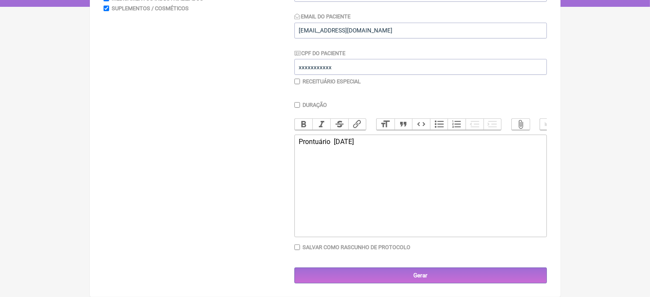
click at [383, 151] on div "Prontuário [DATE]" at bounding box center [420, 146] width 243 height 16
click at [373, 144] on div "Prontuário [DATE]" at bounding box center [420, 146] width 243 height 16
click at [302, 141] on div "[MEDICAL_DATA] 445" at bounding box center [420, 146] width 243 height 16
click at [354, 142] on div "[MEDICAL_DATA] 445" at bounding box center [420, 146] width 243 height 16
type trix-editor "<div>[MEDICAL_DATA] 445&nbsp;<br>Repor Vit D&nbsp; 27,4&nbsp;<br>LH: 4,4&nbsp; …"
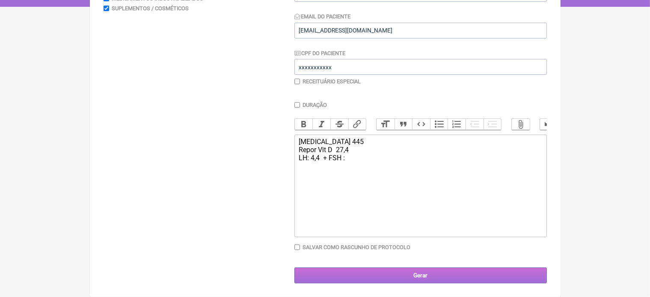
click at [423, 276] on input "Gerar" at bounding box center [420, 276] width 252 height 16
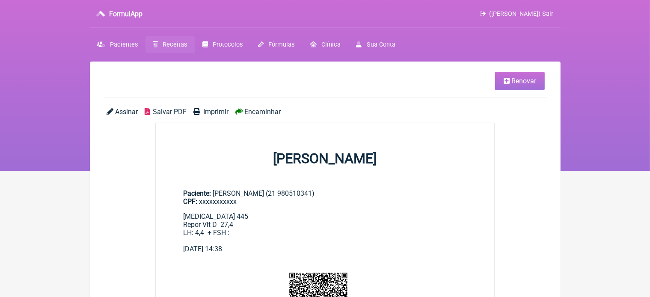
click at [520, 85] on link "Renovar" at bounding box center [520, 81] width 50 height 18
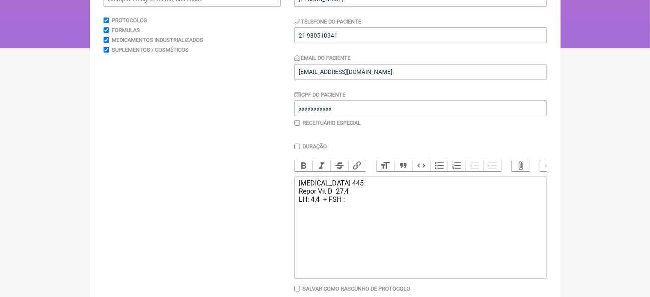
scroll to position [131, 0]
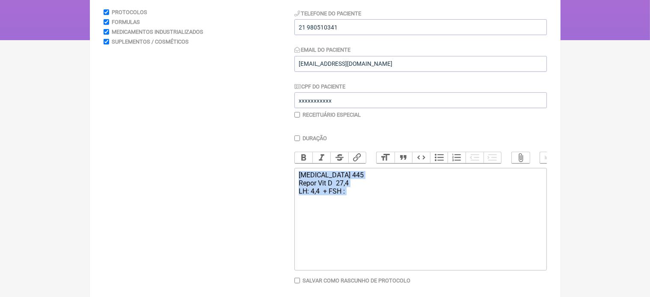
drag, startPoint x: 300, startPoint y: 181, endPoint x: 348, endPoint y: 209, distance: 56.1
click at [348, 204] on div "Testosterona 445 Repor Vit D 27,4 LH: 4,4 + FSH :" at bounding box center [420, 187] width 243 height 33
type trix-editor "<div>Testosterona 445&nbsp;<br>Repor Vit D&nbsp; 27,4&nbsp;<br>LH: 4,4&nbsp; + …"
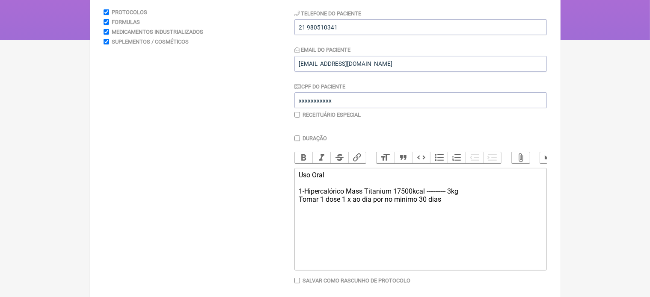
click at [352, 204] on div "Uso Oral 1-Hipercalórico Mass Titanium 17500kcal ----------- 3kg Tomar 1 dose 1…" at bounding box center [420, 187] width 243 height 33
click at [451, 204] on div "Uso Oral 1-Hipercalórico Mass Titanium 17500kcal ----------- 3kg Tomar 1 dose (…" at bounding box center [420, 187] width 243 height 33
click at [487, 206] on div "Uso Oral 1-Hipercalórico Mass Titanium 17500kcal ----------- 3kg Tomar 1 dose (…" at bounding box center [420, 191] width 243 height 41
click at [522, 206] on div "Uso Oral 1-Hipercalórico Mass Titanium 17500kcal ----------- 3kg Tomar 1 dose (…" at bounding box center [420, 191] width 243 height 41
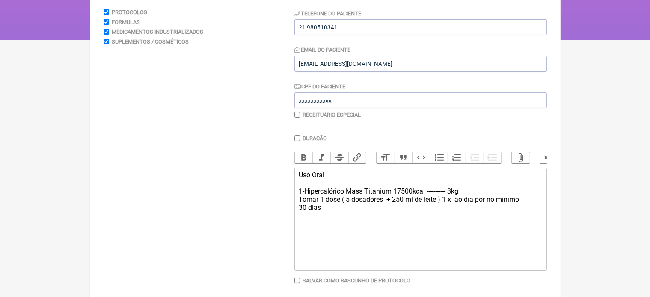
click at [329, 212] on div "Uso Oral 1-Hipercalórico Mass Titanium 17500kcal ----------- 3kg Tomar 1 dose (…" at bounding box center [420, 191] width 243 height 41
type trix-editor "<div>Uso Oral&nbsp;<br><br>1-Hipercalórico Mass Titanium 17500kcal ----------- …"
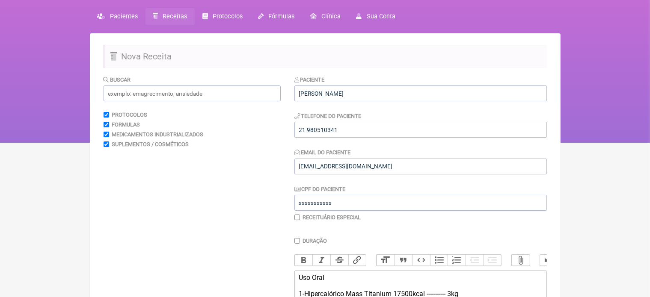
scroll to position [11, 0]
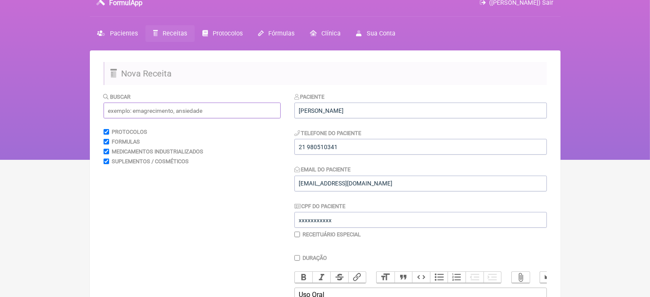
click at [137, 110] on input "text" at bounding box center [192, 111] width 177 height 16
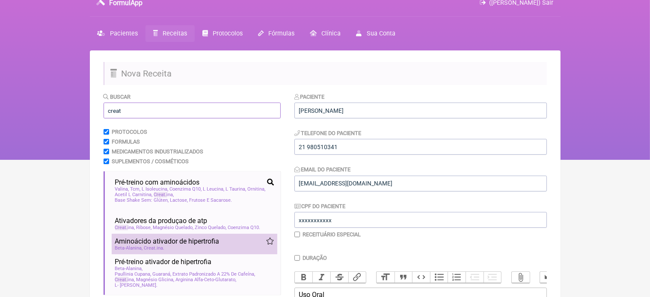
type input "creat"
click at [201, 243] on span "Aminoácido ativador de hipertrofia" at bounding box center [167, 241] width 104 height 8
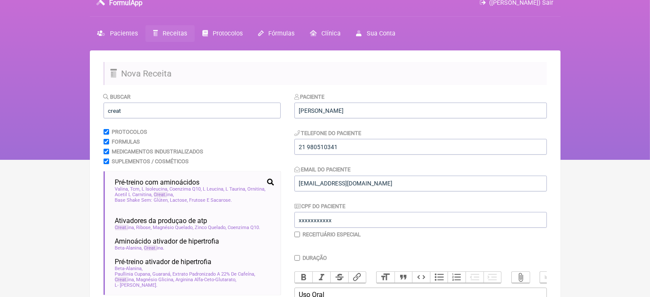
scroll to position [199, 0]
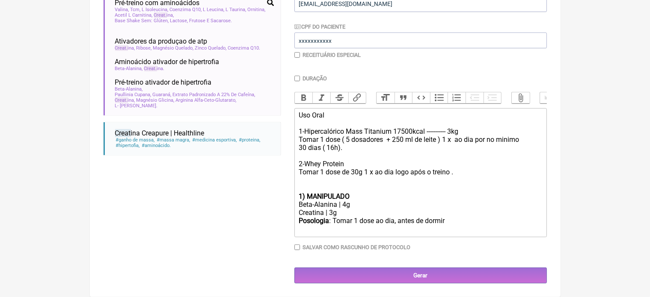
click at [346, 204] on div "Beta-Alanina | 4g" at bounding box center [420, 205] width 243 height 8
click at [333, 210] on div "Creatina | 3g" at bounding box center [420, 213] width 243 height 8
click at [450, 224] on div "Posologia : Tomar 1 dose ao dia, antes de dormir ㅤ" at bounding box center [420, 225] width 243 height 17
click at [303, 196] on strong "1) MANIPULADO" at bounding box center [324, 197] width 51 height 8
click at [378, 222] on div "Posologia : Tomar 1 doseㅤ" at bounding box center [420, 225] width 243 height 17
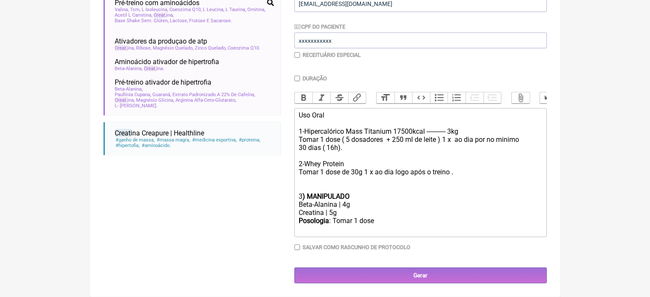
click at [377, 222] on div "Posologia : Tomar 1 doseㅤ" at bounding box center [420, 225] width 243 height 17
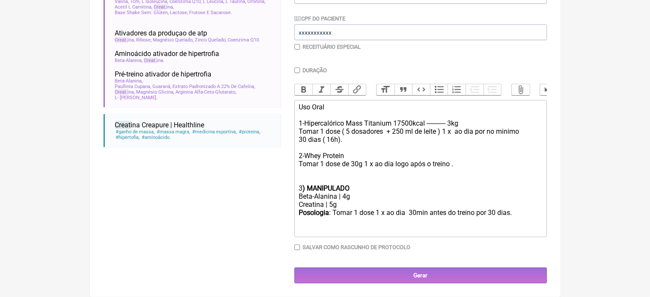
type trix-editor "<div>Uso Oral&nbsp;<br><br>1-Hipercalórico Mass Titanium 17500kcal ----------- …"
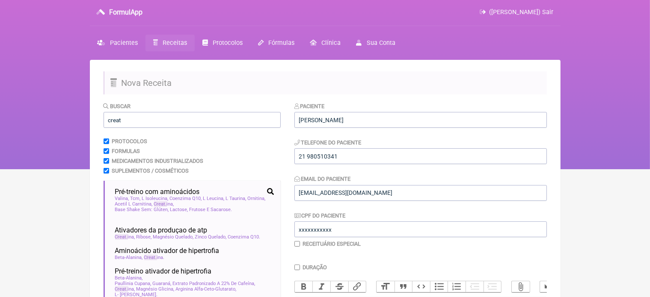
scroll to position [0, 0]
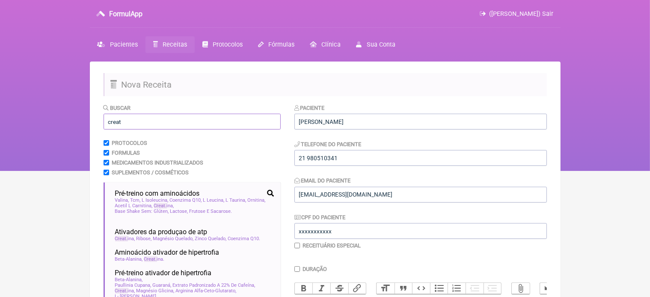
click at [137, 119] on input "creat" at bounding box center [192, 122] width 177 height 16
type input "c"
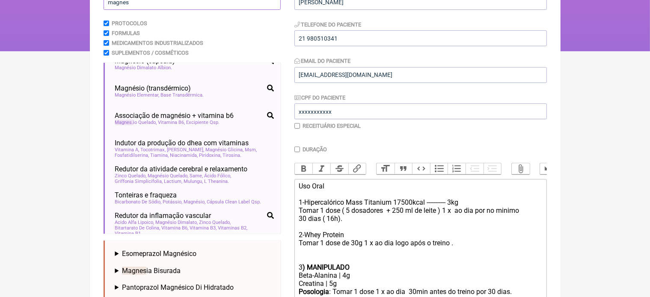
scroll to position [17, 0]
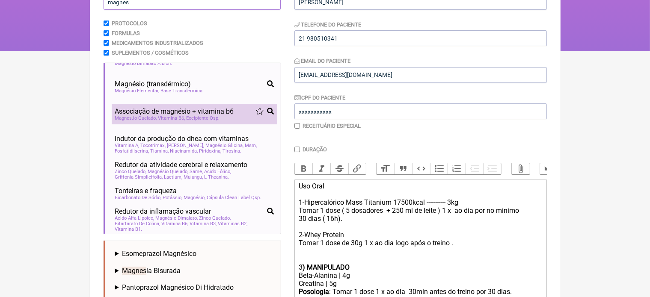
type input "magnes"
click at [187, 119] on span "Excipiente Qsp" at bounding box center [203, 119] width 33 height 6
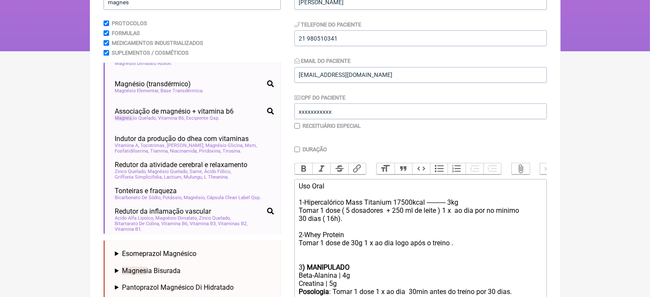
scroll to position [266, 0]
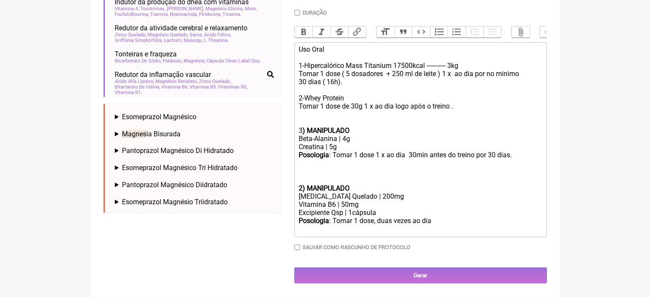
click at [365, 196] on div "Magnesio Quelado | 200mg" at bounding box center [420, 197] width 243 height 8
click at [303, 187] on strong "2) MANIPULADO" at bounding box center [324, 188] width 51 height 8
click at [432, 220] on div "Posologia : Tomar 1 dose, duas vezes ao dia ㅤ" at bounding box center [420, 225] width 243 height 17
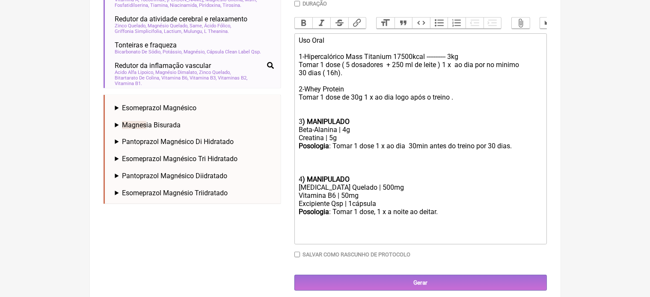
type trix-editor "<div>Uso Oral&nbsp;<br><br>1-Hipercalórico Mass Titanium 17500kcal ----------- …"
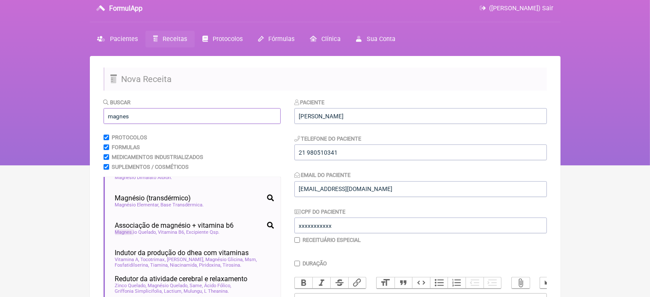
click at [152, 114] on input "magnes" at bounding box center [192, 116] width 177 height 16
type input "m"
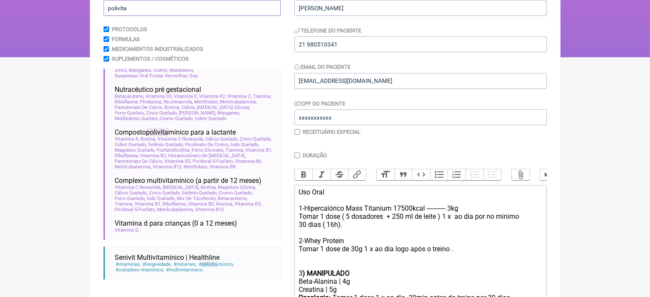
scroll to position [384, 0]
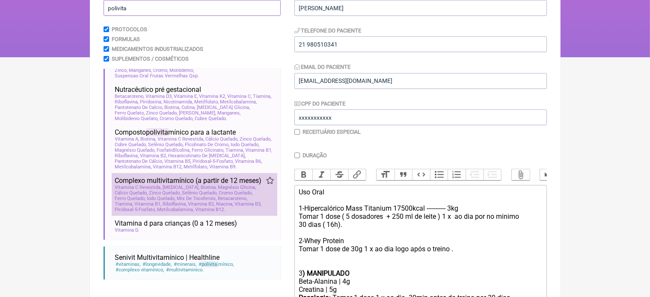
type input "polivita"
click at [165, 190] on span "Inositol" at bounding box center [181, 188] width 37 height 6
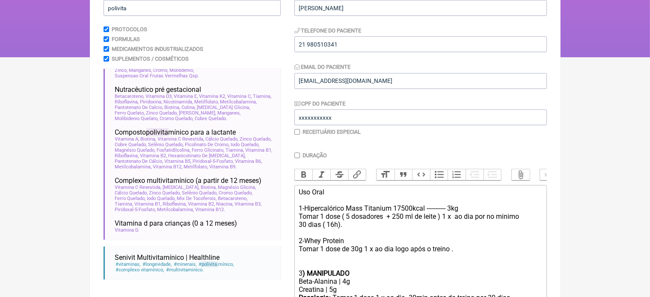
scroll to position [374, 0]
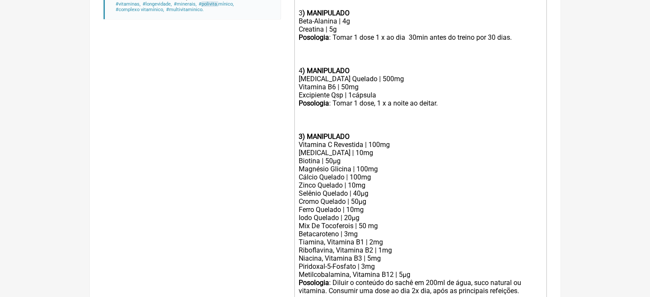
click at [301, 141] on strong "3) MANIPULADO" at bounding box center [324, 137] width 51 height 8
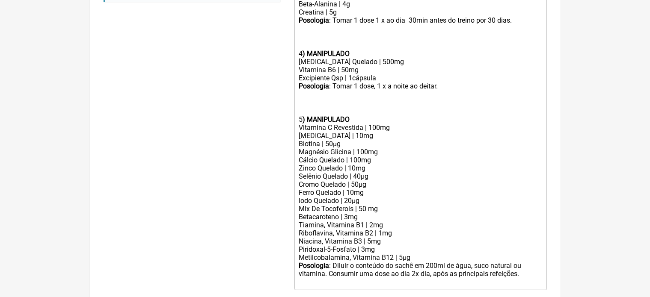
scroll to position [409, 0]
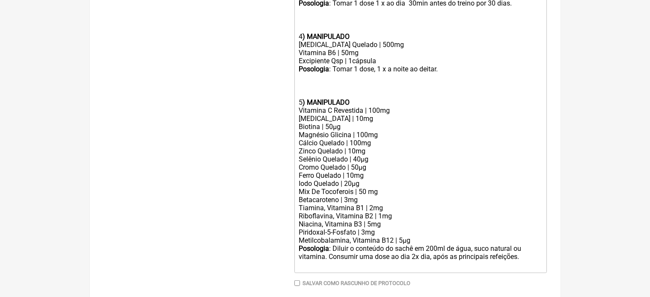
click at [415, 268] on div "Posologia : Diluir o conteúdo do sachê em 200ml de água, suco natural ou vitami…" at bounding box center [420, 257] width 243 height 25
click at [489, 270] on div "Posologia : Diluir o conteúdo do sachê em 200ml de água, suco natural ou vitami…" at bounding box center [420, 257] width 243 height 25
click at [513, 270] on div "Posologia : Diluir o conteúdo do sachê em 200ml de água, suco natural ou vitami…" at bounding box center [420, 257] width 243 height 25
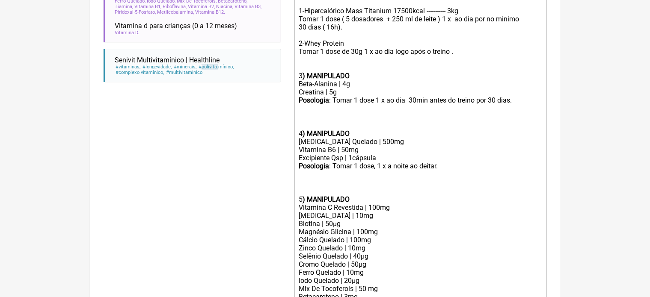
scroll to position [277, 0]
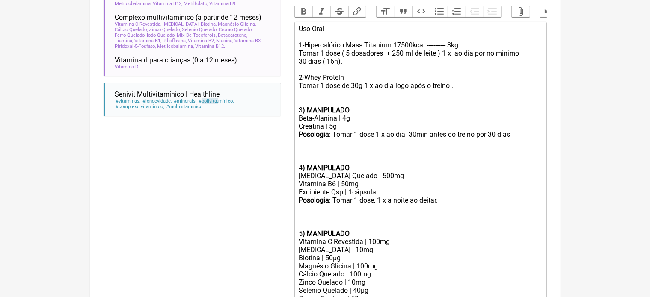
click at [355, 114] on div "3 ) MANIPULADO" at bounding box center [420, 110] width 243 height 8
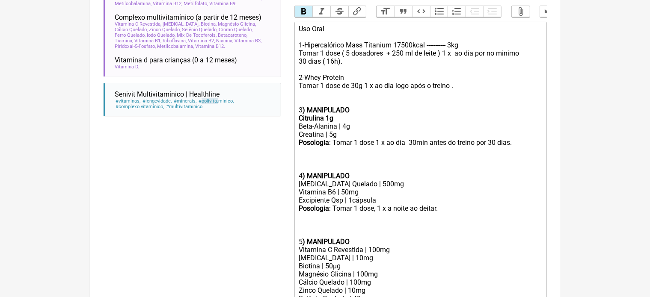
click at [297, 253] on trix-editor "Uso Oral 1-Hipercalórico Mass Titanium 17500kcal ----------- 3kg Tomar 1 dose (…" at bounding box center [420, 217] width 252 height 391
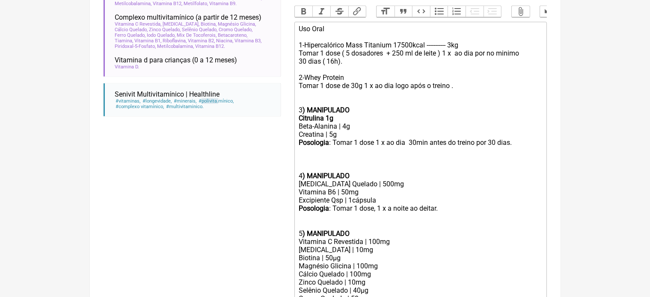
click at [298, 185] on trix-editor "Uso Oral 1-Hipercalórico Mass Titanium 17500kcal ----------- 3kg Tomar 1 dose (…" at bounding box center [420, 213] width 252 height 383
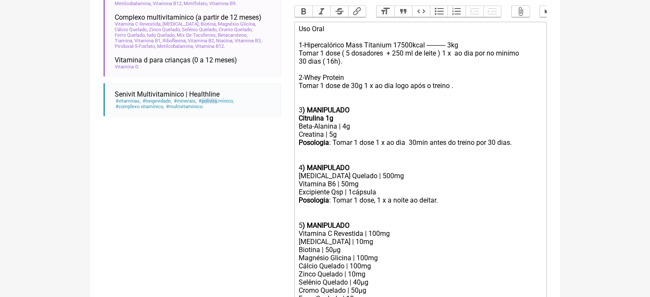
click at [448, 61] on div "Uso Oral 1-Hipercalórico Mass Titanium 17500kcal ----------- 3kg Tomar 1 dose (…" at bounding box center [420, 65] width 243 height 81
click at [345, 68] on div "Uso Oral 1-Hipercalórico Mass Titanium 17500kcal ----------- 3kg Tomar 1 dose (…" at bounding box center [420, 65] width 243 height 81
click at [325, 70] on div "Uso Oral 1-Hipercalórico Mass Titanium 17500kcal ----------- 3kg Tomar 1 dose (…" at bounding box center [420, 65] width 243 height 81
click at [326, 70] on div "Uso Oral 1-Hipercalórico Mass Titanium 17500kcal ----------- 3kg Tomar 1 dose (…" at bounding box center [420, 65] width 243 height 81
click at [353, 118] on div "3 ) MANIPULADO Citrulina 1g" at bounding box center [420, 114] width 243 height 16
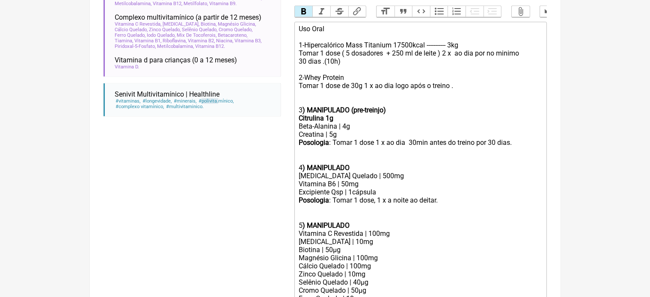
click at [353, 172] on div "Posologia : Tomar 1 dose 1 x ao dia 30min antes do treino por 30 dias. ㅤ 4 ) MA…" at bounding box center [420, 155] width 243 height 33
click at [353, 230] on div "Posologia : Tomar 1 dose, 1 x a noite ao deitar. ㅤ 5 ) MANIPULADO" at bounding box center [420, 212] width 243 height 33
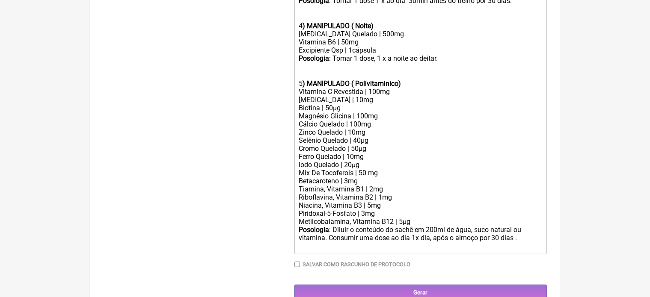
scroll to position [425, 0]
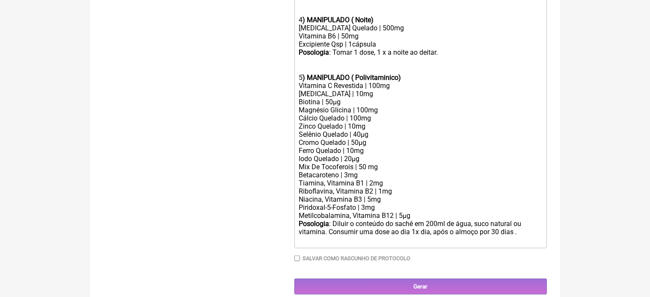
click at [521, 245] on div "Posologia : Diluir o conteúdo do sachê em 200ml de água, suco natural ou vitami…" at bounding box center [420, 232] width 243 height 25
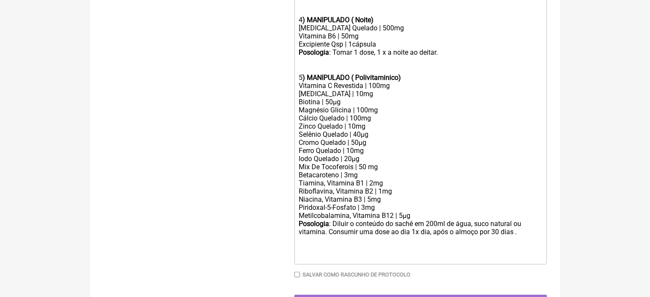
type trix-editor "<div>Uso Oral&nbsp;<br><br>1-Hipercalórico Mass Titanium 17500kcal ----------- …"
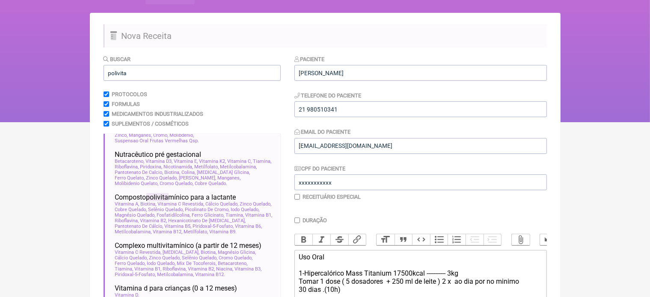
scroll to position [38, 0]
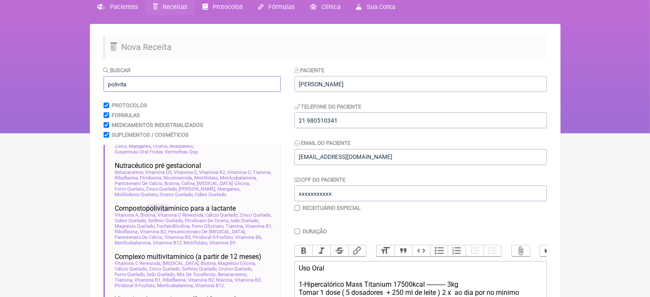
click at [131, 80] on input "polivita" at bounding box center [192, 84] width 177 height 16
type input "p"
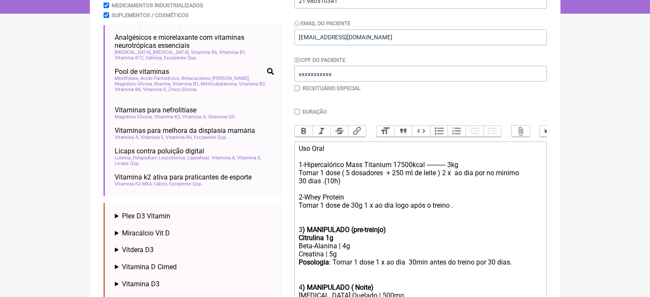
scroll to position [192, 0]
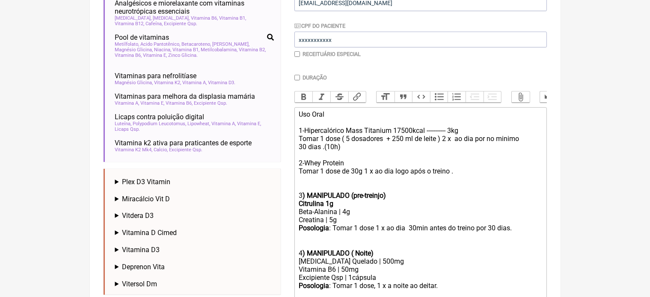
type input "vit d"
click at [145, 217] on span "Vitdera D3" at bounding box center [138, 216] width 32 height 8
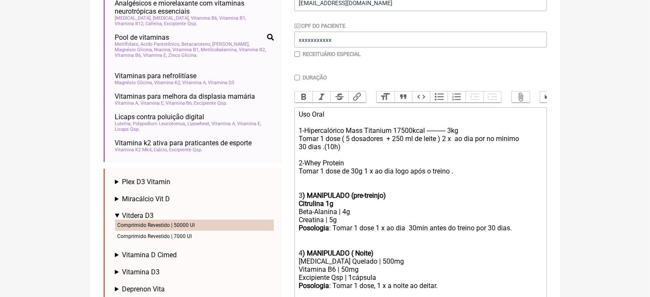
click at [160, 225] on li "Comprimido Revestido | 50000 UI" at bounding box center [194, 225] width 159 height 11
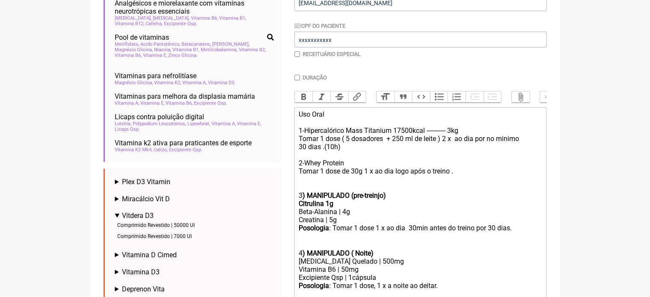
scroll to position [452, 0]
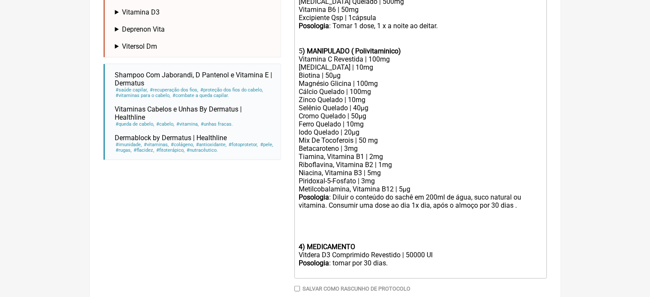
click at [303, 251] on strong "4) MEDICAMENTO" at bounding box center [327, 247] width 56 height 8
click at [297, 260] on trix-editor "Uso Oral 1-Hipercalórico Mass Titanium 17500kcal ----------- 3kg Tomar 1 dose (…" at bounding box center [420, 63] width 252 height 432
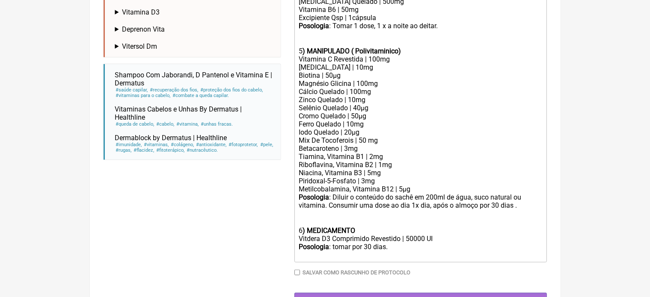
click at [358, 235] on div "Posologia : Diluir o conteúdo do sachê em 200ml de água, suco natural ou vitami…" at bounding box center [420, 214] width 243 height 42
click at [389, 259] on div "Posologia : tomar por 30 dias." at bounding box center [420, 251] width 243 height 16
type trix-editor "<div>Uso Oral&nbsp;<br><br>1-Hipercalórico Mass Titanium 17500kcal ----------- …"
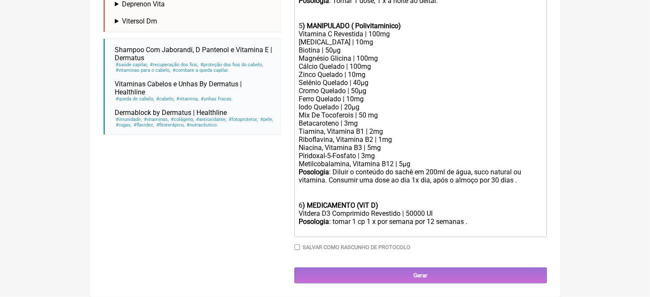
scroll to position [489, 0]
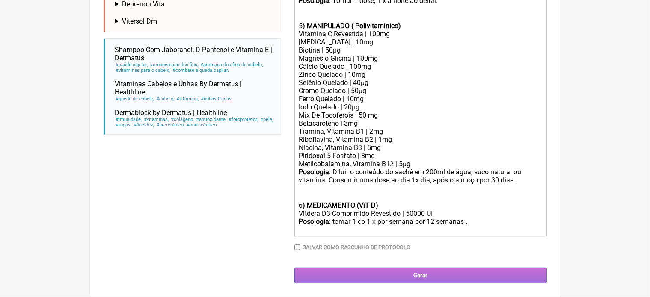
click at [418, 277] on input "Gerar" at bounding box center [420, 276] width 252 height 16
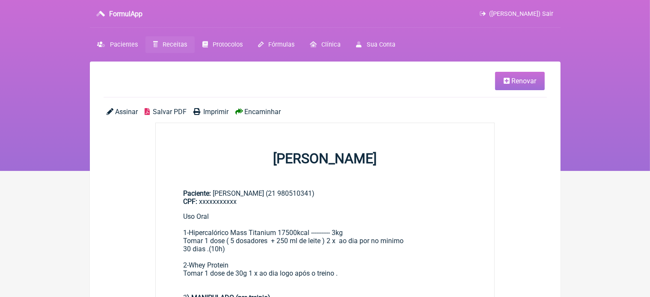
click at [219, 111] on span "Imprimir" at bounding box center [215, 112] width 25 height 8
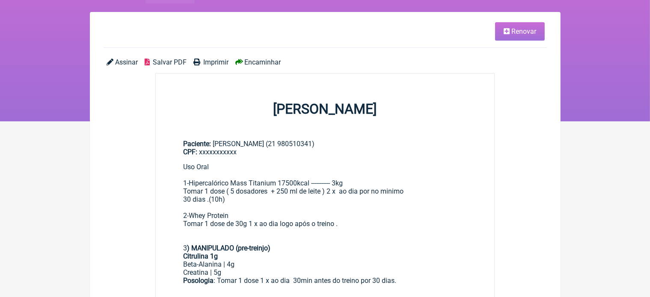
scroll to position [51, 0]
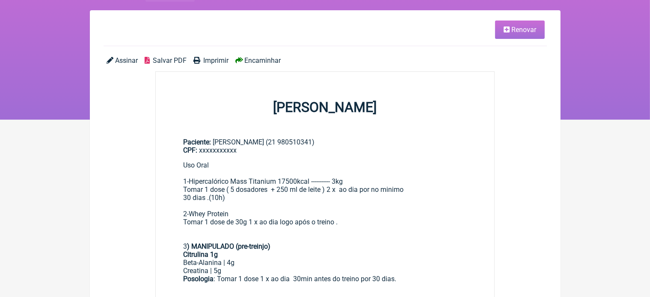
click at [519, 32] on span "Renovar" at bounding box center [523, 30] width 25 height 8
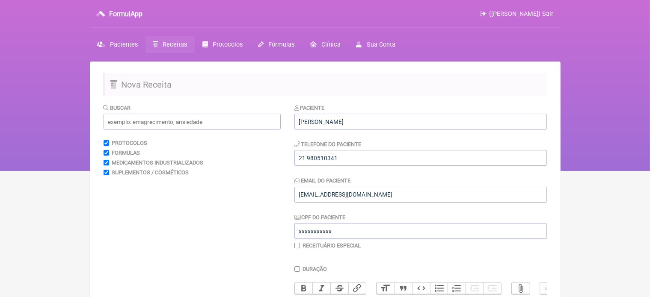
scroll to position [260, 0]
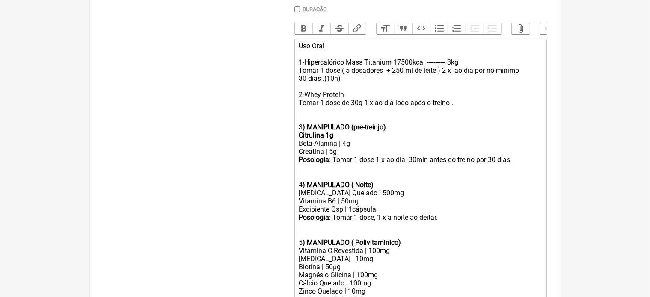
click at [382, 135] on strong ") MANIPULADO (pre-treinjo) Citrulina 1g" at bounding box center [342, 131] width 87 height 16
click at [343, 87] on div "Uso Oral 1-Hipercalórico Mass Titanium 17500kcal ----------- 3kg Tomar 1 dose (…" at bounding box center [420, 82] width 243 height 81
click at [457, 112] on div "Uso Oral 1-Hipercalórico Mass Titanium 17500kcal ----------- 3kg Tomar 1 dose (…" at bounding box center [420, 82] width 243 height 81
type trix-editor "<lor>Ips Dolo&sita;<co><ad>1-Elitseddoeius Temp Incididu 72210utla ----------- …"
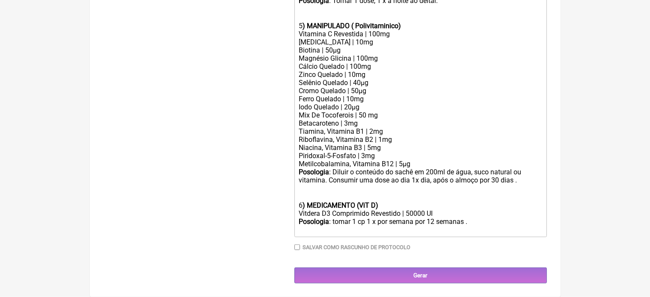
scroll to position [489, 0]
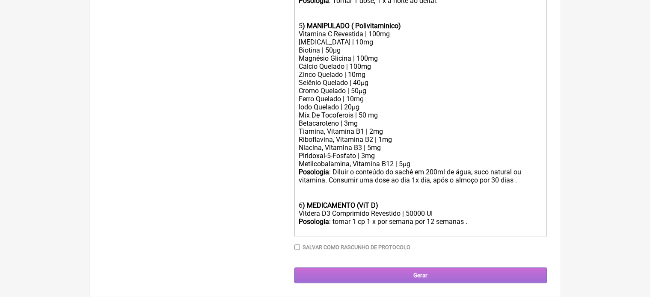
click at [426, 276] on input "Gerar" at bounding box center [420, 276] width 252 height 16
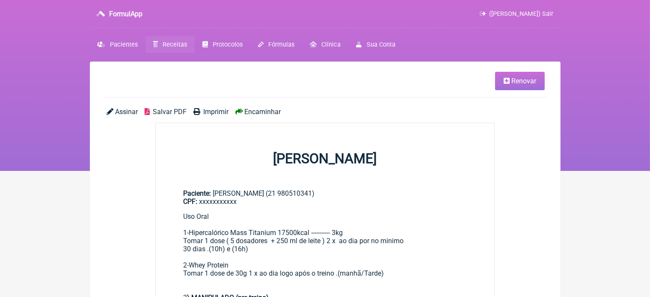
click at [214, 113] on span "Imprimir" at bounding box center [215, 112] width 25 height 8
click at [519, 80] on span "Renovar" at bounding box center [523, 81] width 25 height 8
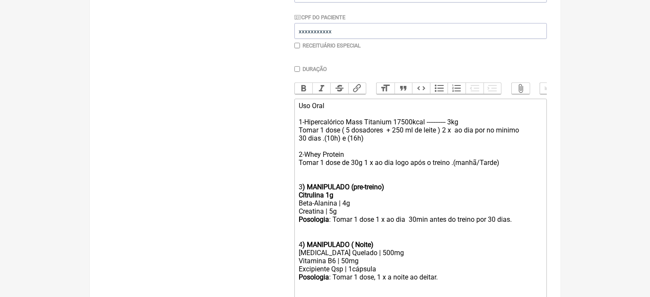
scroll to position [205, 0]
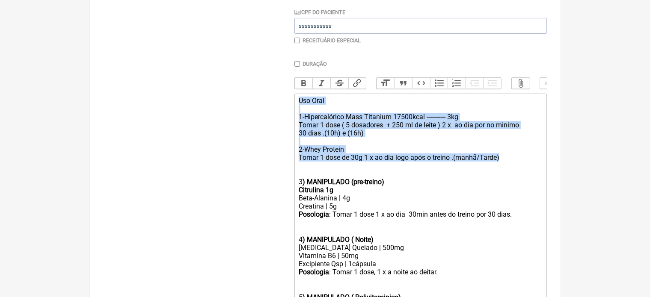
drag, startPoint x: 298, startPoint y: 108, endPoint x: 500, endPoint y: 166, distance: 209.6
click at [500, 166] on trix-editor "Uso Oral 1-Hipercalórico Mass Titanium 17500kcal ----------- 3kg Tomar 1 dose (…" at bounding box center [420, 301] width 252 height 415
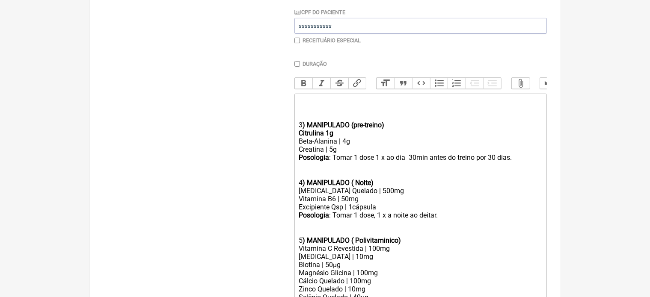
click at [303, 132] on strong ") MANIPULADO (pre-treino) Citrulina 1g" at bounding box center [342, 129] width 86 height 16
click at [297, 132] on trix-editor "1 ) MANIPULADO (pre-treino) Citrulina 1g Beta-Alanina | 4g Creatina | 5g Posolo…" at bounding box center [420, 273] width 252 height 359
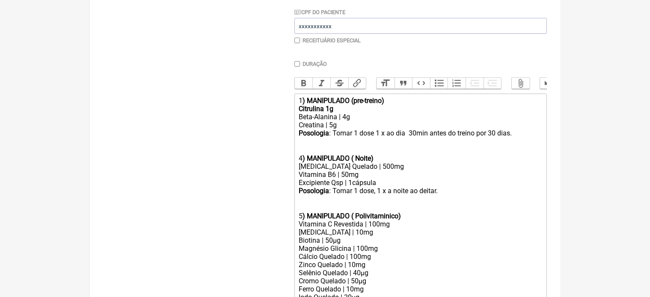
click at [303, 163] on strong ") MANIPULADO ( Noite)" at bounding box center [338, 158] width 71 height 8
click at [302, 220] on div "Posologia : Tomar 1 dose, 1 x a noite ao deitar. ㅤ 5 ) MANIPULADO ( Polivitamin…" at bounding box center [420, 203] width 243 height 33
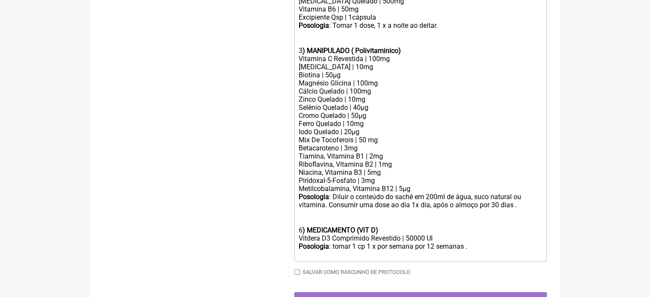
scroll to position [377, 0]
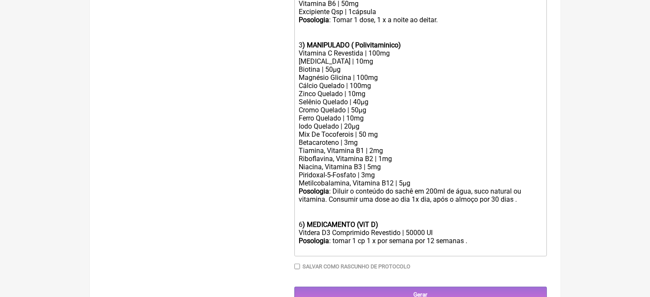
click at [303, 229] on strong ") MEDICAMENTO (ViT D)" at bounding box center [341, 225] width 76 height 8
type trix-editor "<lor>2<ipsumd>) SITAMETCON (adi-elitse)<do>Eiusmodte 8i</utlabo></etd><mag>Aliq…"
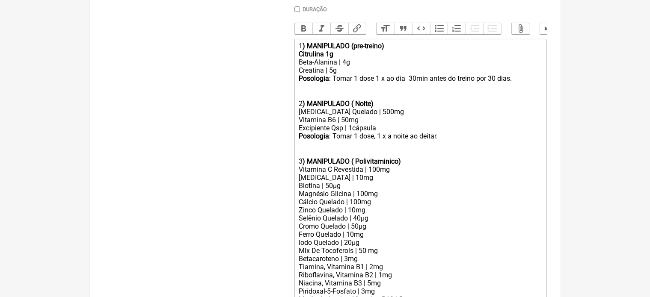
scroll to position [406, 0]
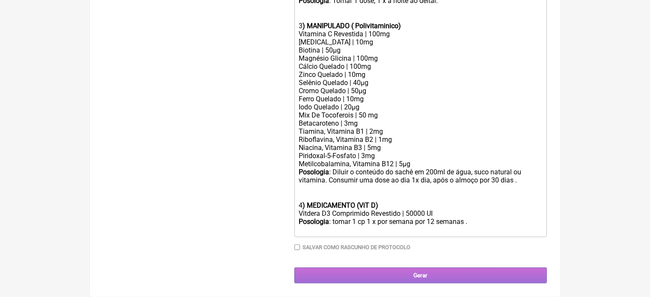
click at [422, 277] on input "Gerar" at bounding box center [420, 276] width 252 height 16
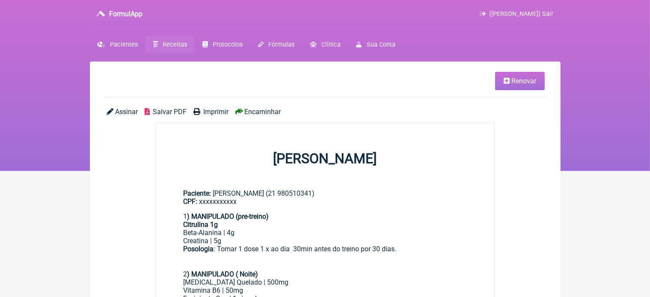
click at [211, 113] on span "Imprimir" at bounding box center [215, 112] width 25 height 8
click at [216, 113] on span "Imprimir" at bounding box center [215, 112] width 25 height 8
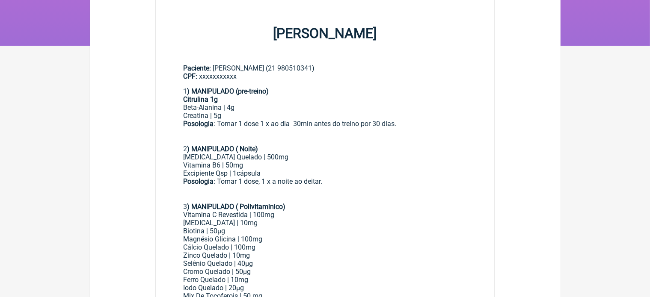
scroll to position [386, 0]
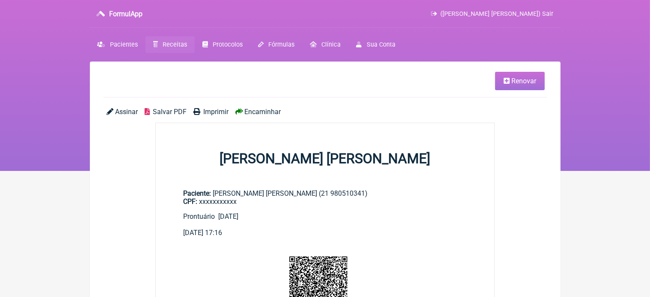
click at [526, 83] on span "Renovar" at bounding box center [523, 81] width 25 height 8
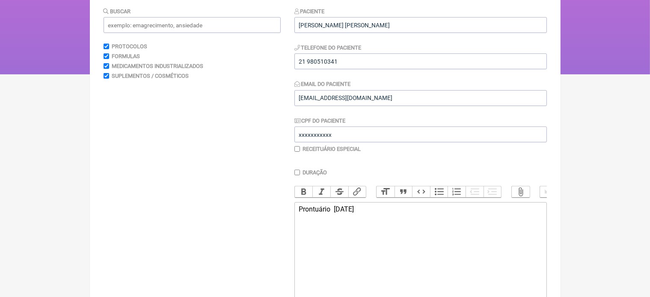
scroll to position [114, 0]
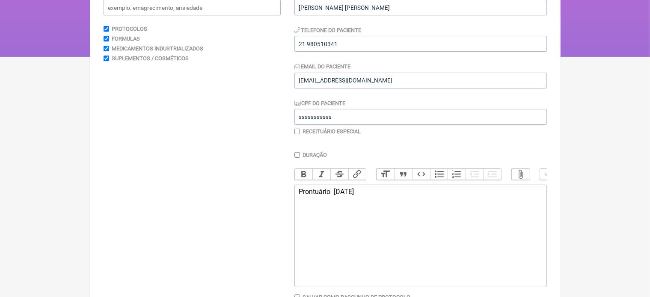
click at [376, 198] on div "Prontuário [DATE]" at bounding box center [420, 196] width 243 height 16
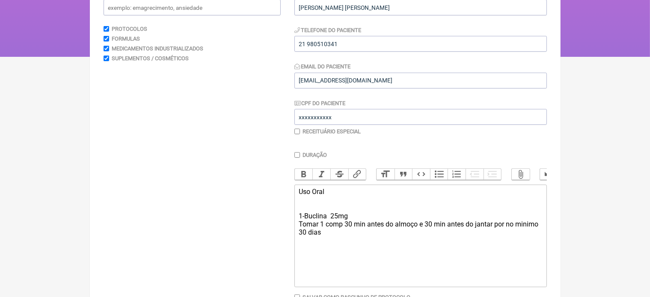
type trix-editor "<div>Uso Oral&nbsp;<br><br><br>1-Buclina&nbsp; 25mg &nbsp;<br>[PERSON_NAME] 1 c…"
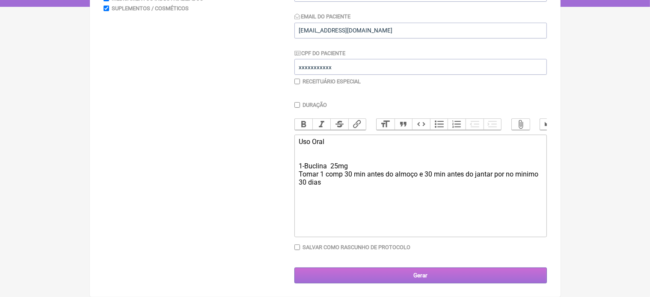
click at [452, 274] on input "Gerar" at bounding box center [420, 276] width 252 height 16
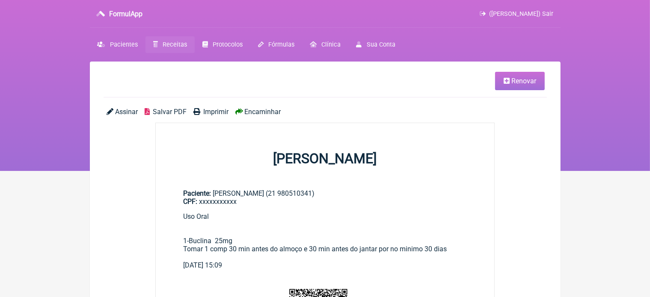
click at [209, 111] on span "Imprimir" at bounding box center [215, 112] width 25 height 8
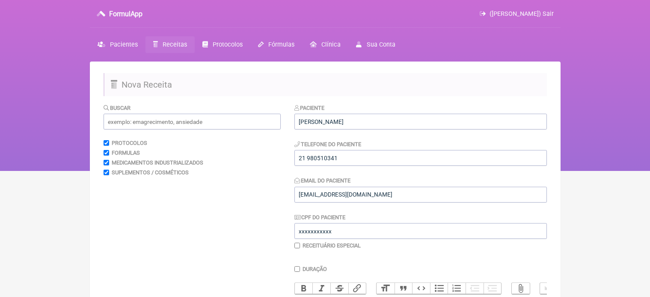
scroll to position [406, 0]
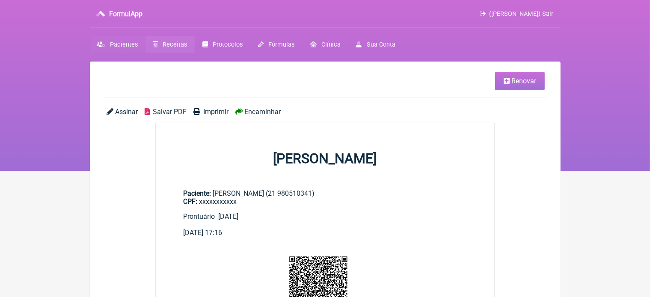
click at [119, 44] on span "Pacientes" at bounding box center [124, 44] width 28 height 7
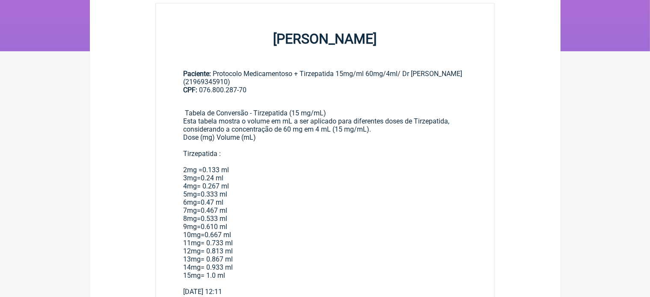
scroll to position [137, 0]
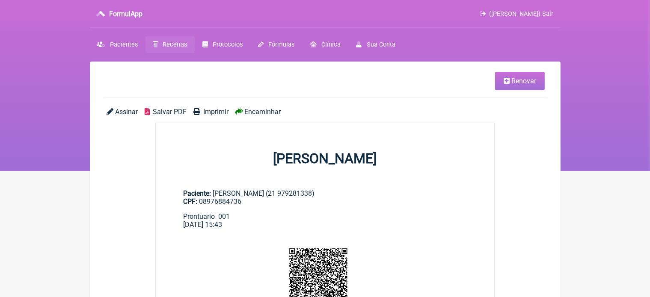
click at [521, 83] on span "Renovar" at bounding box center [523, 81] width 25 height 8
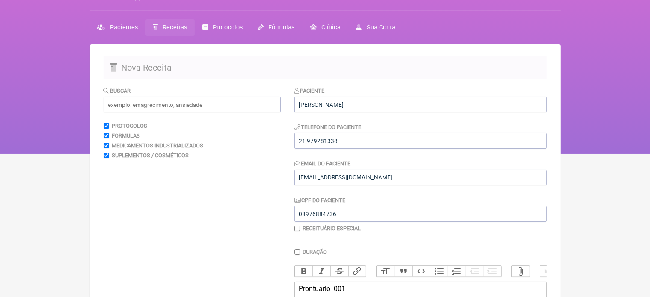
scroll to position [74, 0]
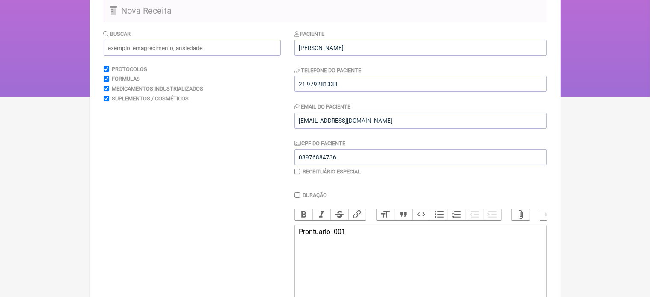
click at [351, 236] on div "Prontuario 001" at bounding box center [420, 232] width 243 height 8
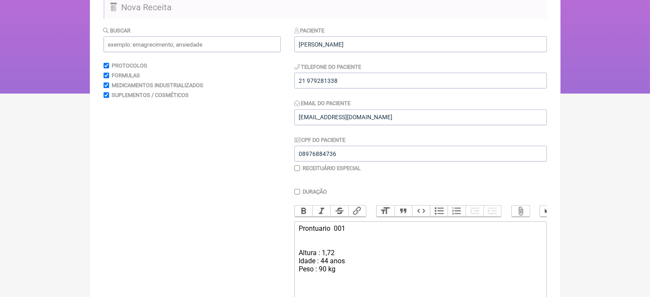
scroll to position [86, 0]
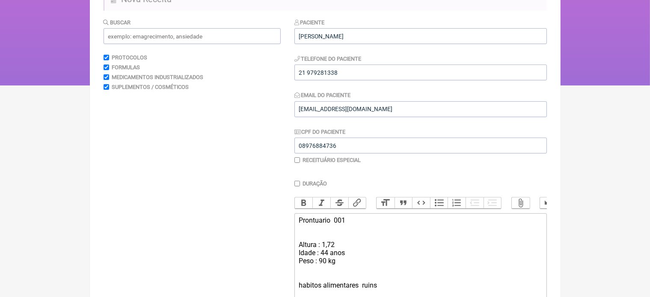
click at [304, 290] on div "Prontuario 001 Altura : 1,72 Idade : 44 anos Peso : 90 kg habitos alimentares r…" at bounding box center [420, 253] width 243 height 73
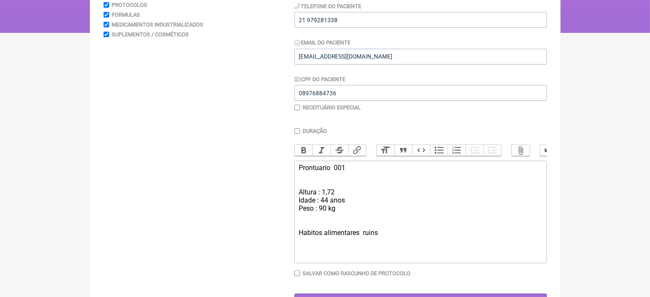
scroll to position [154, 0]
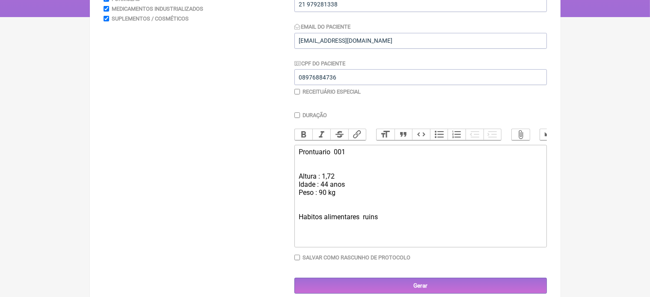
click at [387, 221] on div "Prontuario 001 Altura : 1,72 Idade : 44 anos Peso : 90 kg Habitos alimentares r…" at bounding box center [420, 184] width 243 height 73
click at [298, 222] on trix-editor "Prontuario 001 Altura : 1,72 Idade : 44 anos Peso : 90 kg Habitos alimentares r…" at bounding box center [420, 196] width 252 height 103
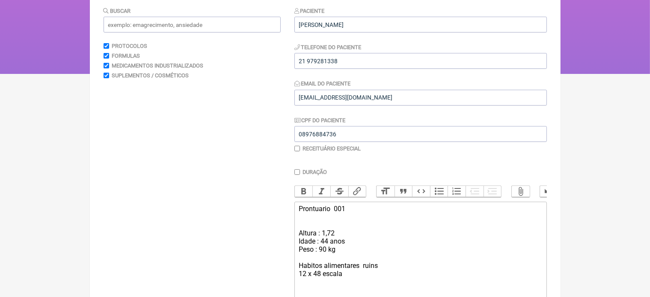
scroll to position [86, 0]
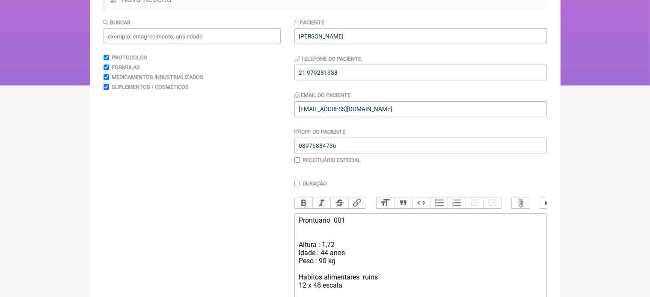
click at [297, 249] on trix-editor "Prontuario 001 Altura : 1,72 Idade : 44 anos Peso : 90 kg Habitos alimentares r…" at bounding box center [420, 265] width 252 height 103
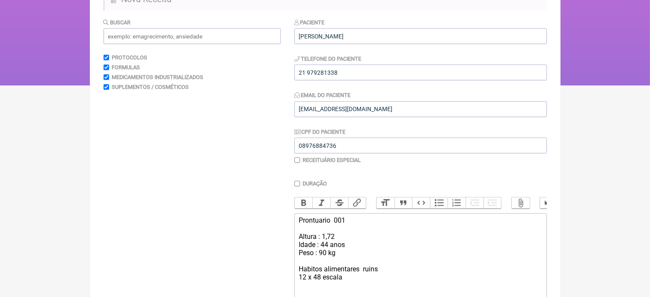
click at [351, 282] on div "Prontuario 001 Altura : 1,72 Idade : 44 anos Peso : 90 kg Habitos alimentares r…" at bounding box center [420, 249] width 243 height 65
click at [308, 282] on div "Prontuario 001 Altura : 1,72 Idade : 44 anos Peso : 90 kg Habitos alimentares r…" at bounding box center [420, 249] width 243 height 65
click at [321, 282] on div "Prontuario 001 Altura : 1,72 Idade : 44 anos Peso : 90 kg Habitos alimentares r…" at bounding box center [420, 249] width 243 height 65
type trix-editor "<div>Prontuario&nbsp; 001<br><br>[GEOGRAPHIC_DATA] : 1,72<br>Idade : 44 anos&nb…"
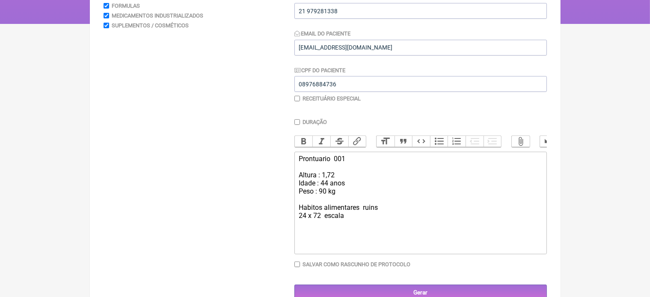
scroll to position [171, 0]
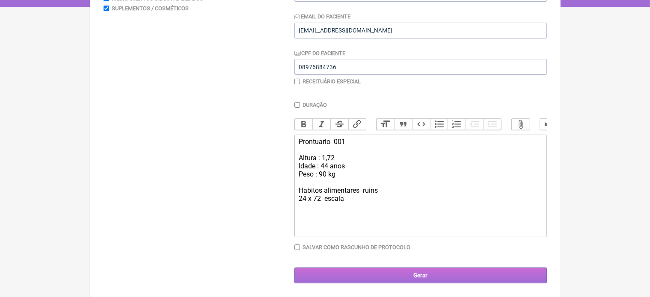
click at [434, 279] on input "Gerar" at bounding box center [420, 276] width 252 height 16
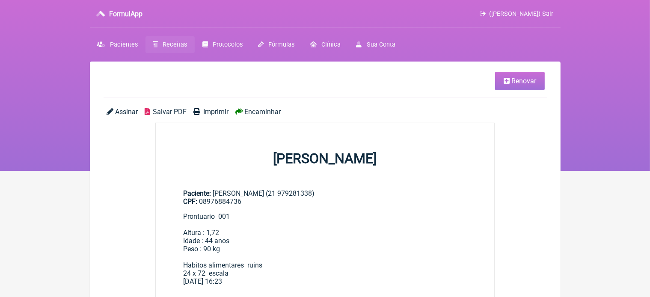
click at [514, 81] on span "Renovar" at bounding box center [523, 81] width 25 height 8
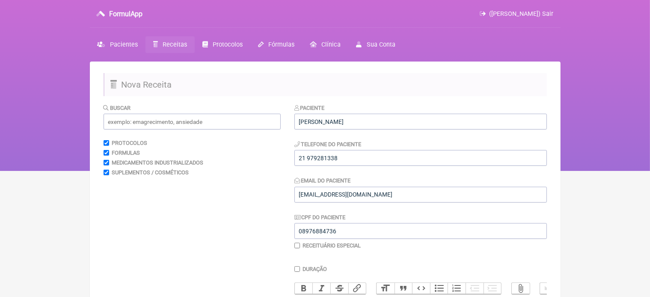
scroll to position [171, 0]
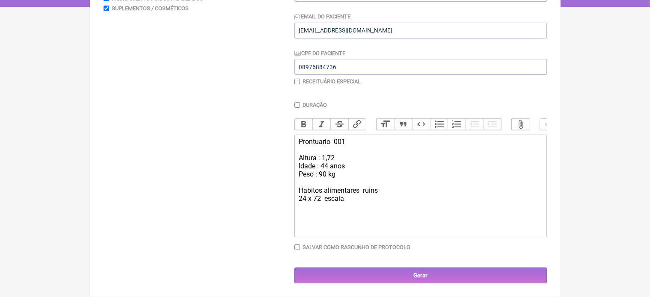
click at [350, 200] on div "Prontuario 001 Altura : 1,72 Idade : 44 anos Peso : 90 kg Habitos alimentares r…" at bounding box center [420, 170] width 243 height 65
type trix-editor "<div>Prontuario&nbsp; 001<br><br>Altura : 1,72<br>Idade : 44 anos&nbsp;<br>Peso…"
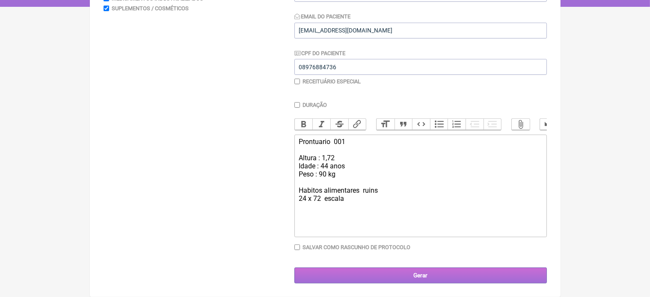
click at [406, 274] on input "Gerar" at bounding box center [420, 276] width 252 height 16
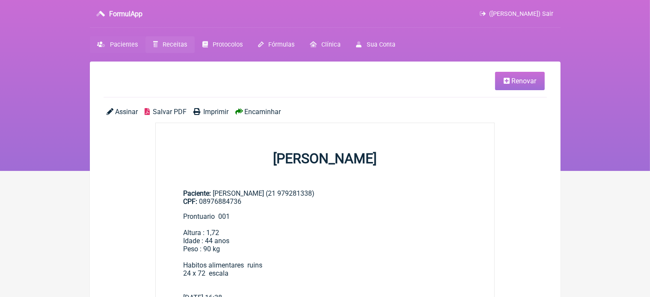
click at [132, 44] on span "Pacientes" at bounding box center [124, 44] width 28 height 7
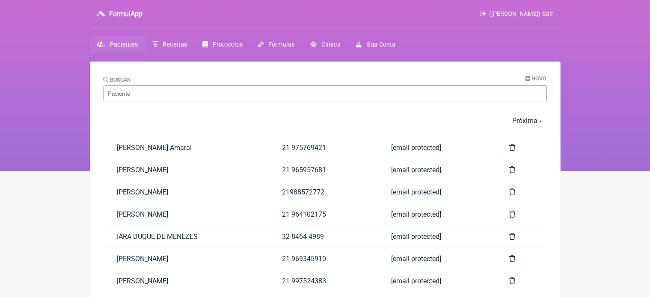
click at [148, 94] on input "Buscar" at bounding box center [325, 94] width 443 height 16
paste input "[PERSON_NAME]"
type input "[PERSON_NAME]"
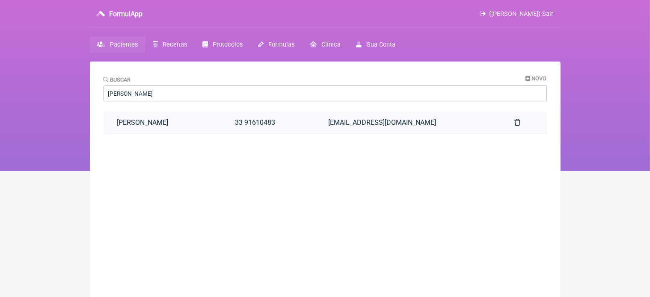
click at [178, 120] on link "[PERSON_NAME]" at bounding box center [163, 123] width 118 height 22
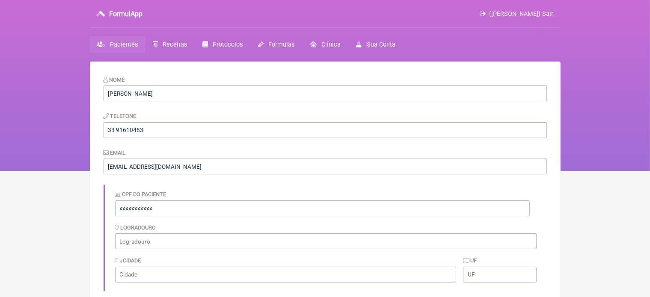
scroll to position [260, 0]
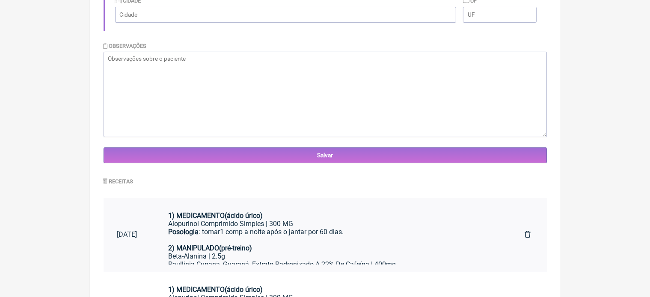
click at [260, 219] on strong "1) MEDICAMENTO(ácido úrico)" at bounding box center [215, 216] width 95 height 8
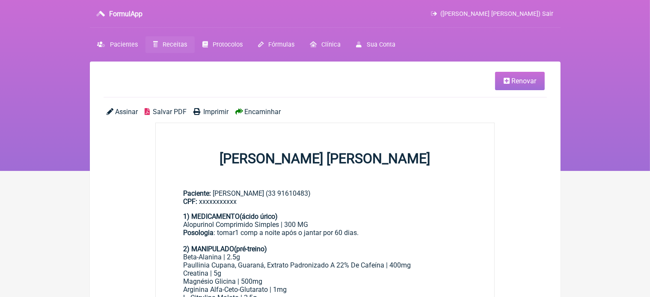
click at [507, 83] on icon at bounding box center [507, 80] width 6 height 7
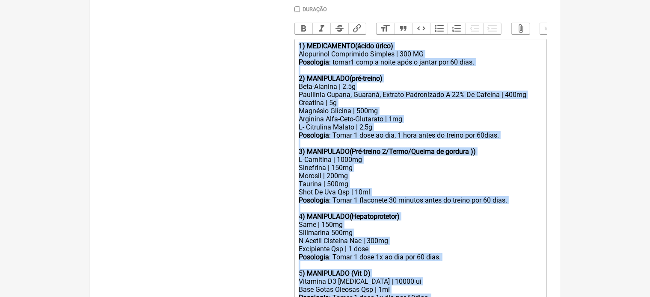
scroll to position [469, 0]
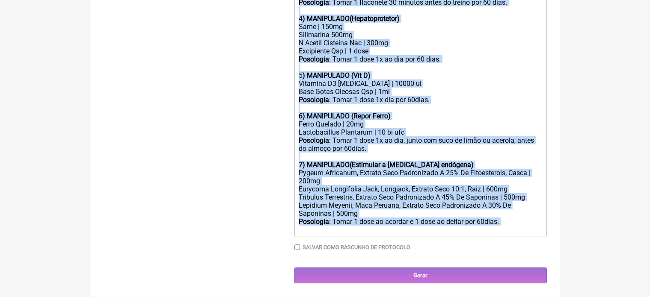
drag, startPoint x: 299, startPoint y: 55, endPoint x: 366, endPoint y: 317, distance: 271.3
type trix-editor "<lor><ipsumd>5) SITAMETCONS(adipi elits)</doeius></tem><inc>Utlaboreet Dolorema…"
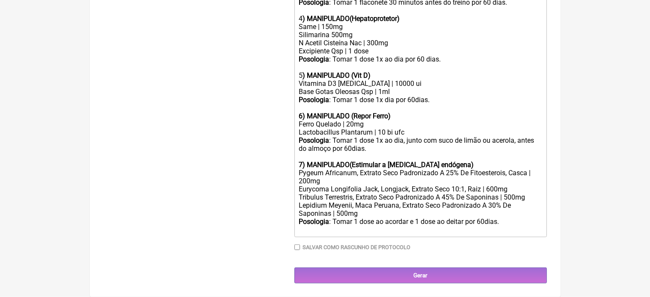
scroll to position [171, 0]
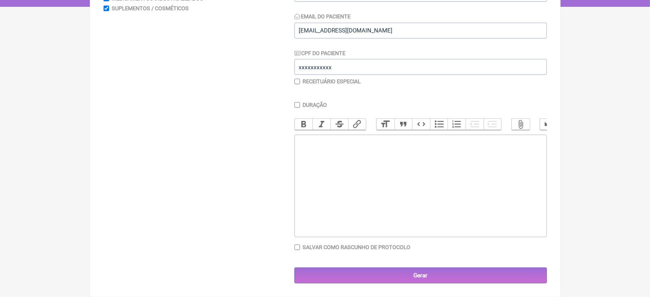
click at [296, 79] on input "checkbox" at bounding box center [297, 82] width 6 height 6
checkbox input "true"
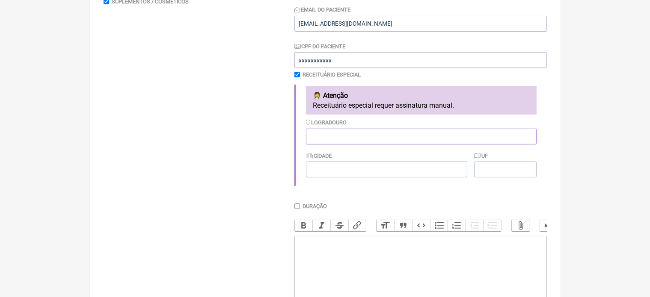
click at [326, 138] on input "Logradouro" at bounding box center [421, 137] width 231 height 16
type input "MG"
click at [317, 174] on input "Cidade" at bounding box center [386, 170] width 161 height 16
type input "MG"
click at [494, 169] on input "UF" at bounding box center [505, 170] width 62 height 16
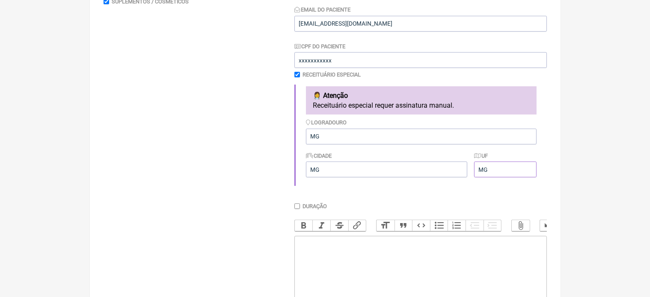
type input "MG"
click at [329, 249] on trix-editor at bounding box center [420, 287] width 252 height 103
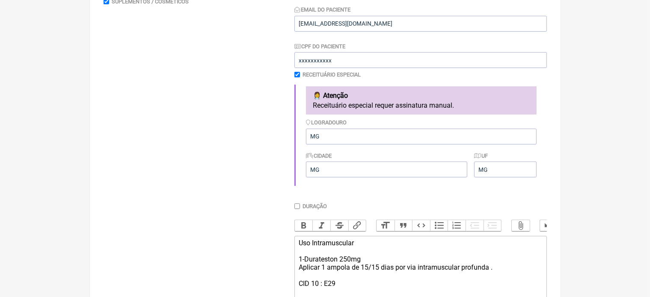
scroll to position [179, 0]
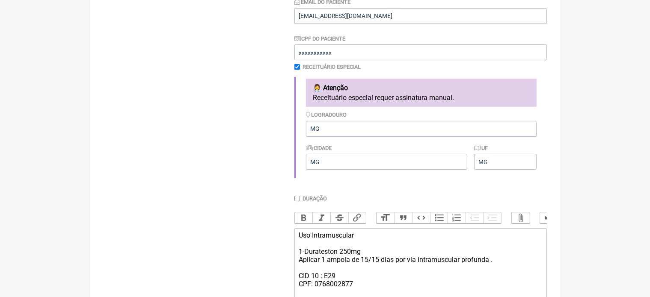
type trix-editor "<div>Uso Intramuscular&nbsp;<br><br>1-Durateston 250mg&nbsp;<br>Aplicar 1 ampol…"
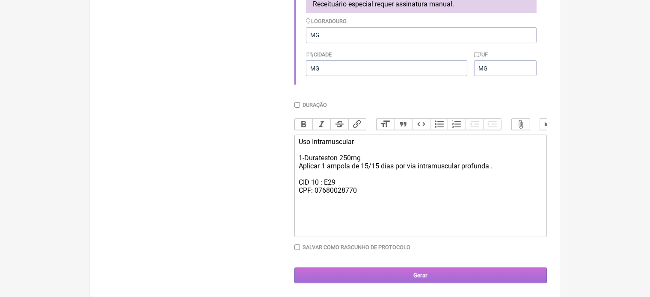
click at [429, 278] on input "Gerar" at bounding box center [420, 276] width 252 height 16
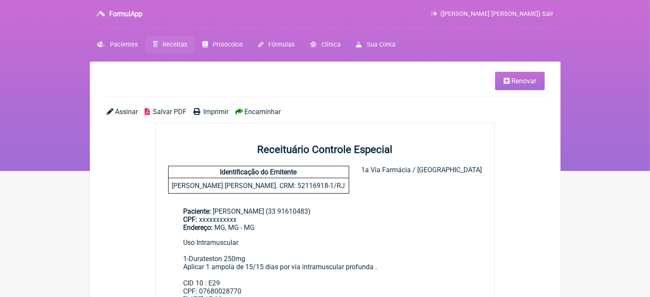
click at [217, 111] on span "Imprimir" at bounding box center [215, 112] width 25 height 8
click at [525, 79] on span "Renovar" at bounding box center [523, 81] width 25 height 8
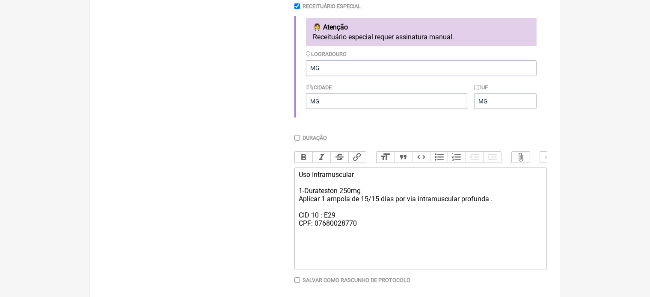
scroll to position [251, 0]
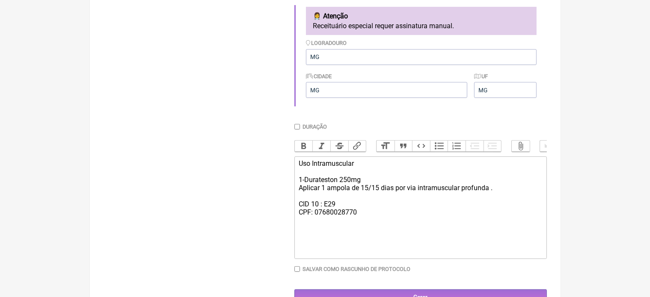
click at [365, 172] on div "Uso Intramuscular 1-Durateston 250mg Aplicar 1 ampola de 15/15 [PERSON_NAME] po…" at bounding box center [420, 188] width 243 height 57
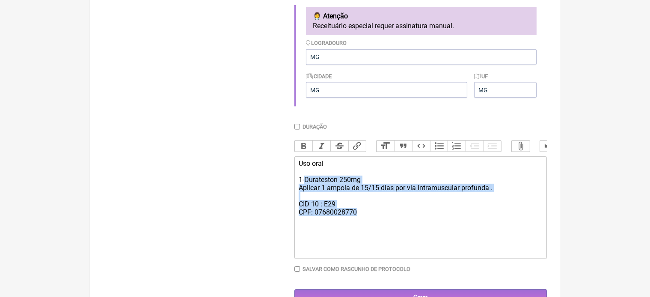
drag, startPoint x: 304, startPoint y: 188, endPoint x: 360, endPoint y: 225, distance: 66.7
click at [360, 217] on div "Uso oral 1-Durateston 250mg Aplicar 1 ampola de 15/15 [PERSON_NAME] por via int…" at bounding box center [420, 188] width 243 height 57
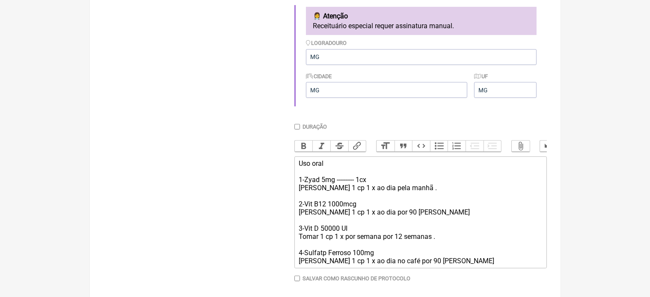
type trix-editor "<div>Uso oral&nbsp;<br><br>1-Zyad 5mg ---------- 1cx&nbsp;<br>[PERSON_NAME] 1 c…"
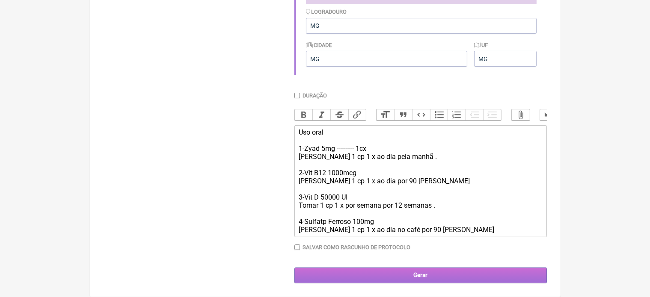
click at [430, 279] on input "Gerar" at bounding box center [420, 276] width 252 height 16
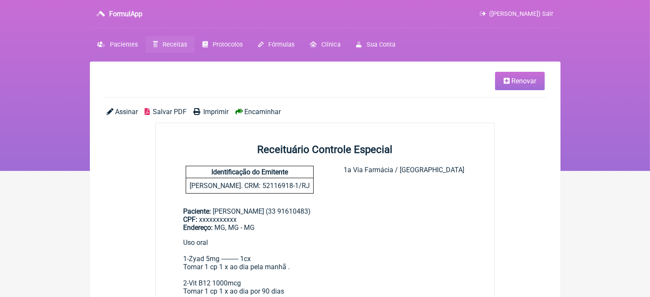
click at [211, 111] on span "Imprimir" at bounding box center [215, 112] width 25 height 8
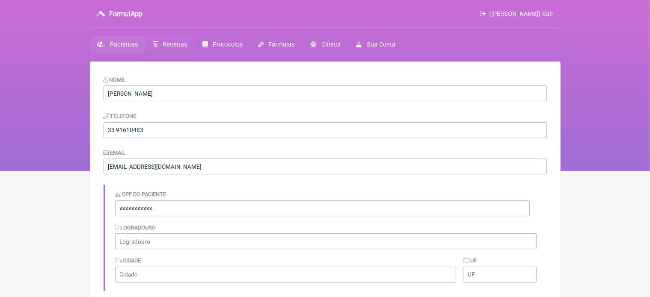
click at [175, 45] on span "Receitas" at bounding box center [175, 44] width 24 height 7
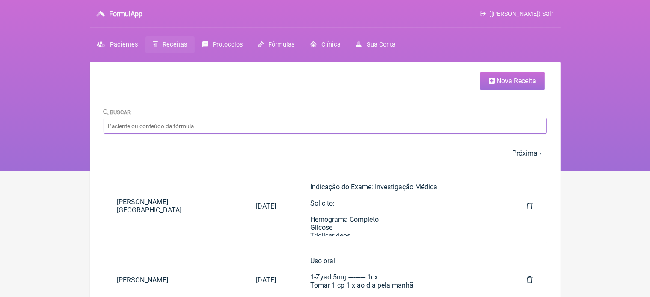
click at [181, 122] on input "Buscar" at bounding box center [325, 126] width 443 height 16
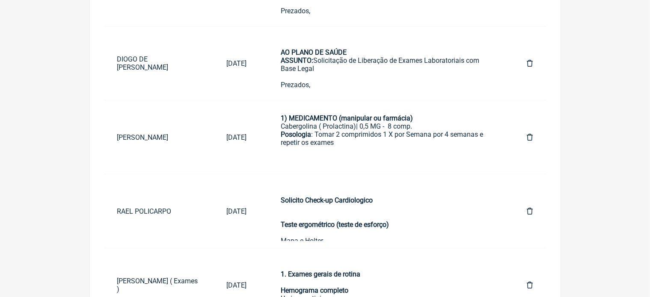
scroll to position [31, 0]
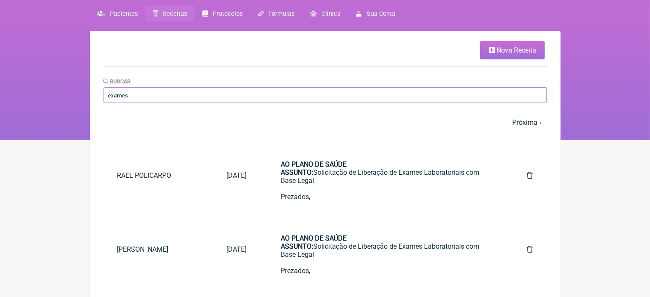
click at [136, 95] on input "exames" at bounding box center [325, 95] width 443 height 16
type input "e"
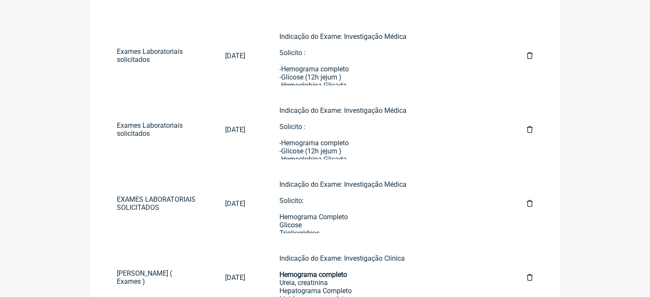
scroll to position [242, 0]
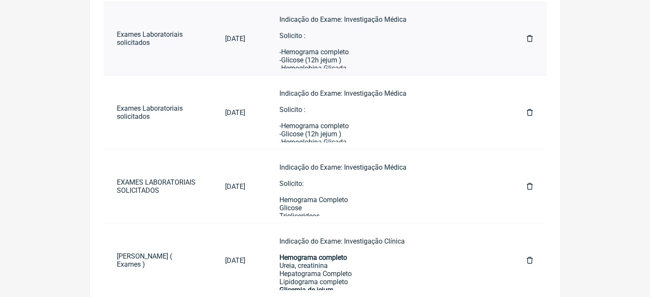
type input "EXA"
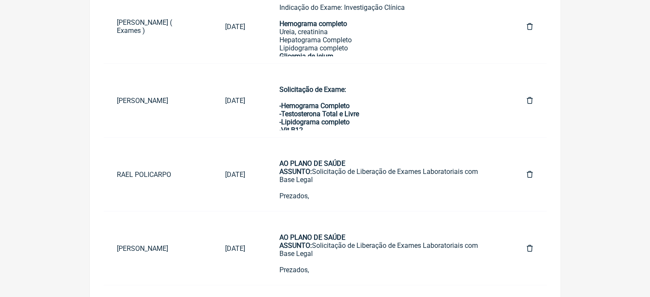
scroll to position [556, 0]
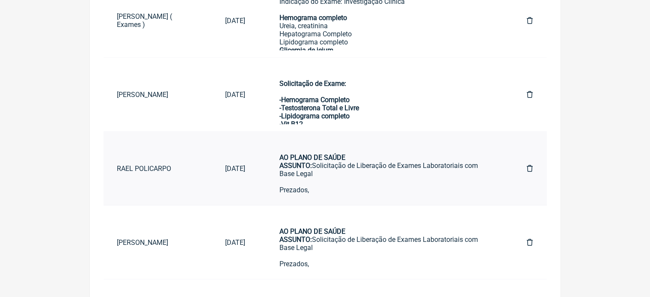
click at [323, 162] on div "AO PLANO DE SAÚDE ASSUNTO: Solicitação de Liberação de Exames Laboratoriais com…" at bounding box center [386, 165] width 214 height 41
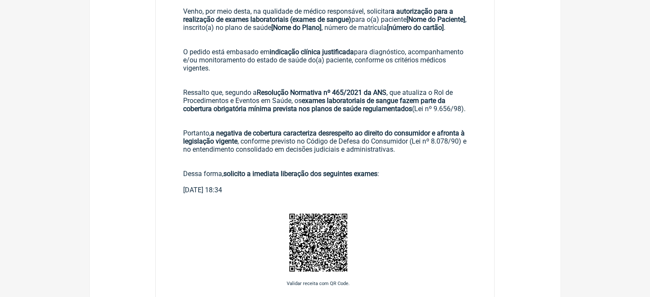
scroll to position [2, 0]
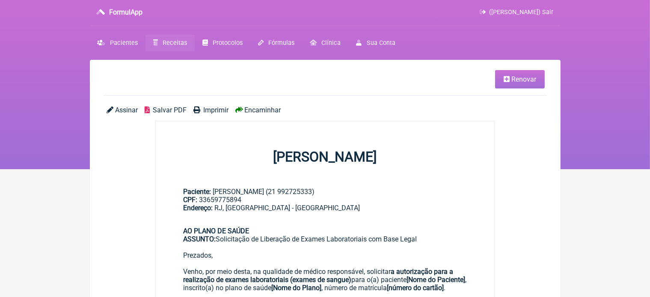
scroll to position [469, 0]
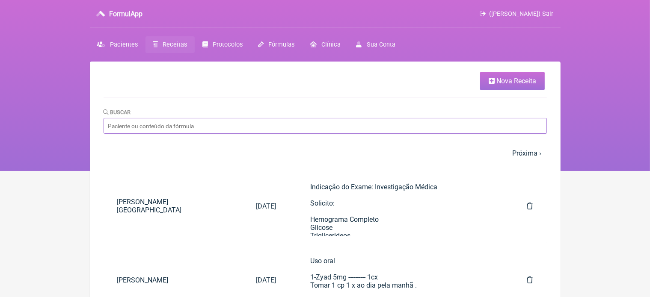
click at [154, 123] on input "Buscar" at bounding box center [325, 126] width 443 height 16
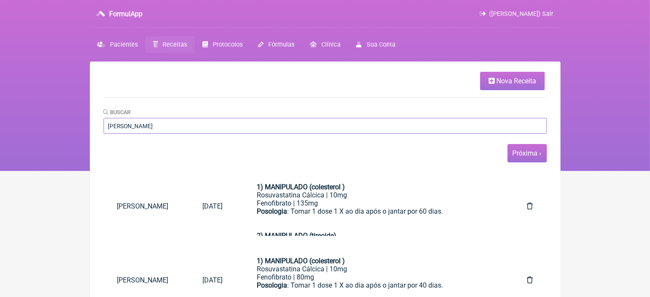
type input "NATALIA JU"
click at [526, 155] on link "Próxima ›" at bounding box center [527, 153] width 29 height 8
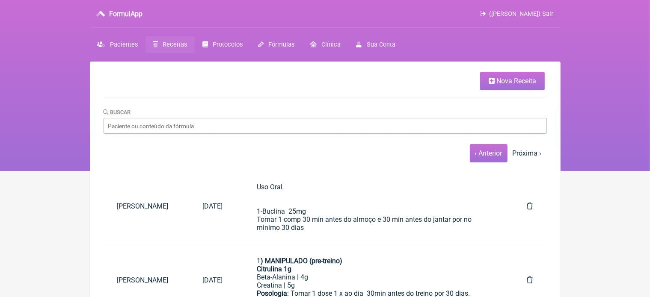
click at [487, 155] on link "‹ Anterior" at bounding box center [488, 153] width 27 height 8
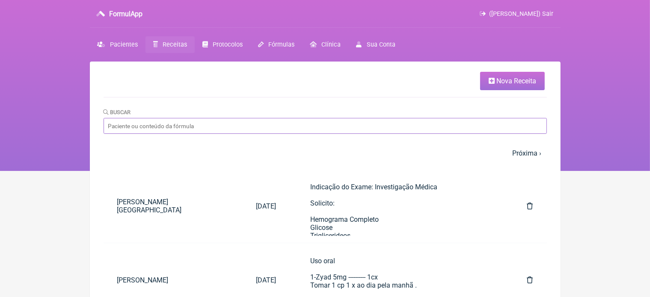
click at [178, 132] on input "Buscar" at bounding box center [325, 126] width 443 height 16
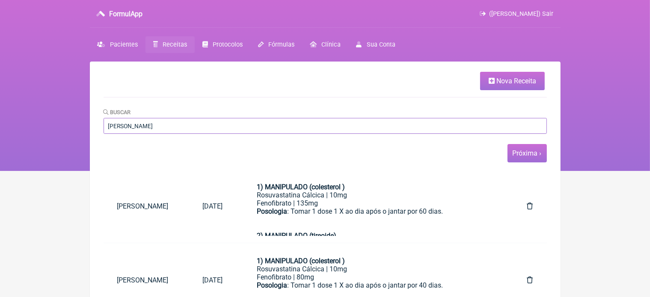
type input "NATALIA JUS"
click at [522, 155] on link "Próxima ›" at bounding box center [527, 153] width 29 height 8
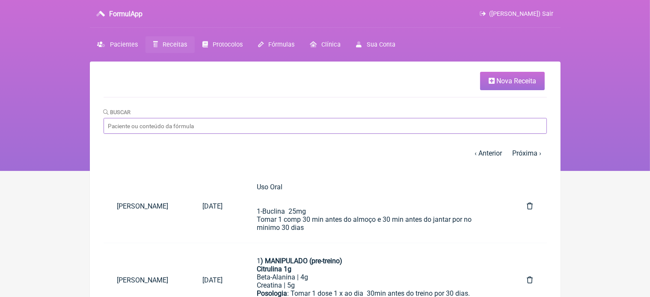
click at [207, 125] on input "Buscar" at bounding box center [325, 126] width 443 height 16
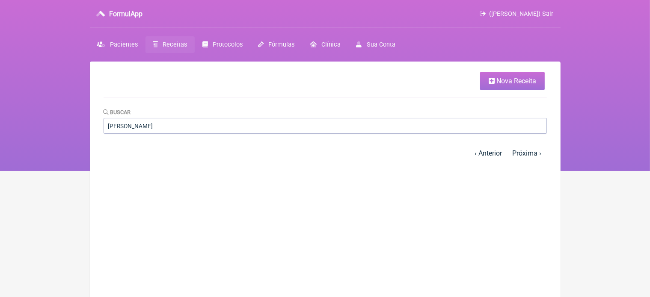
click at [193, 207] on main "Nova Receita Buscar NATALIA JUSTINA « Primeira ‹ Anterior 1 2 3 4 5 6 … Próxima…" at bounding box center [325, 210] width 471 height 297
click at [166, 131] on input "NATALIA JUSTINA" at bounding box center [325, 126] width 443 height 16
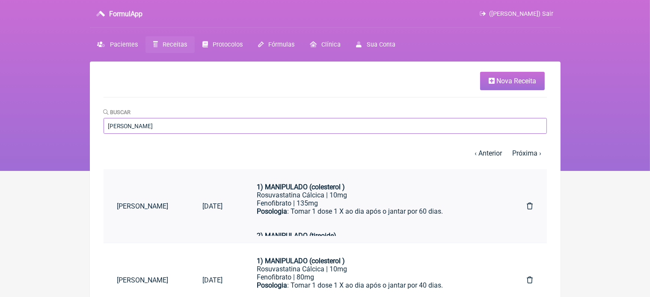
type input "NATALIA JUSTINO"
click at [317, 195] on div "Rosuvastatina Cálcica | 10mg" at bounding box center [375, 195] width 236 height 8
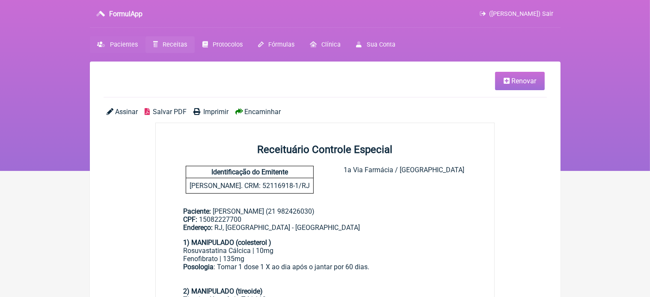
click at [124, 46] on span "Pacientes" at bounding box center [124, 44] width 28 height 7
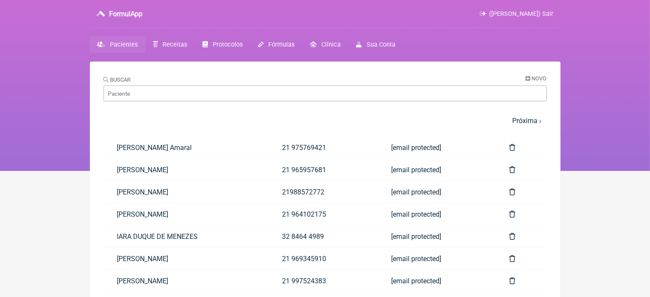
click at [124, 46] on span "Pacientes" at bounding box center [124, 44] width 28 height 7
click at [145, 94] on input "Buscar" at bounding box center [325, 94] width 443 height 16
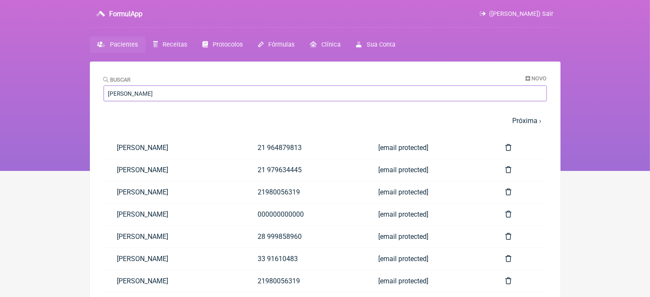
type input "LEONARDO FOLLY TOLEDO"
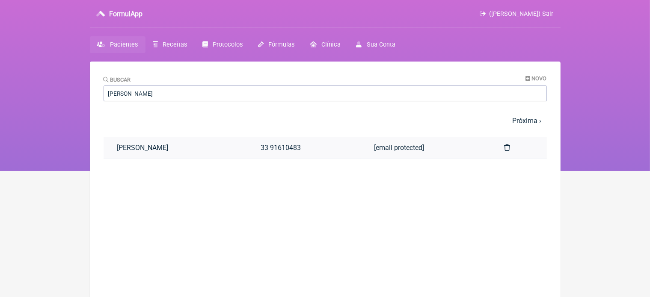
click at [203, 150] on link "[PERSON_NAME]" at bounding box center [176, 148] width 144 height 22
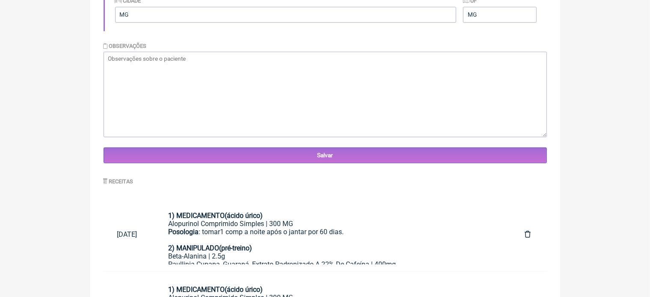
scroll to position [477, 0]
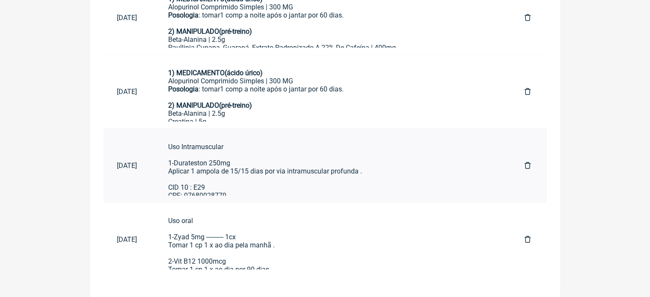
click at [270, 170] on div "Uso Intramuscular 1-Durateston 250mg Aplicar 1 ampola de 15/15 dias por via int…" at bounding box center [332, 171] width 329 height 57
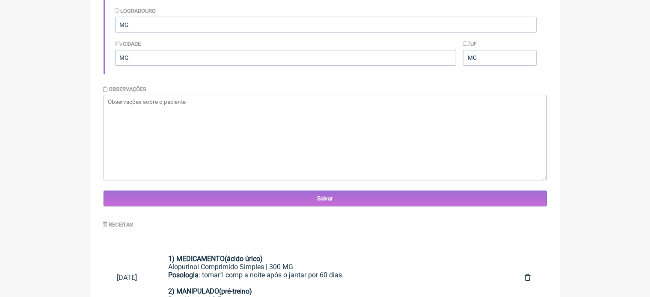
scroll to position [0, 0]
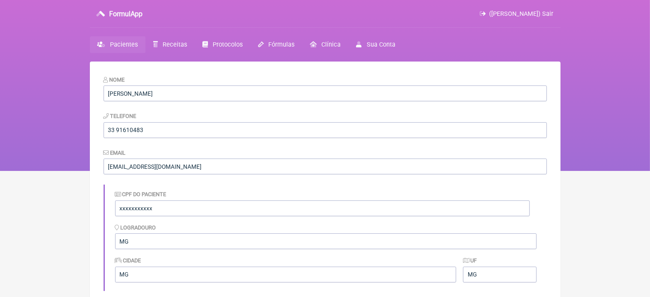
click at [132, 45] on span "Pacientes" at bounding box center [124, 44] width 28 height 7
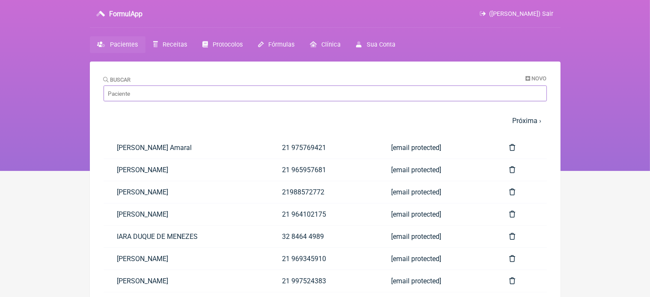
click at [153, 91] on input "Buscar" at bounding box center [325, 94] width 443 height 16
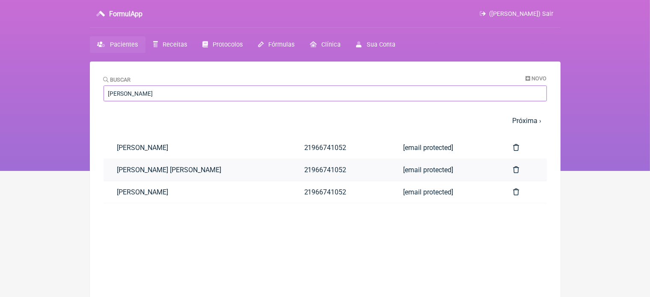
type input "Roberta"
click at [176, 171] on link "ROBERTA ALINE DOS SANTOS ALAVARCE MEDINA" at bounding box center [197, 170] width 187 height 22
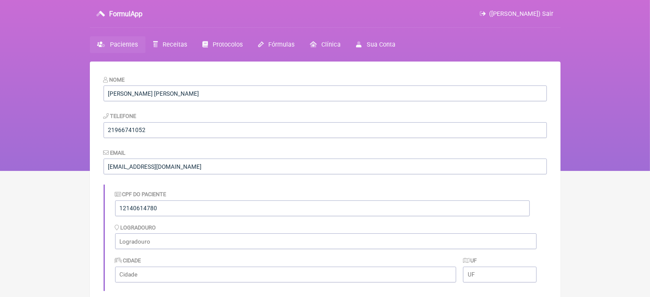
scroll to position [260, 0]
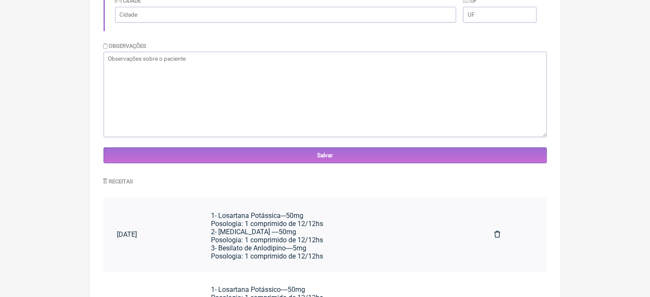
click at [297, 233] on div "1- Losartana Potássica---50mg Posologia: 1 comprimido de 12/12hs 2- Atenolol --…" at bounding box center [339, 236] width 256 height 49
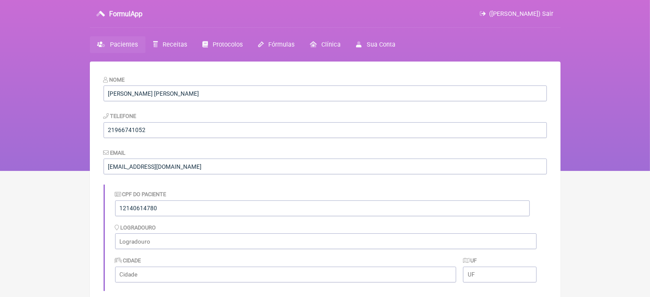
click at [111, 44] on span "Pacientes" at bounding box center [124, 44] width 28 height 7
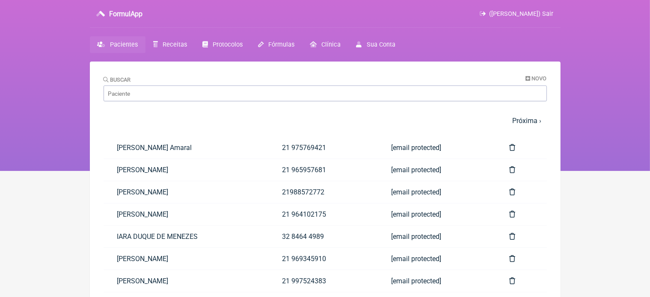
click at [122, 45] on span "Pacientes" at bounding box center [124, 44] width 28 height 7
click at [119, 48] on span "Pacientes" at bounding box center [124, 44] width 28 height 7
click at [127, 92] on input "Buscar" at bounding box center [325, 94] width 443 height 16
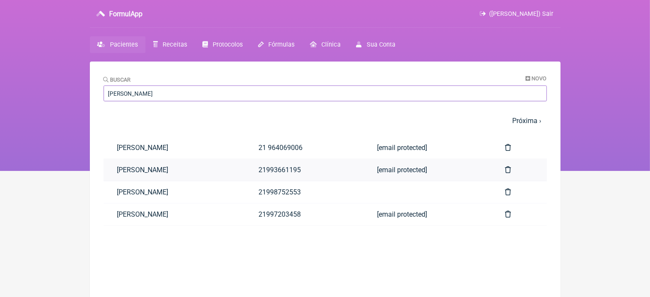
type input "Allan"
click at [308, 171] on link "21993661195" at bounding box center [304, 170] width 118 height 22
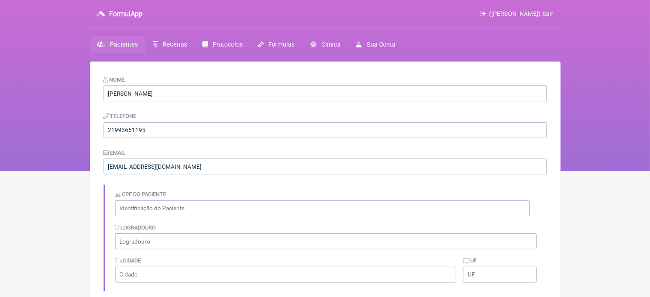
scroll to position [255, 0]
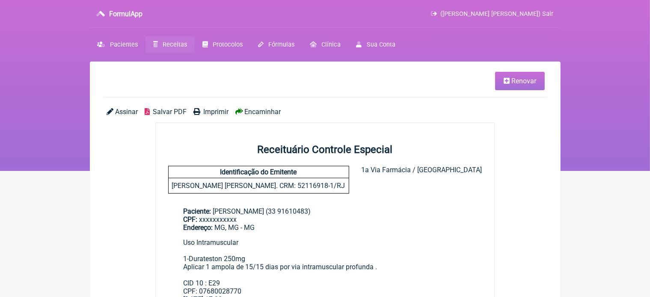
click at [515, 82] on span "Renovar" at bounding box center [523, 81] width 25 height 8
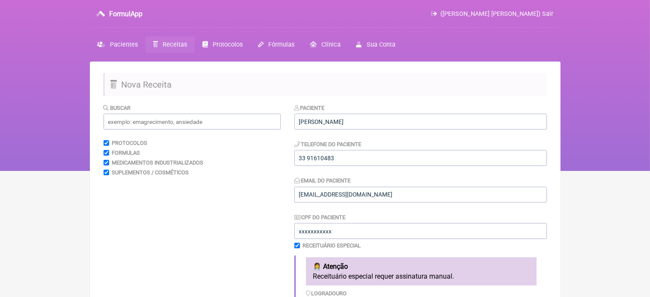
scroll to position [260, 0]
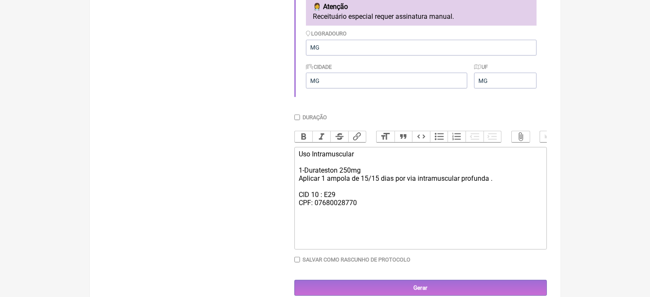
click at [370, 179] on div "Uso Intramuscular 1-Durateston 250mg Aplicar 1 ampola de 15/15 dias por via int…" at bounding box center [420, 178] width 243 height 57
click at [362, 207] on div "Uso Intramuscular 1-Durateston 250mg ---------------- 4 caixas Aplicar 1 ampola…" at bounding box center [420, 178] width 243 height 57
type trix-editor "<div>Uso Intramuscular&nbsp;<br><br>1-Durateston 250mg ---------------- 4 caixa…"
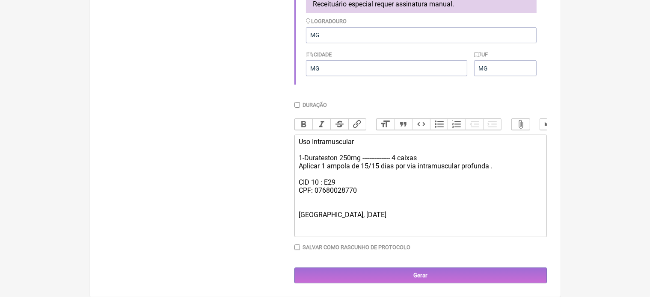
scroll to position [281, 0]
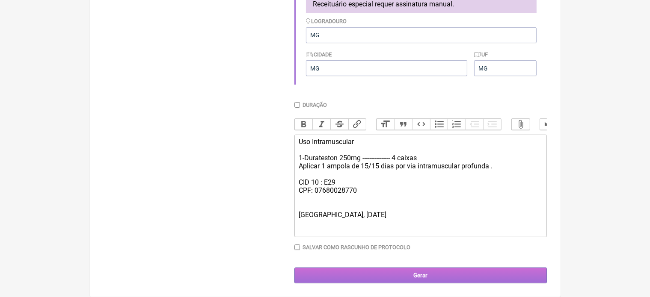
click at [411, 278] on input "Gerar" at bounding box center [420, 276] width 252 height 16
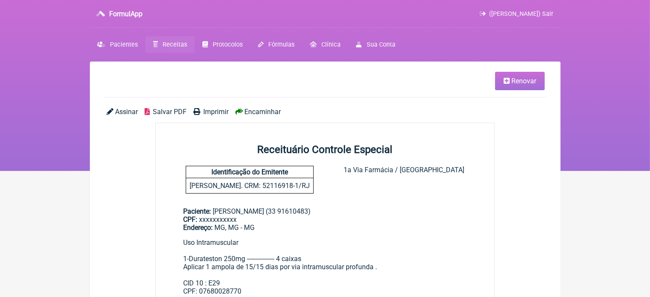
click at [218, 111] on span "Imprimir" at bounding box center [215, 112] width 25 height 8
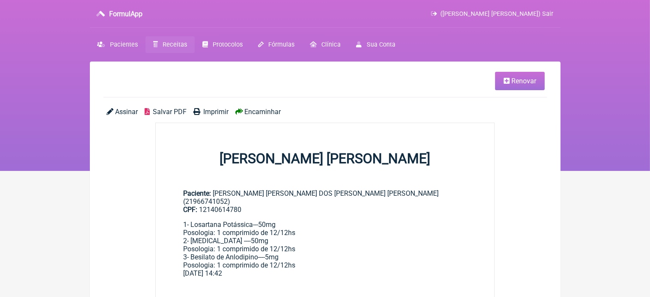
click at [513, 83] on span "Renovar" at bounding box center [523, 81] width 25 height 8
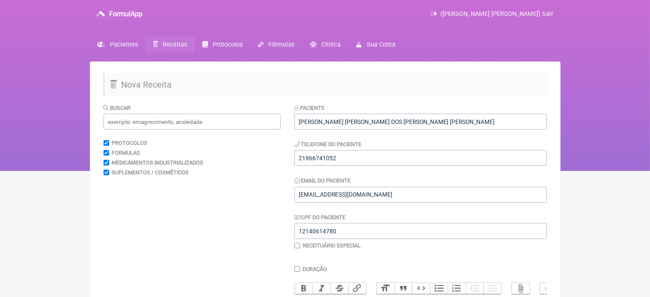
click at [297, 246] on input "checkbox" at bounding box center [297, 246] width 6 height 6
checkbox input "true"
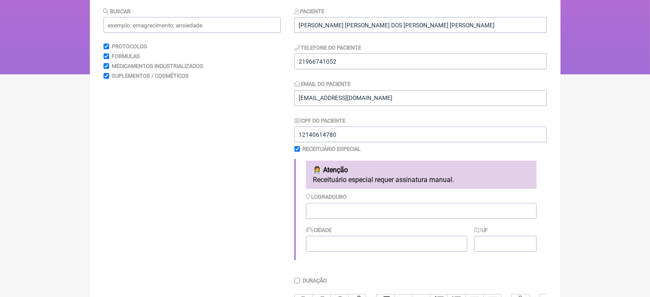
scroll to position [120, 0]
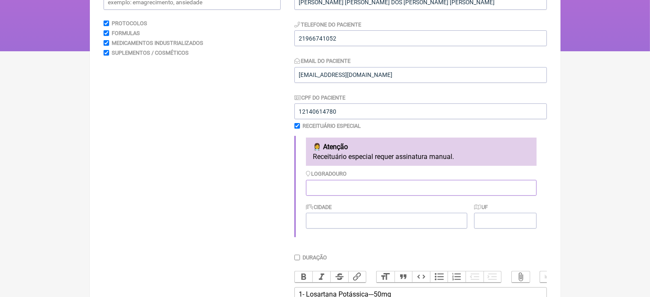
click at [354, 188] on input "Logradouro" at bounding box center [421, 188] width 231 height 16
type input "RJ"
click at [329, 223] on input "Cidade" at bounding box center [386, 221] width 161 height 16
type input "[GEOGRAPHIC_DATA]"
click at [490, 224] on input "UF" at bounding box center [505, 221] width 62 height 16
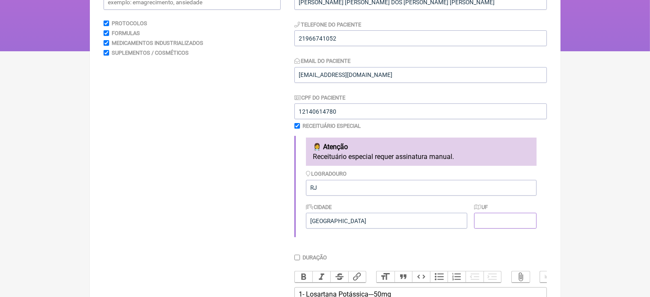
click at [490, 224] on input "UF" at bounding box center [505, 221] width 62 height 16
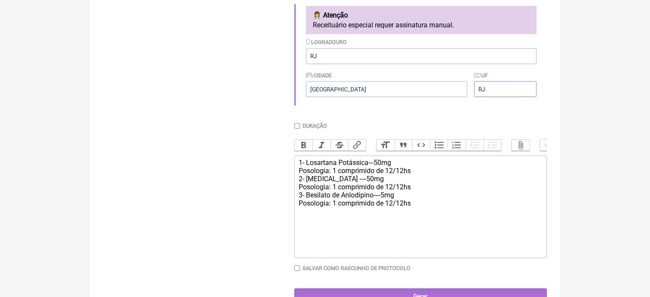
scroll to position [257, 0]
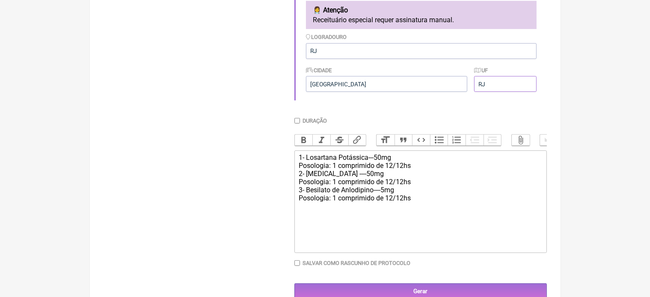
type input "RJ"
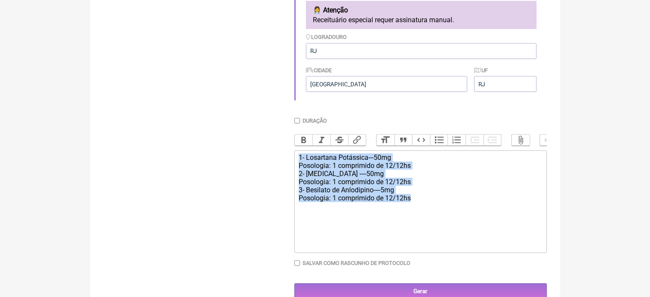
drag, startPoint x: 298, startPoint y: 162, endPoint x: 437, endPoint y: 226, distance: 153.5
click at [437, 226] on trix-editor "1- Losartana Potássica---50mg Posologia: 1 comprimido de 12/12hs 2- [MEDICAL_DA…" at bounding box center [420, 202] width 252 height 103
type trix-editor "<div>1- Losartana Potássica---50mg<br>&nbsp;Posologia: 1 comprimido de 12/12hs&…"
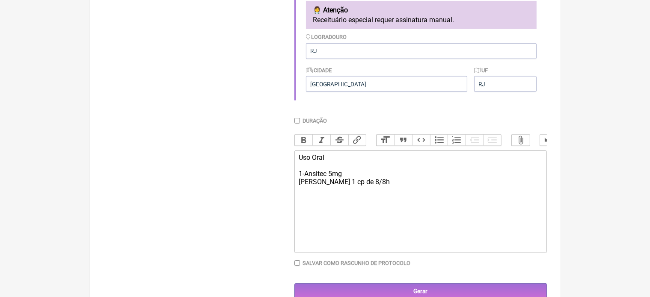
click at [353, 182] on div "Uso Oral 1-Ansitec 5mg [PERSON_NAME] 1 cp de 8/8h" at bounding box center [420, 170] width 243 height 33
type trix-editor "<div>Uso Oral&nbsp;<br><br>1-Ansitec 5mg ----------------- 1cx&nbsp;<br>[PERSON…"
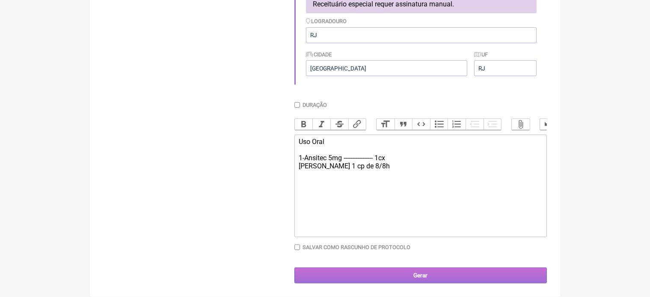
click at [424, 275] on input "Gerar" at bounding box center [420, 276] width 252 height 16
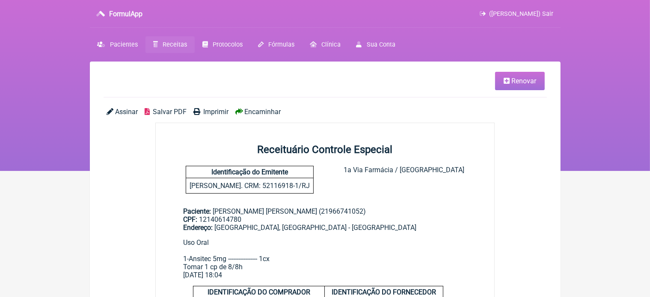
click at [217, 112] on span "Imprimir" at bounding box center [215, 112] width 25 height 8
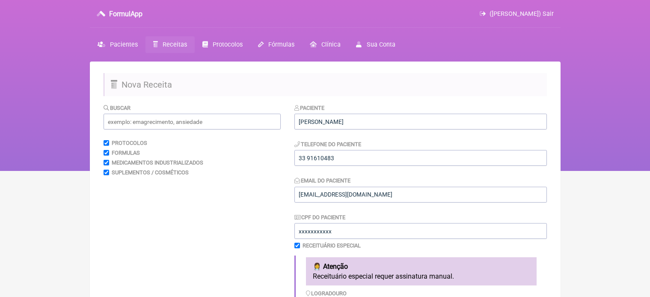
scroll to position [281, 0]
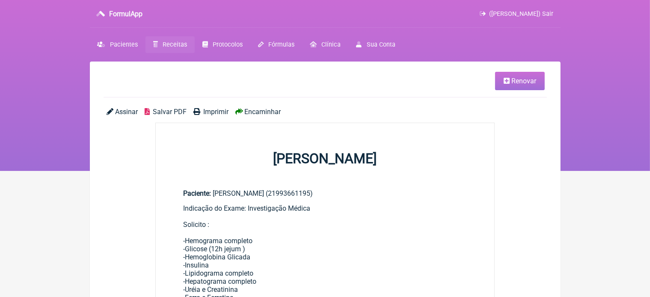
click at [521, 81] on span "Renovar" at bounding box center [523, 81] width 25 height 8
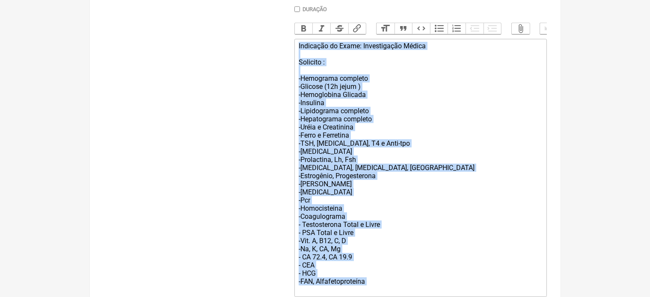
scroll to position [329, 0]
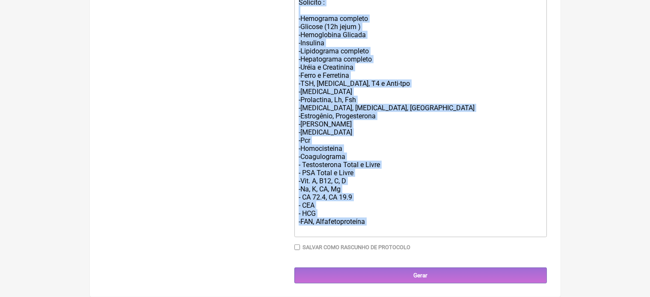
drag, startPoint x: 296, startPoint y: 53, endPoint x: 362, endPoint y: 309, distance: 263.7
type trix-editor "<div>Indicação do Exame: Investigação Médica<br><br>Solicito :<br><br>-Hemogram…"
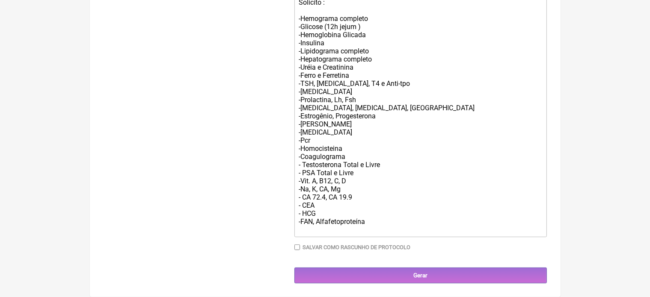
scroll to position [171, 0]
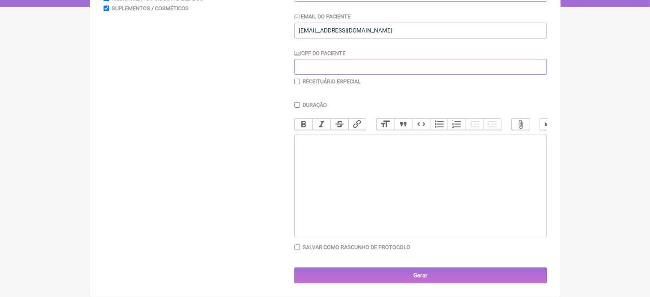
click at [308, 59] on input "CPF do Paciente" at bounding box center [420, 67] width 252 height 16
type input "xxxxxxxxxxx"
click at [305, 145] on trix-editor at bounding box center [420, 186] width 252 height 103
type trix-editor "<div>Prontuario :</div>"
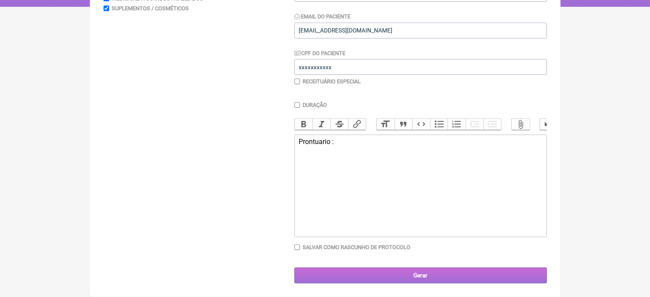
click at [416, 272] on input "Gerar" at bounding box center [420, 276] width 252 height 16
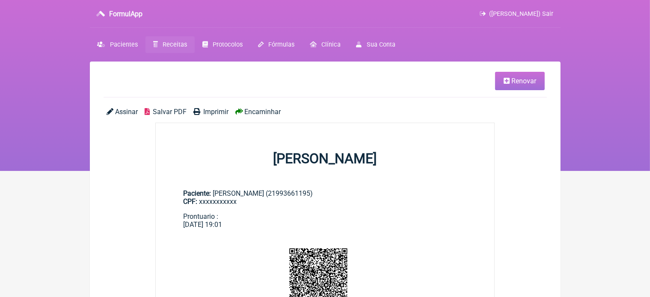
click at [519, 82] on span "Renovar" at bounding box center [523, 81] width 25 height 8
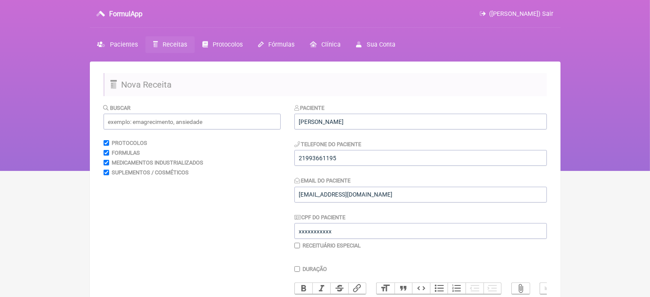
scroll to position [171, 0]
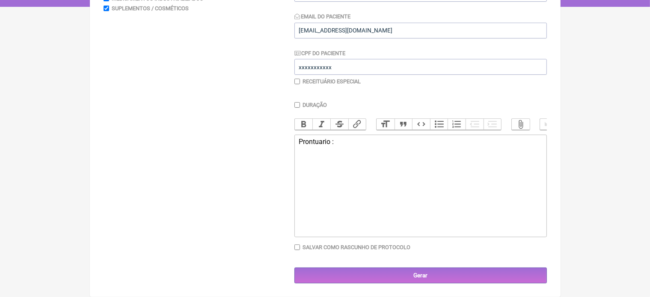
click at [342, 142] on div "Prontuario :" at bounding box center [420, 142] width 243 height 8
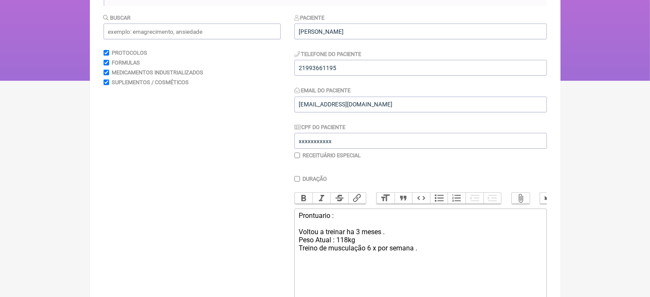
scroll to position [86, 0]
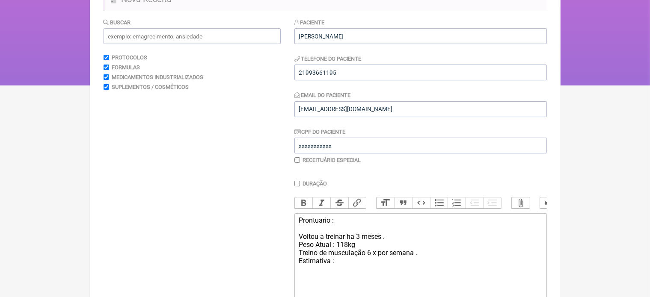
type trix-editor "<div>Prontuario :<br><br>Voltou a treinar ha 3 meses .<br>Peso Atual : 118kg&nb…"
